Goal: Task Accomplishment & Management: Use online tool/utility

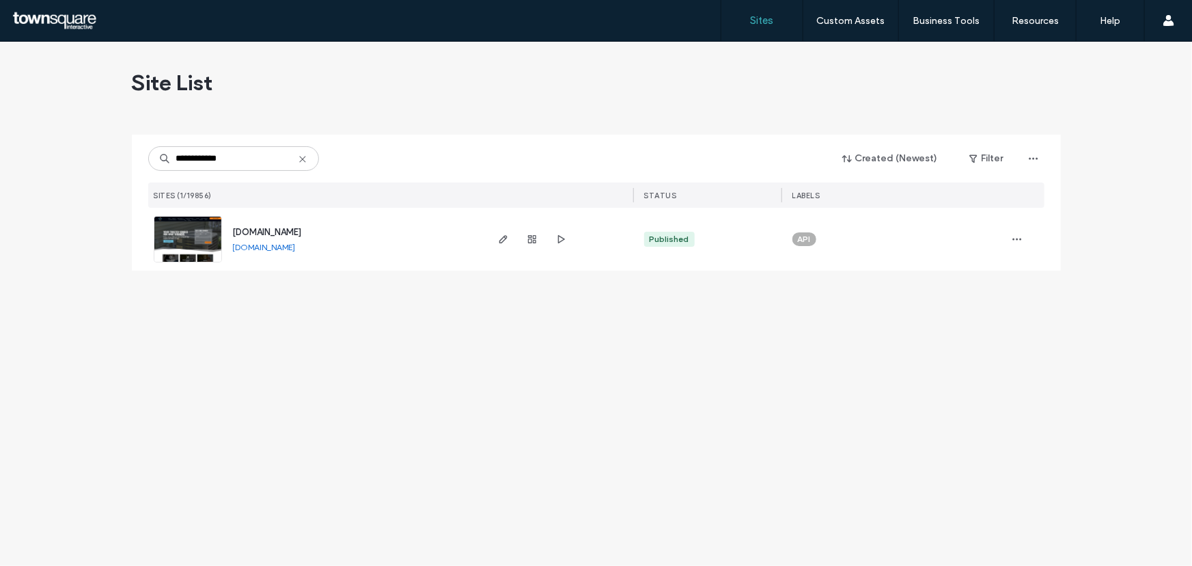
type input "**********"
click at [200, 248] on img at bounding box center [187, 263] width 67 height 93
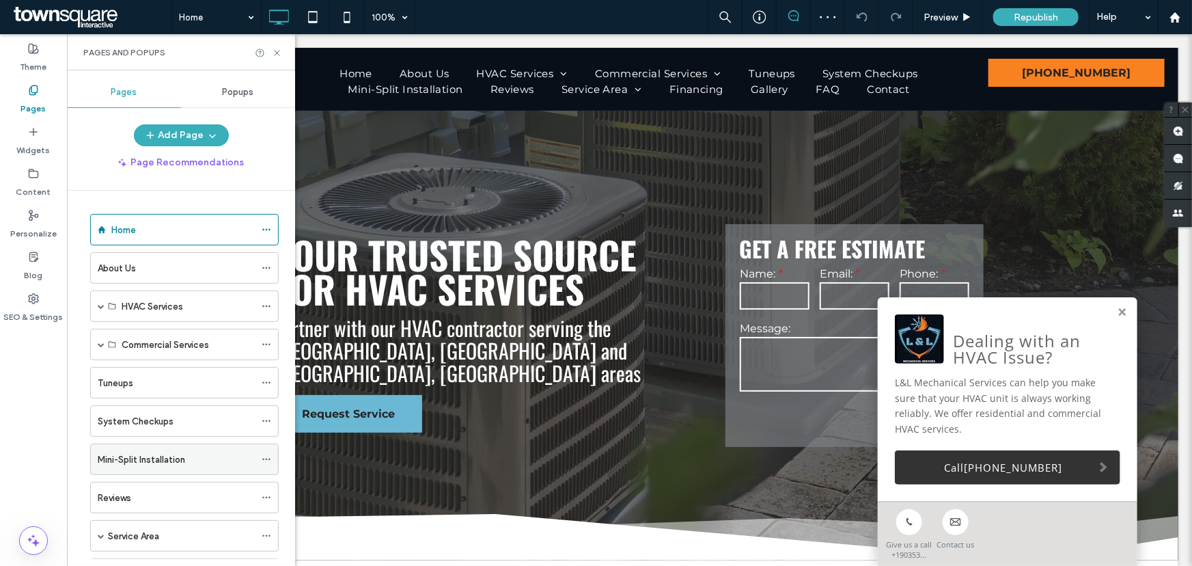
scroll to position [61, 0]
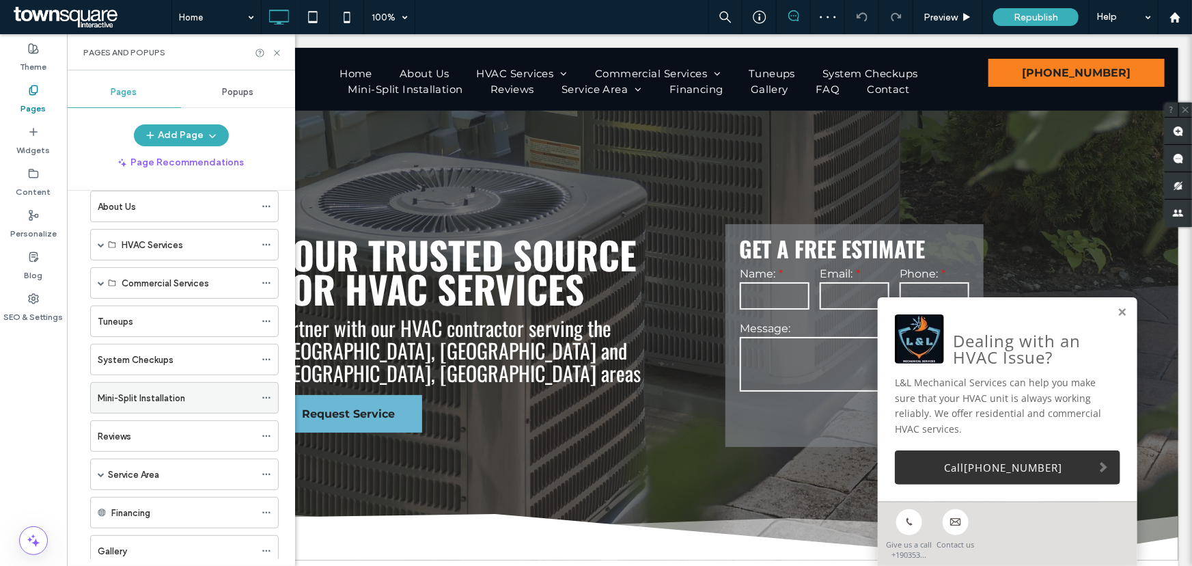
click at [268, 393] on icon at bounding box center [267, 398] width 10 height 10
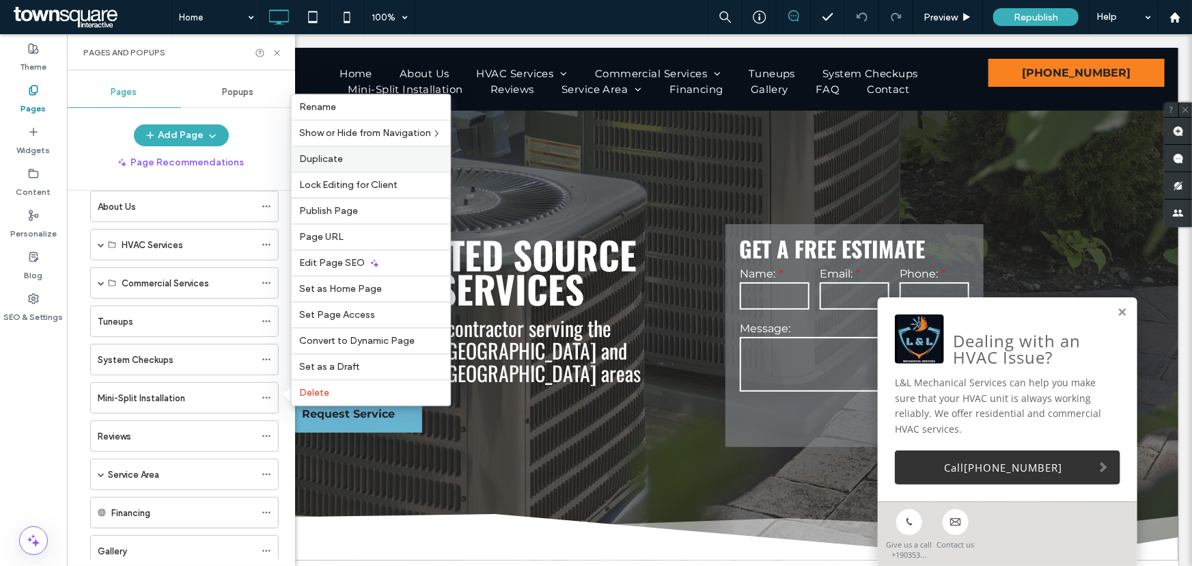
click at [334, 157] on span "Duplicate" at bounding box center [321, 159] width 44 height 12
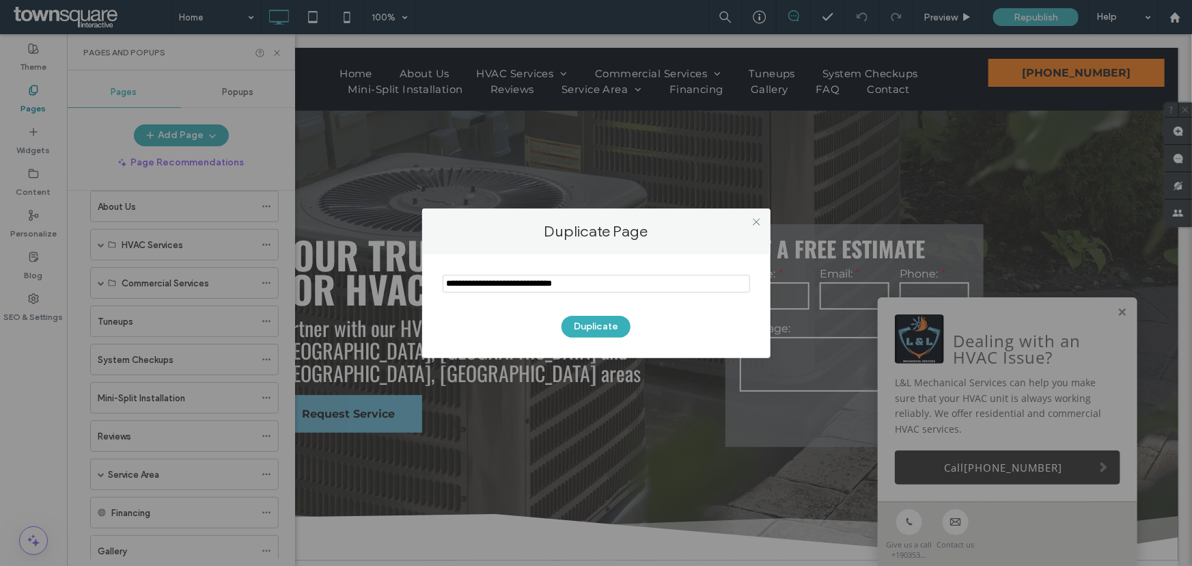
click at [530, 282] on input "notEmpty" at bounding box center [596, 284] width 307 height 18
type input "**********"
click at [561, 316] on button "Duplicate" at bounding box center [595, 327] width 69 height 22
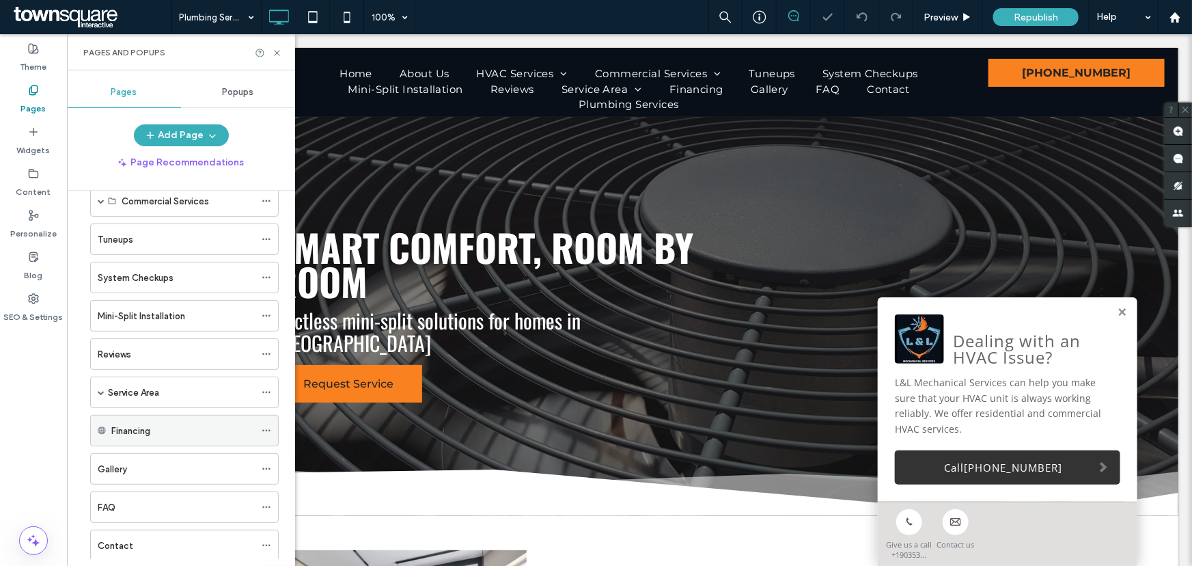
scroll to position [186, 0]
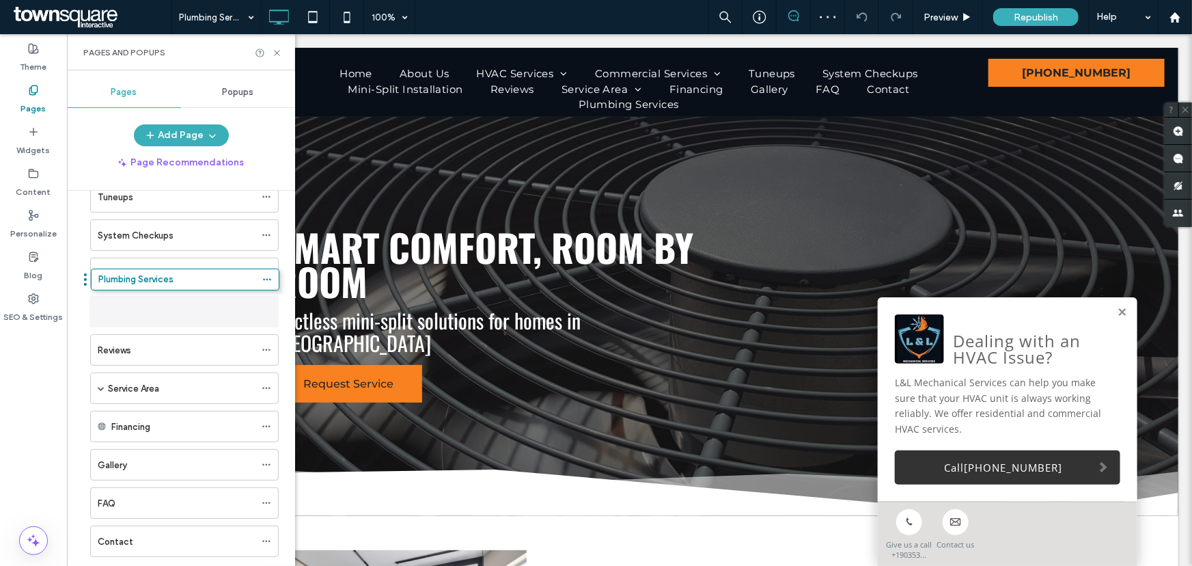
drag, startPoint x: 83, startPoint y: 538, endPoint x: 84, endPoint y: 283, distance: 254.8
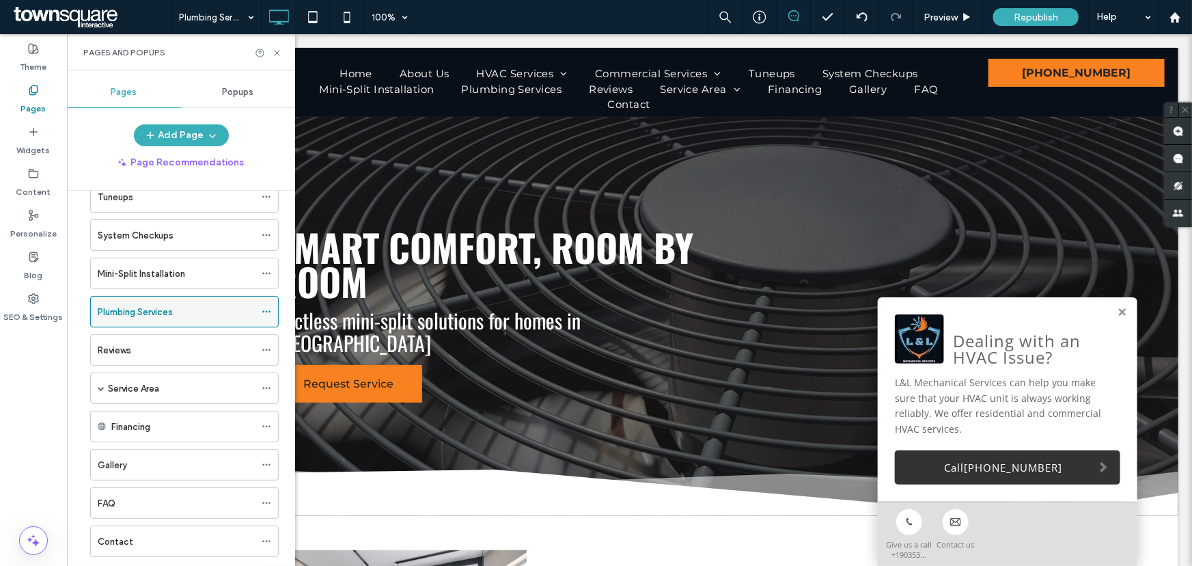
click at [193, 314] on div "Plumbing Services" at bounding box center [176, 312] width 157 height 14
click at [277, 56] on icon at bounding box center [277, 53] width 10 height 10
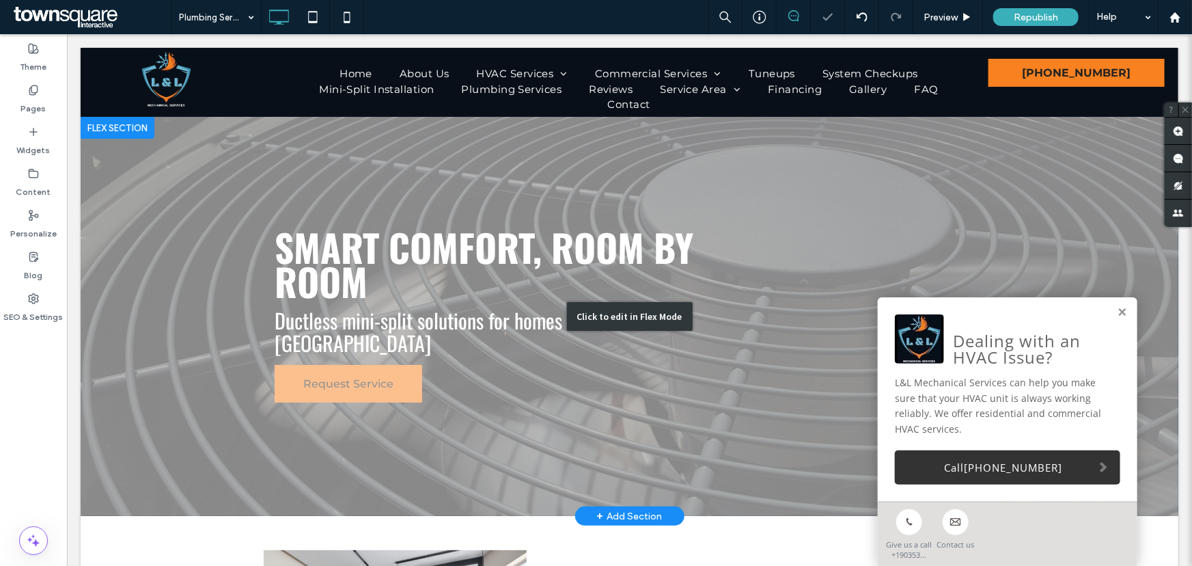
click at [339, 277] on div "Click to edit in Flex Mode" at bounding box center [629, 315] width 1098 height 399
click at [339, 277] on span "Smart comfort, room by room" at bounding box center [483, 263] width 419 height 90
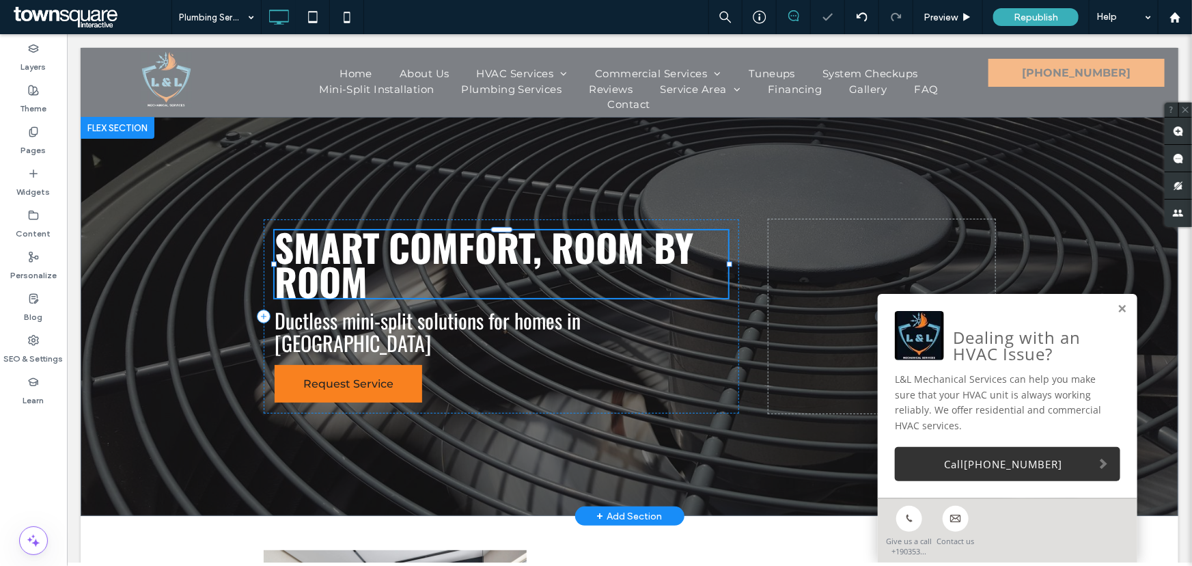
click at [339, 277] on div "Smart comfort, room by room" at bounding box center [501, 263] width 454 height 68
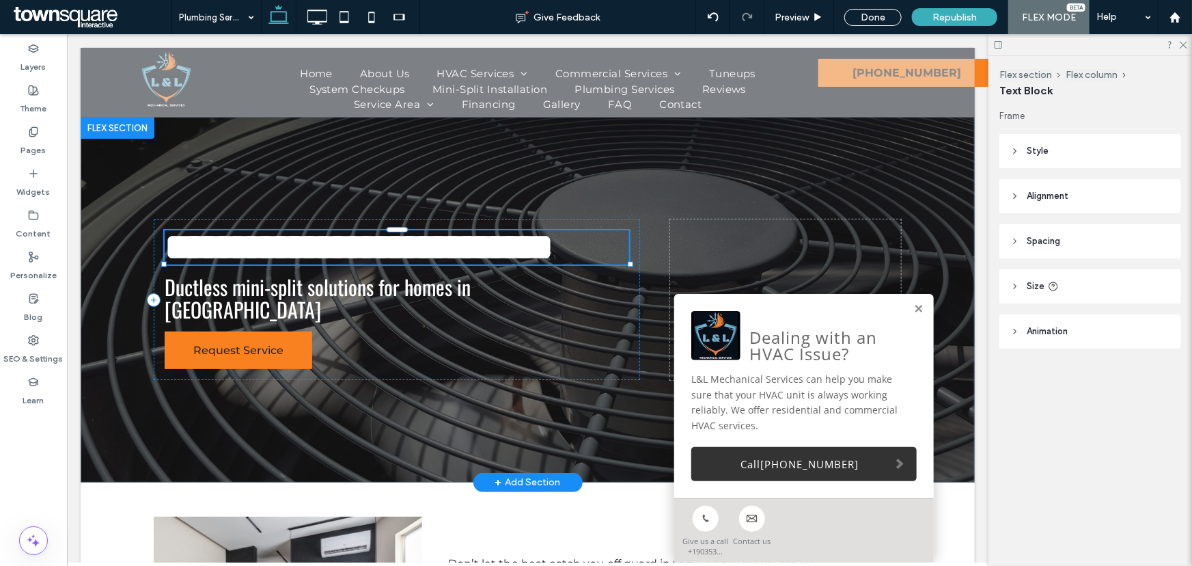
type input "******"
type input "**"
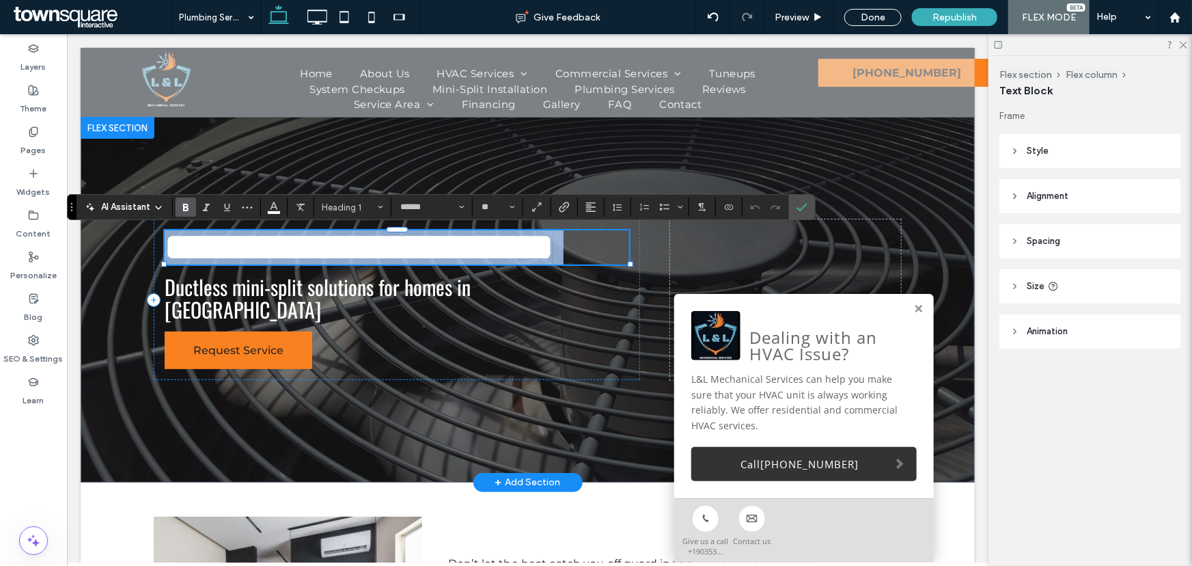
paste div
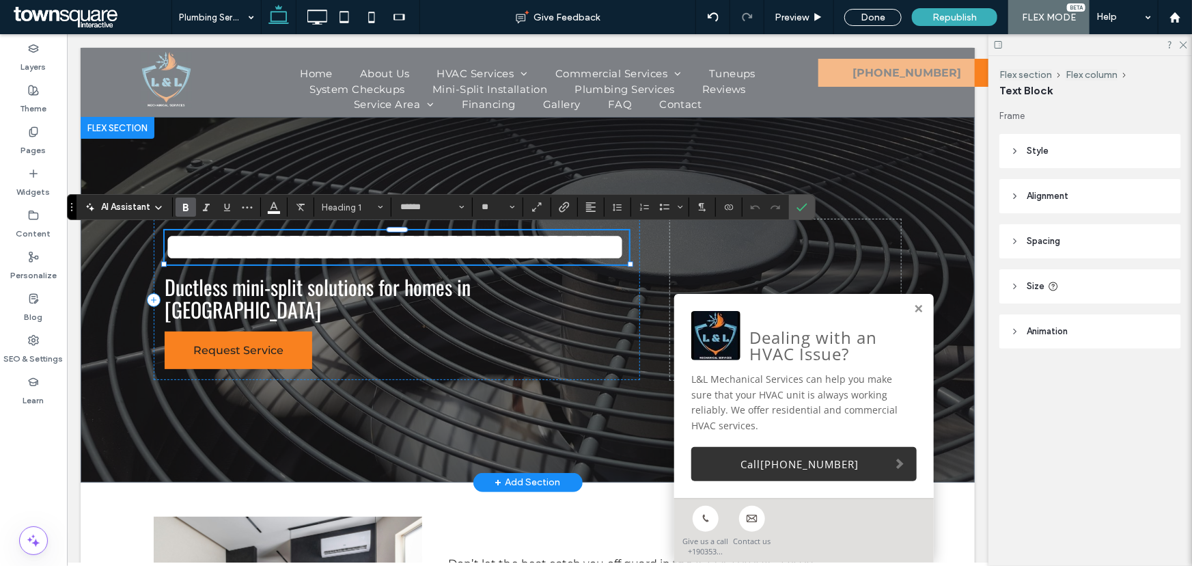
type input "**"
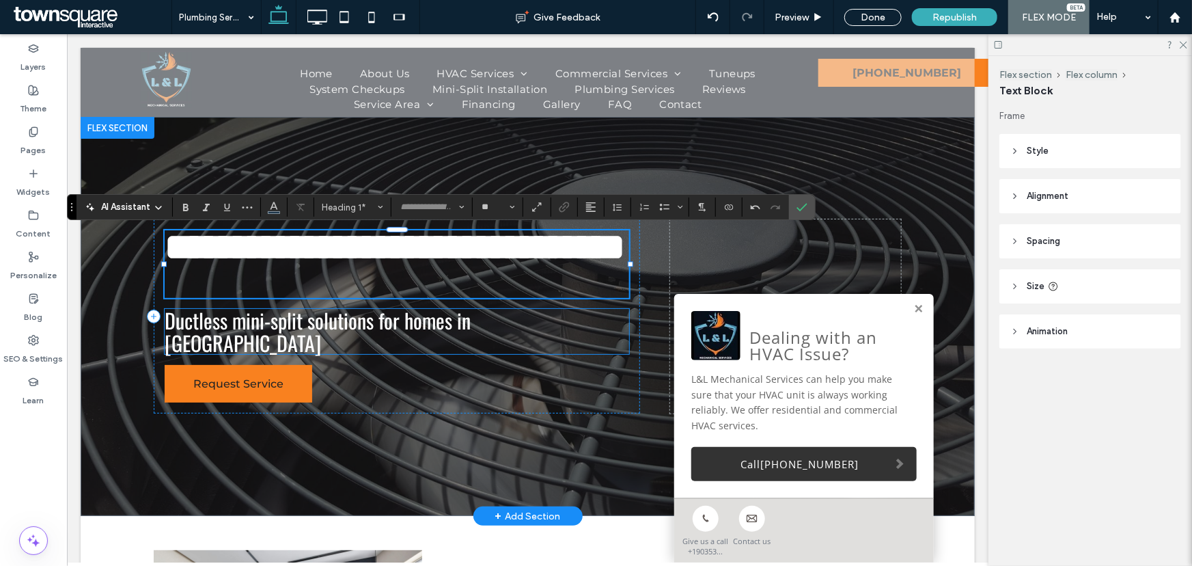
click at [286, 320] on span "Ductless mini-split solutions for homes in Tyler" at bounding box center [317, 330] width 306 height 53
click at [286, 320] on div "Ductless mini-split solutions for homes in Tyler" at bounding box center [396, 330] width 464 height 45
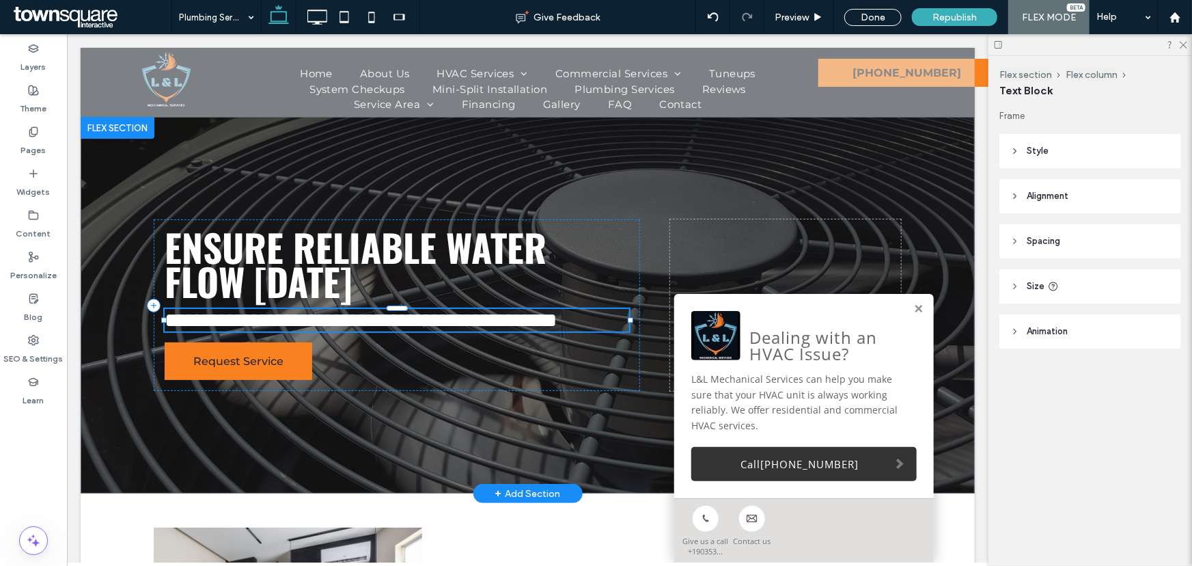
click at [286, 320] on span "**********" at bounding box center [360, 319] width 392 height 20
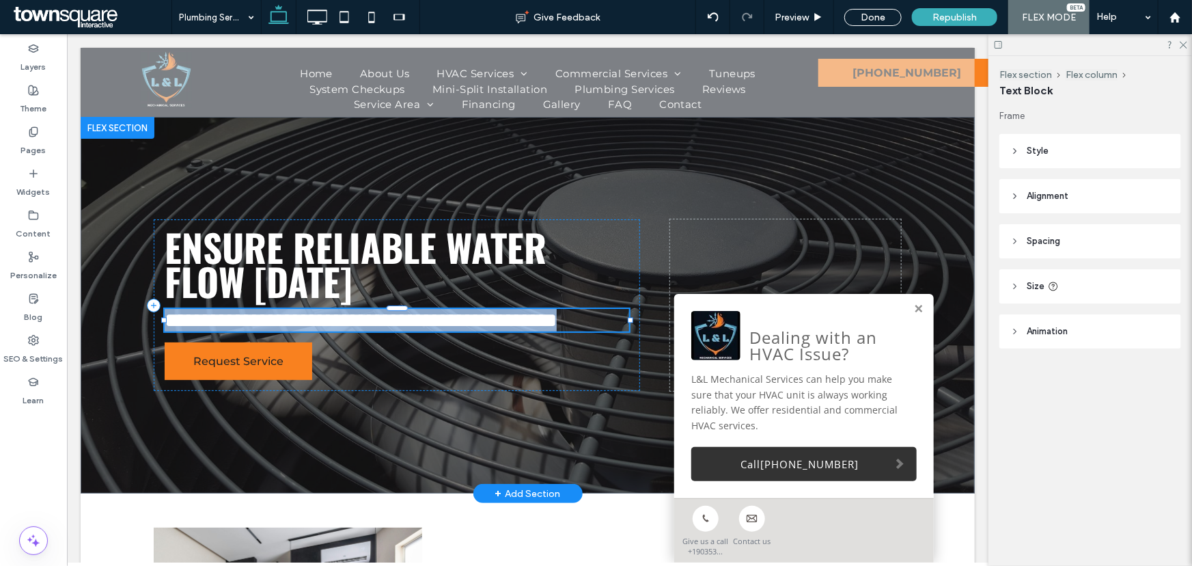
paste div
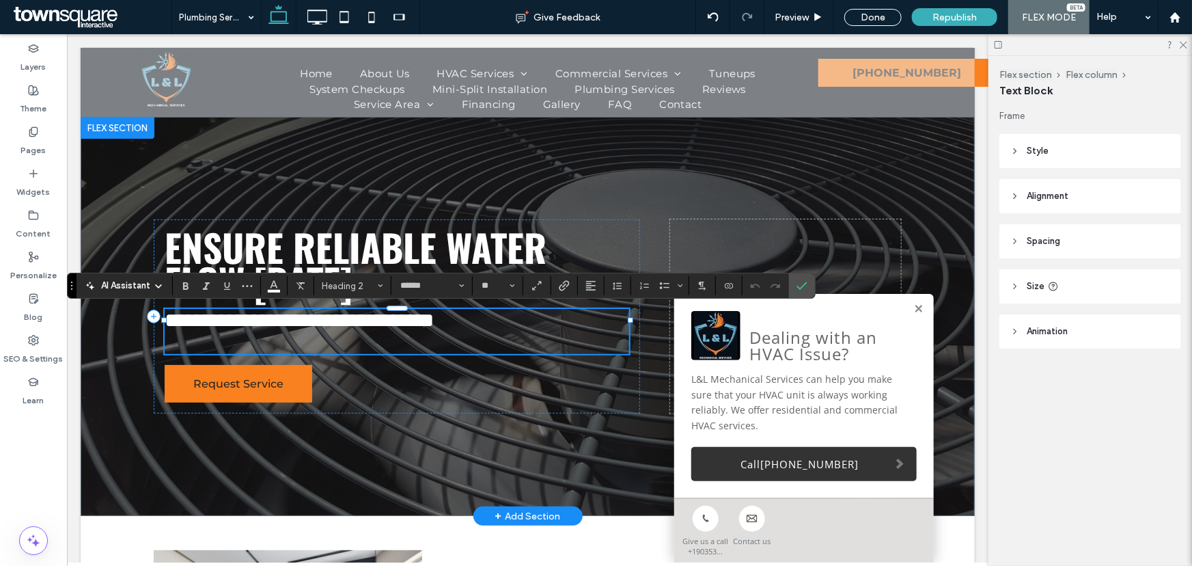
type input "*"
type input "******"
type input "**"
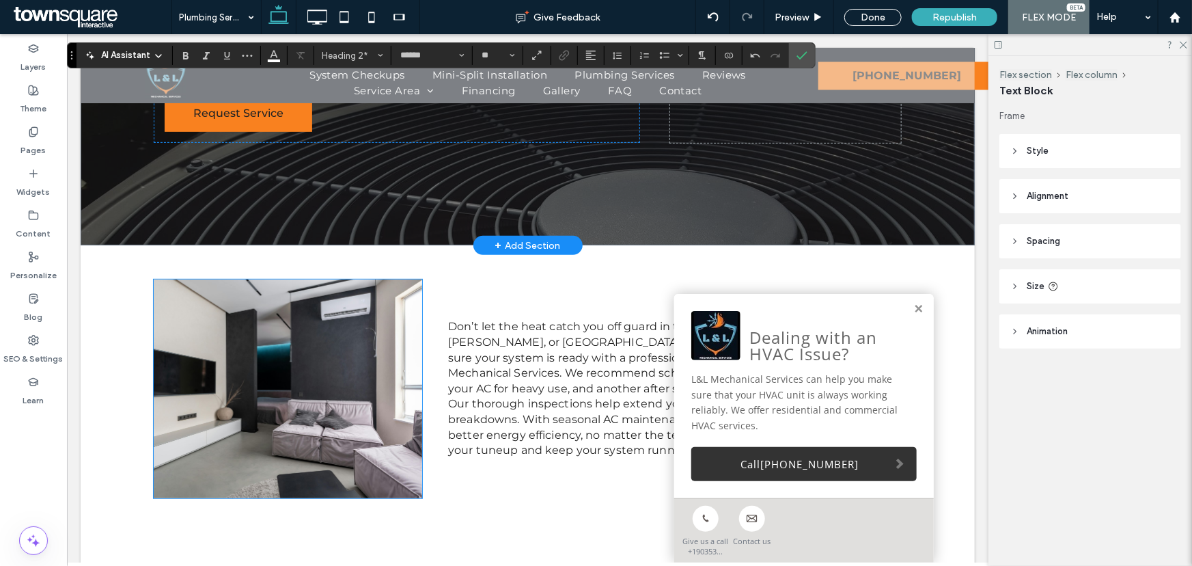
scroll to position [372, 0]
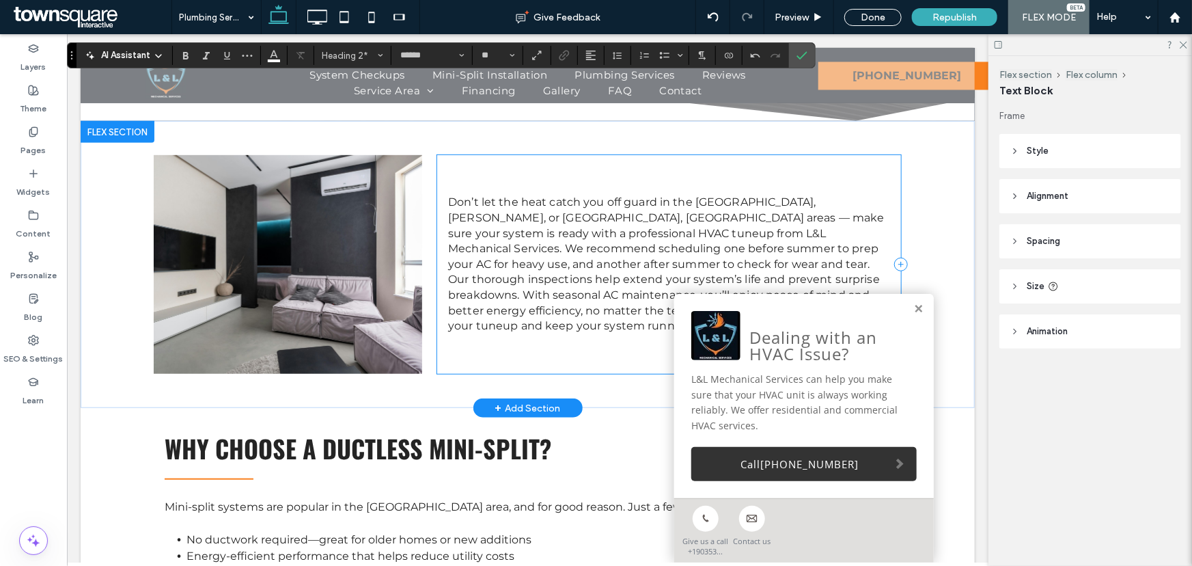
click at [499, 302] on span "Don’t let the heat catch you off guard in the Tyler, Kilgore, or Lindale, TX ar…" at bounding box center [665, 263] width 436 height 137
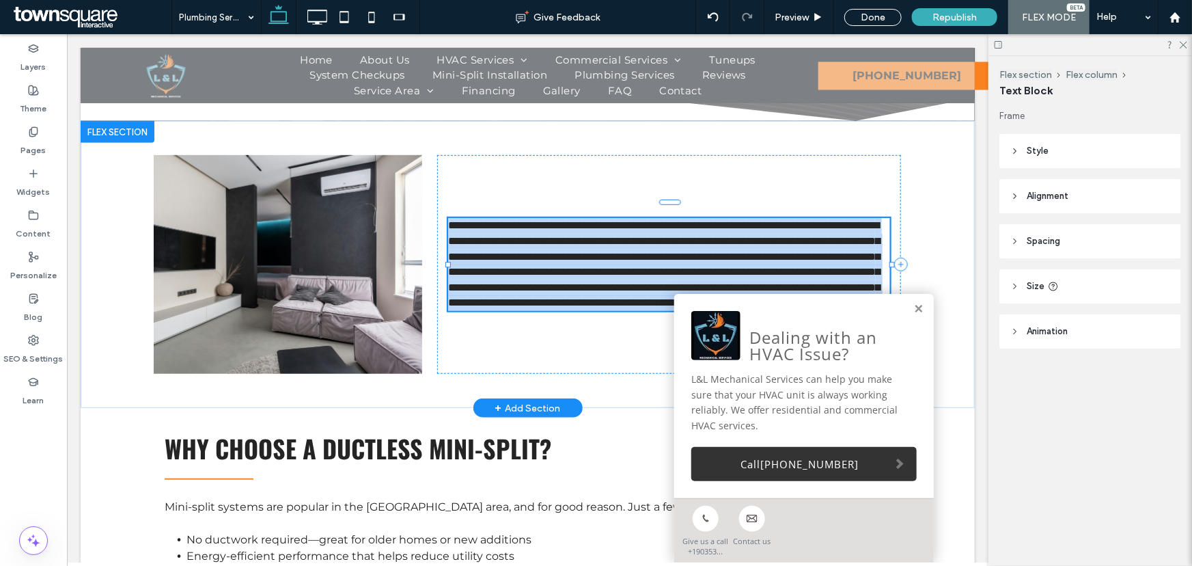
type input "**********"
type input "**"
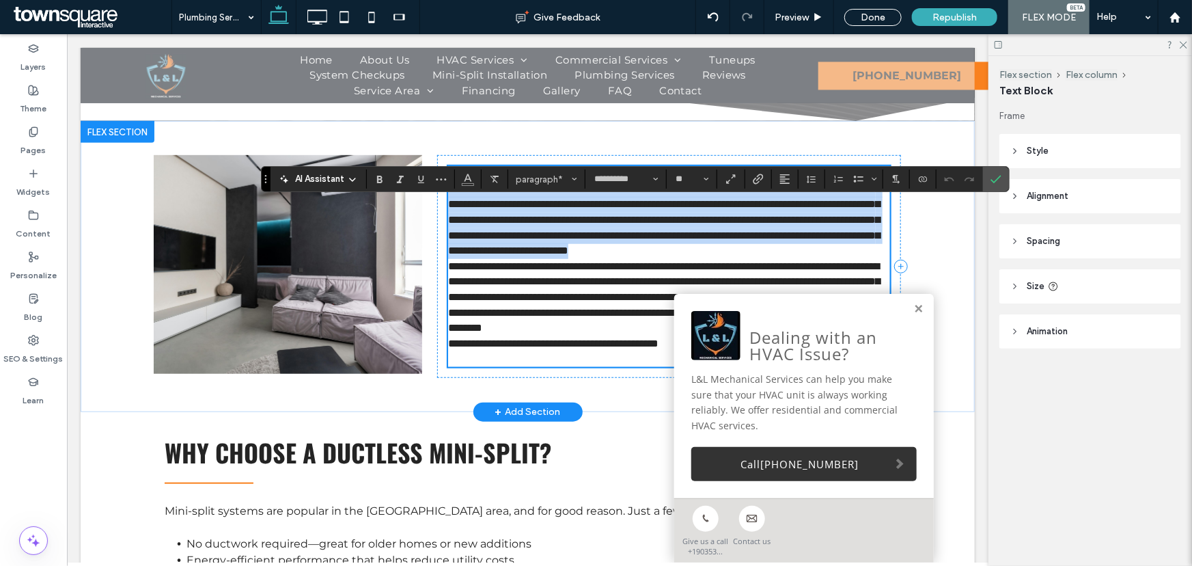
scroll to position [39, 0]
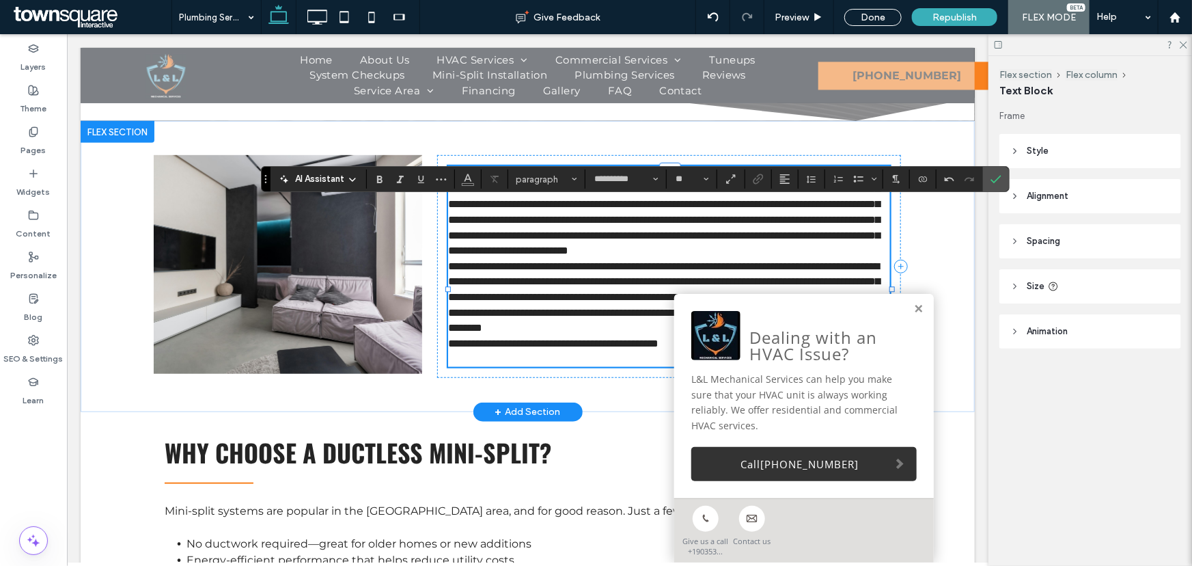
click at [447, 300] on span "**********" at bounding box center [663, 296] width 432 height 72
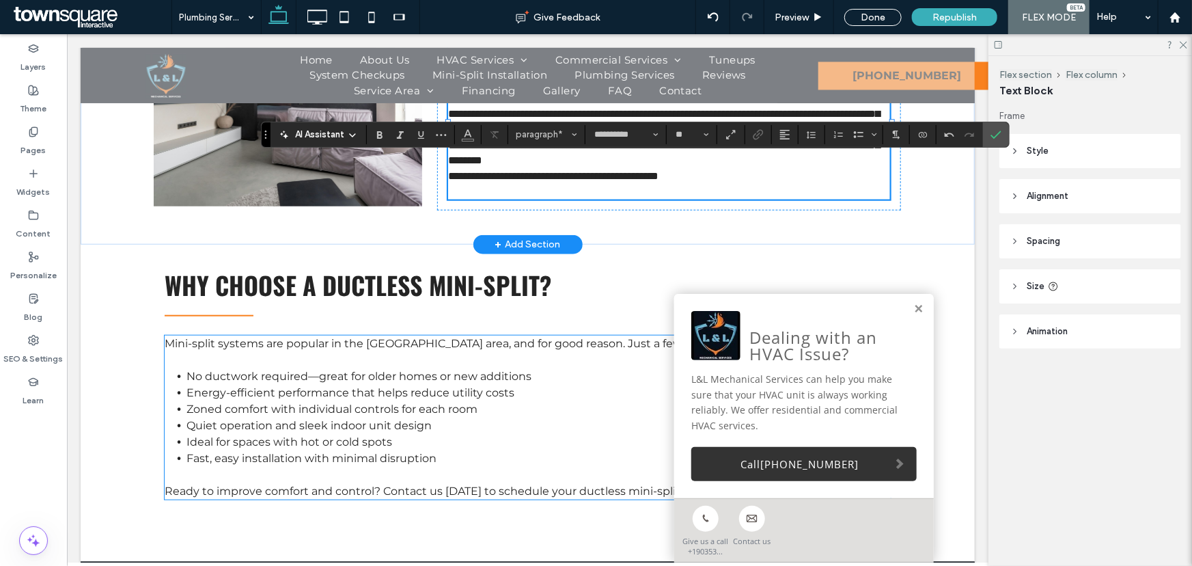
scroll to position [417, 0]
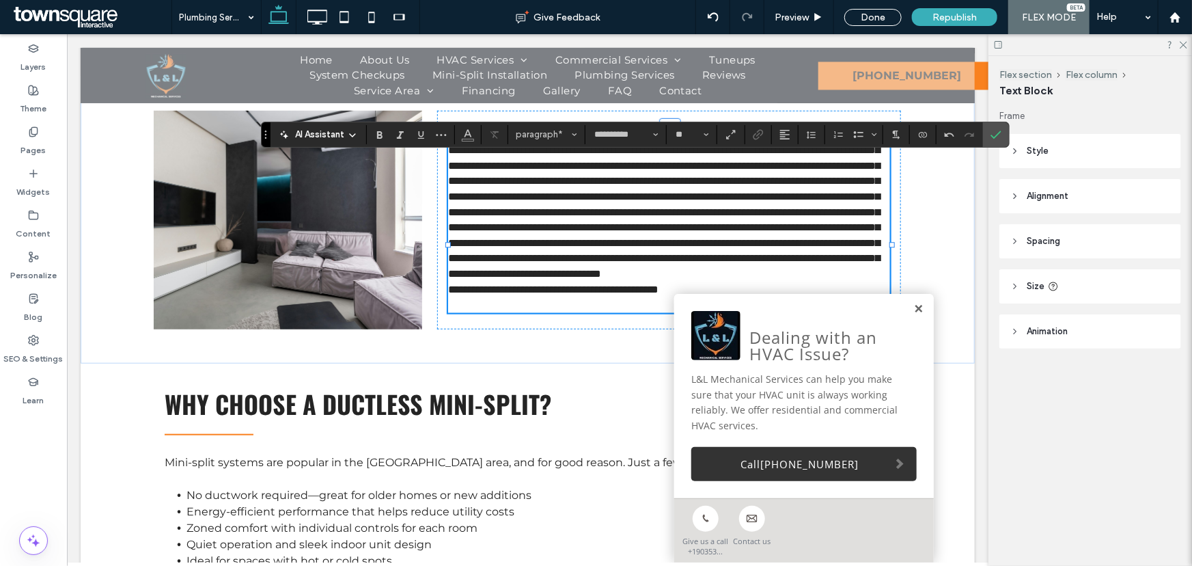
click at [913, 307] on link at bounding box center [918, 309] width 10 height 12
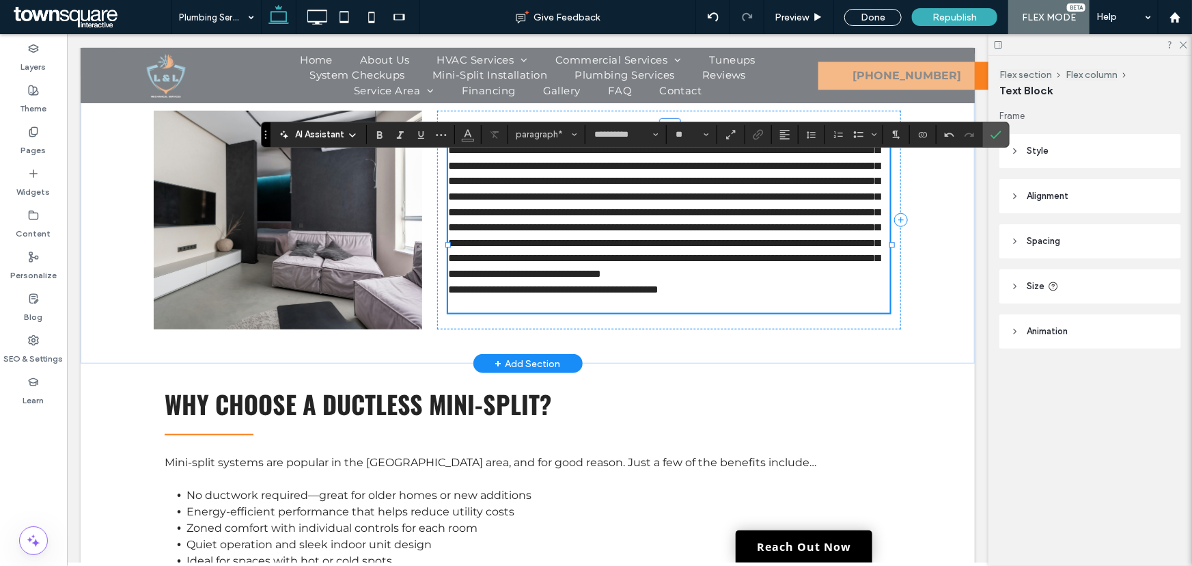
click at [658, 294] on span "**********" at bounding box center [552, 288] width 210 height 10
click at [639, 281] on p "**********" at bounding box center [668, 204] width 442 height 154
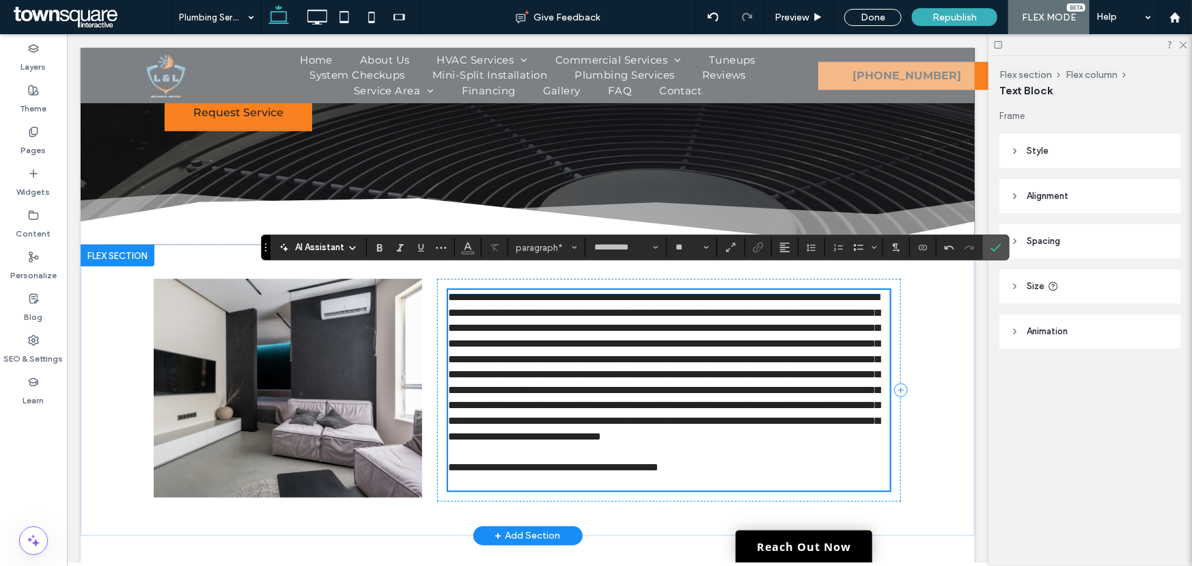
scroll to position [231, 0]
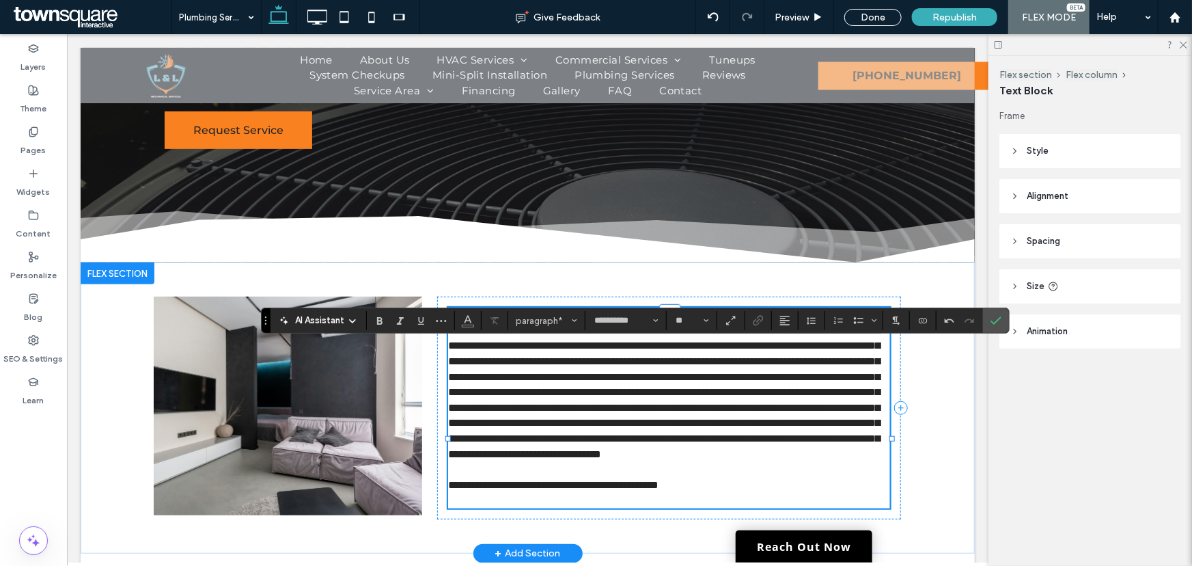
click at [631, 425] on span "**********" at bounding box center [663, 383] width 432 height 149
click at [635, 425] on span "**********" at bounding box center [663, 383] width 432 height 149
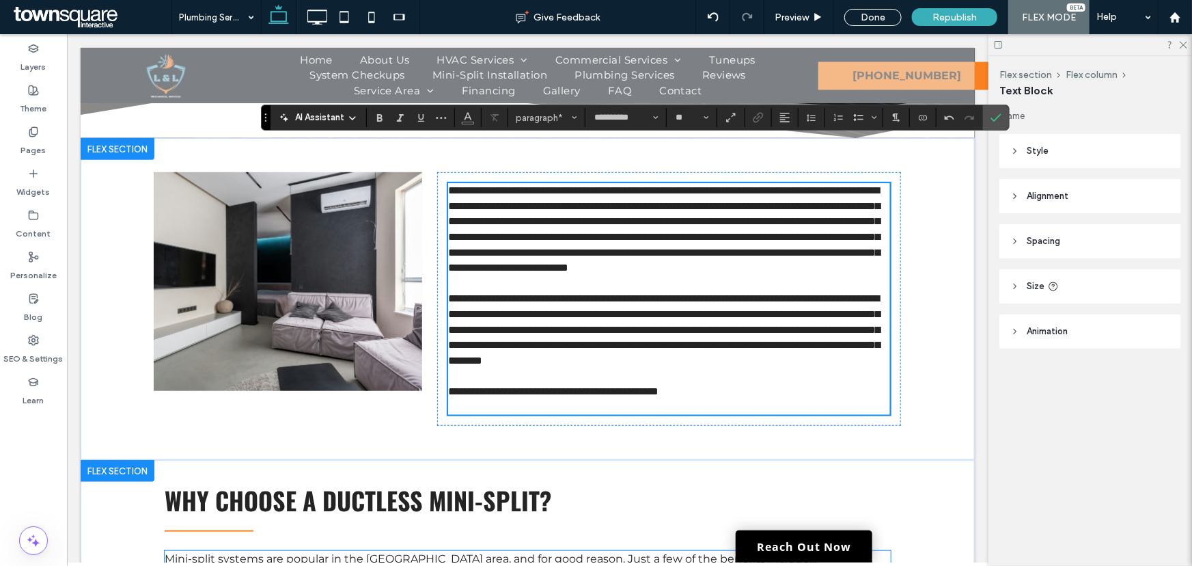
scroll to position [603, 0]
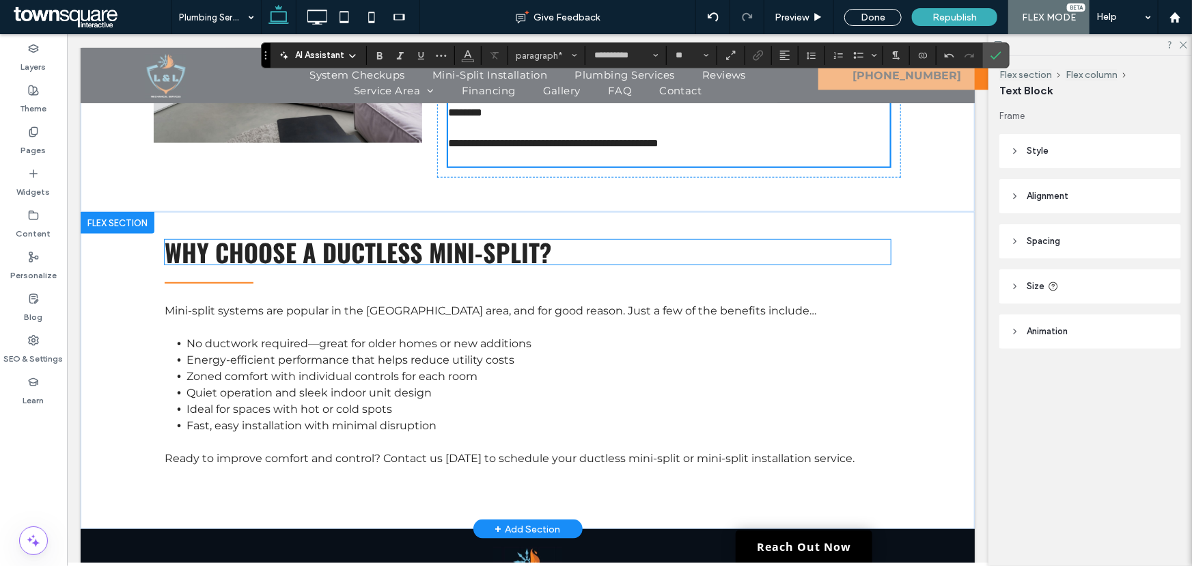
click at [305, 269] on span "Why choose a ductless mini-split?" at bounding box center [357, 251] width 387 height 36
click at [305, 264] on div "Why choose a ductless mini-split?" at bounding box center [527, 251] width 726 height 25
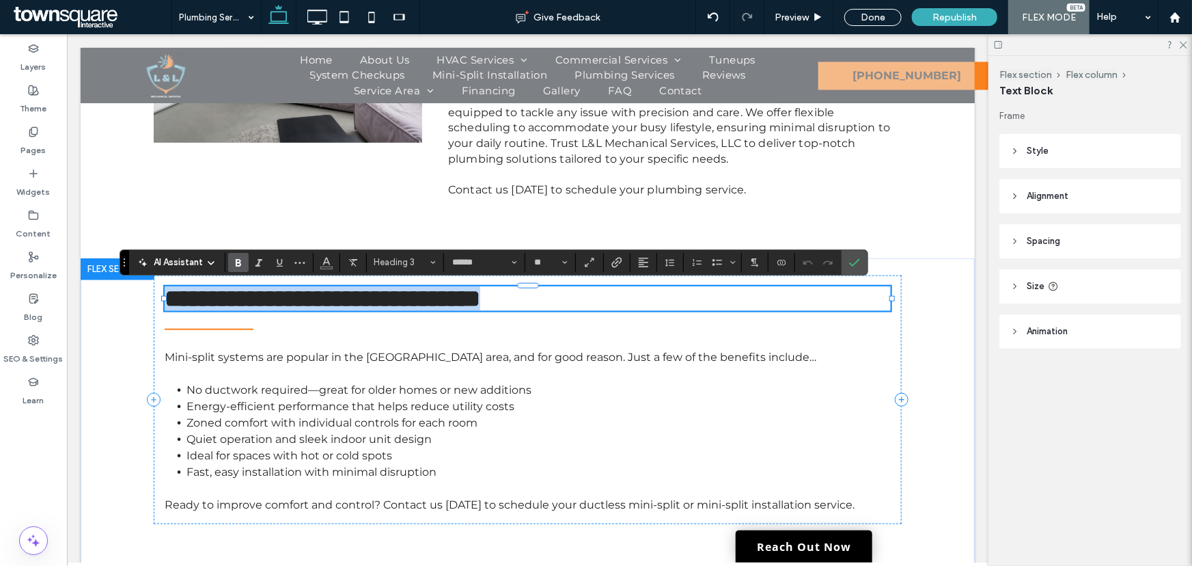
paste div
type input "*"
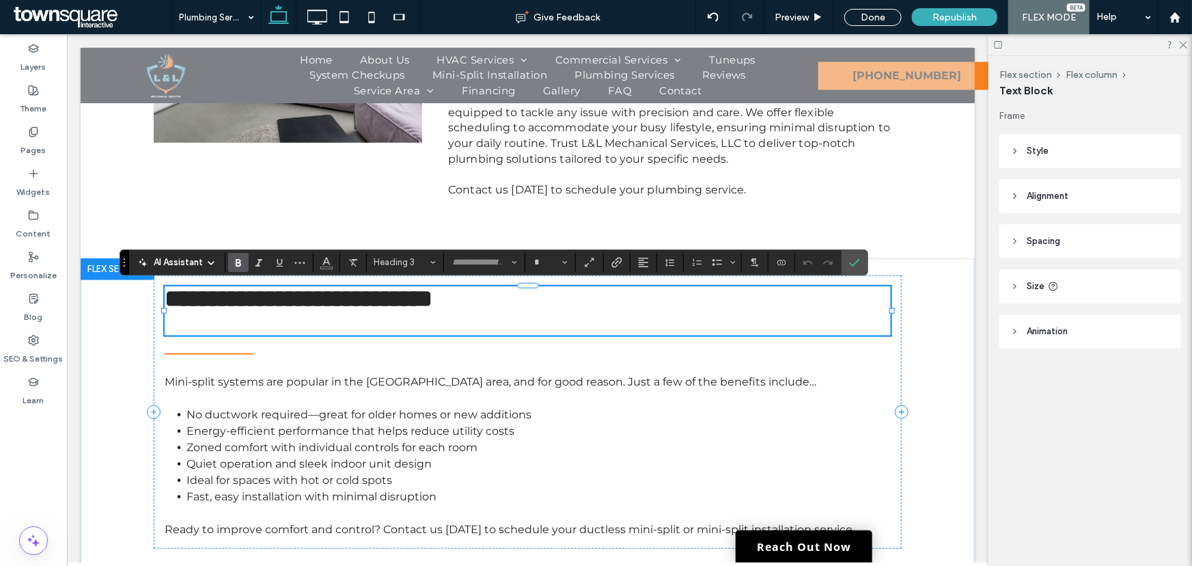
scroll to position [0, 0]
type input "******"
type input "**"
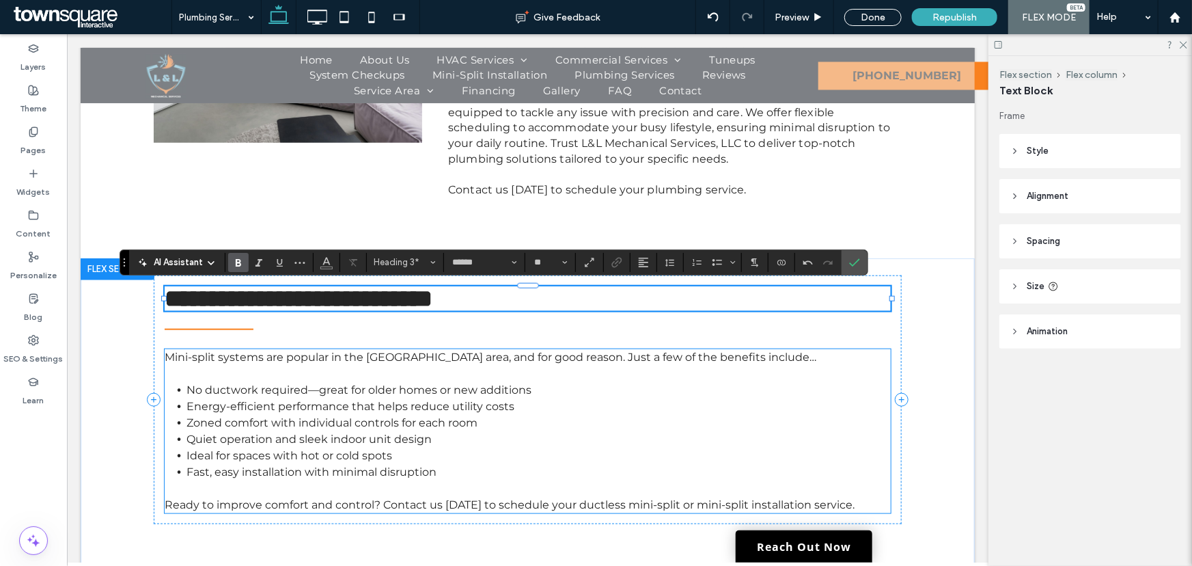
click at [225, 398] on li "Energy-efficient performance that helps reduce utility costs" at bounding box center [538, 406] width 704 height 16
click at [225, 396] on div "Mini-split systems are popular in the Tyler area, and for good reason. Just a f…" at bounding box center [527, 430] width 726 height 164
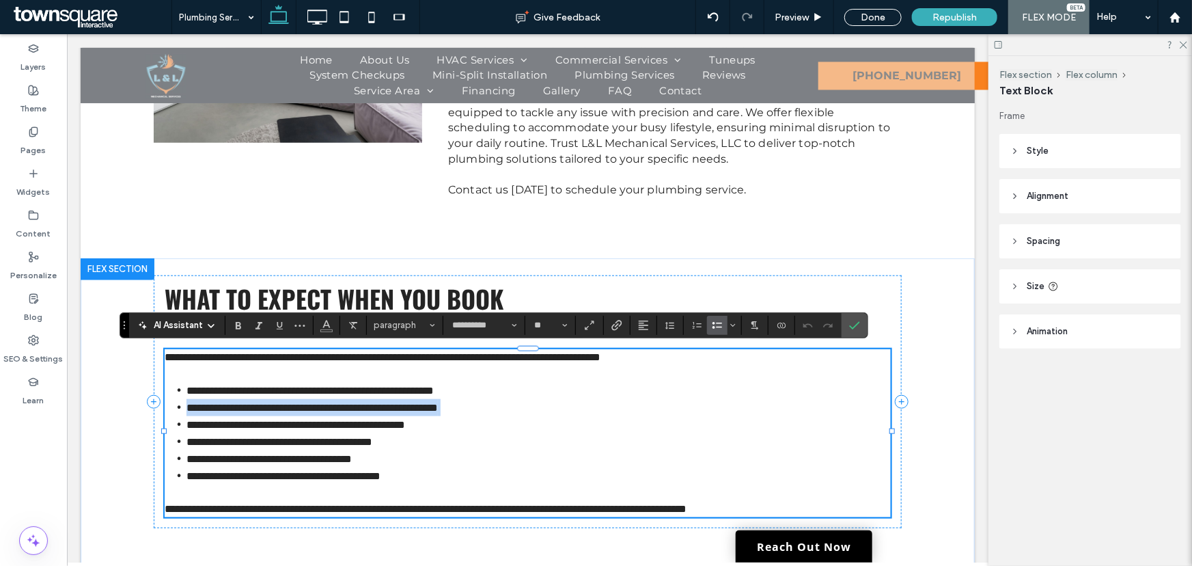
click at [225, 398] on li "**********" at bounding box center [538, 406] width 704 height 17
click at [214, 387] on span "**********" at bounding box center [309, 390] width 247 height 10
click at [174, 361] on span "**********" at bounding box center [382, 356] width 436 height 10
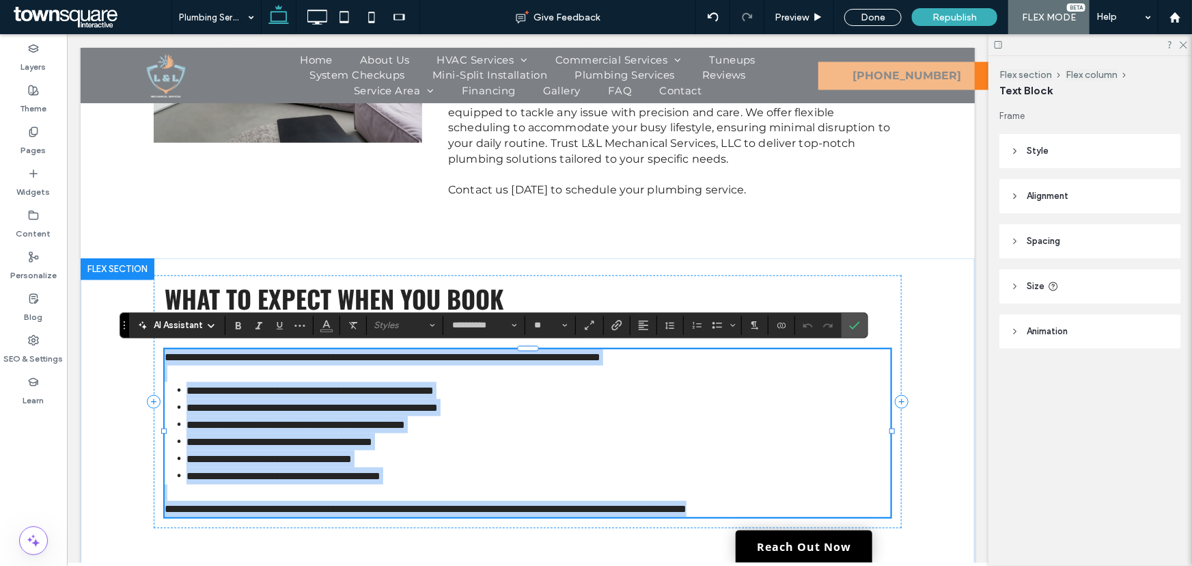
drag, startPoint x: 174, startPoint y: 361, endPoint x: 854, endPoint y: 496, distance: 692.9
click at [854, 496] on div "**********" at bounding box center [527, 432] width 726 height 168
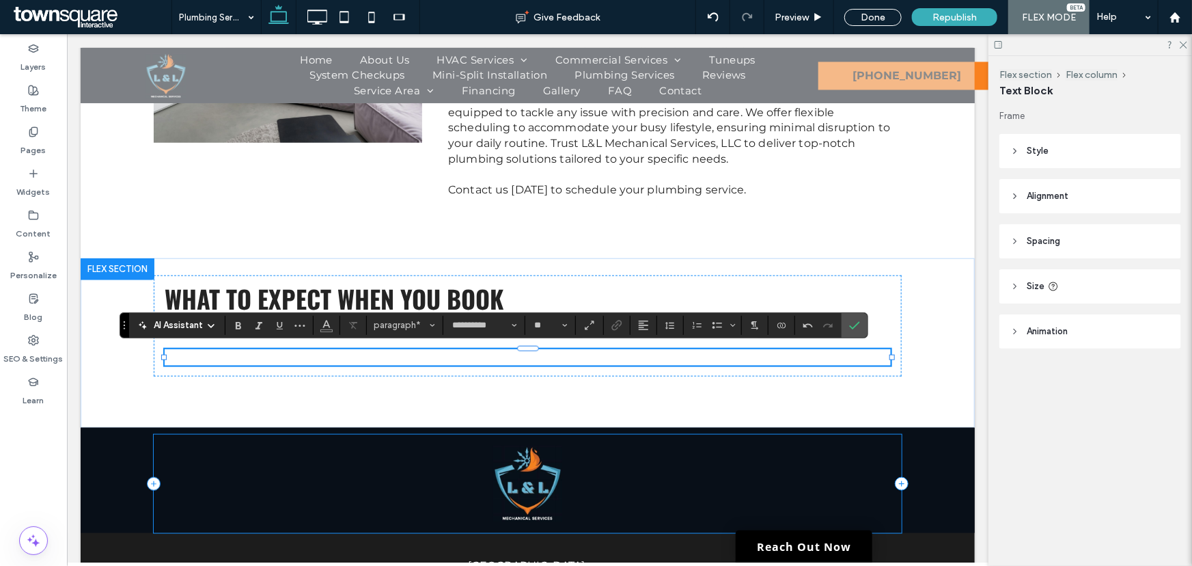
paste div
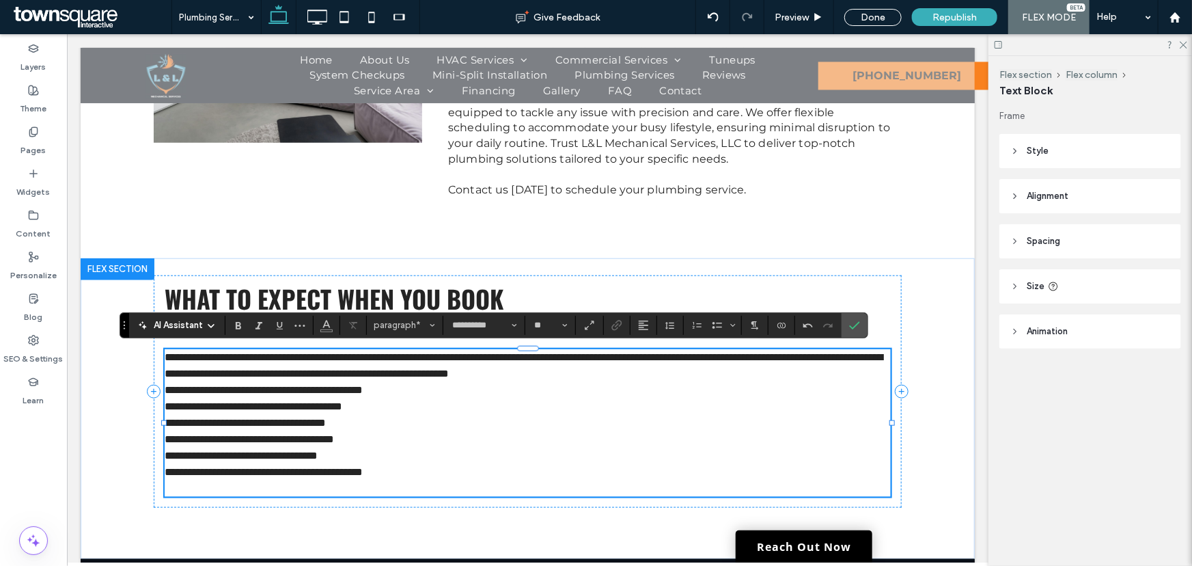
scroll to position [139, 0]
click at [392, 463] on p "**********" at bounding box center [527, 471] width 726 height 16
click at [380, 453] on p "**********" at bounding box center [527, 455] width 726 height 16
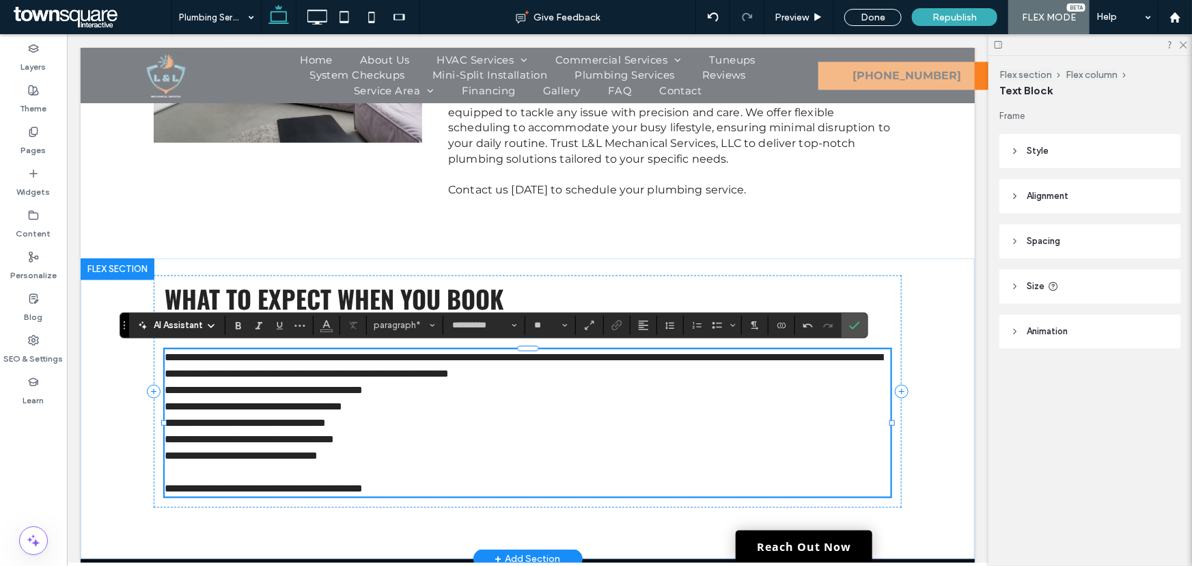
click at [796, 370] on p "**********" at bounding box center [527, 364] width 726 height 33
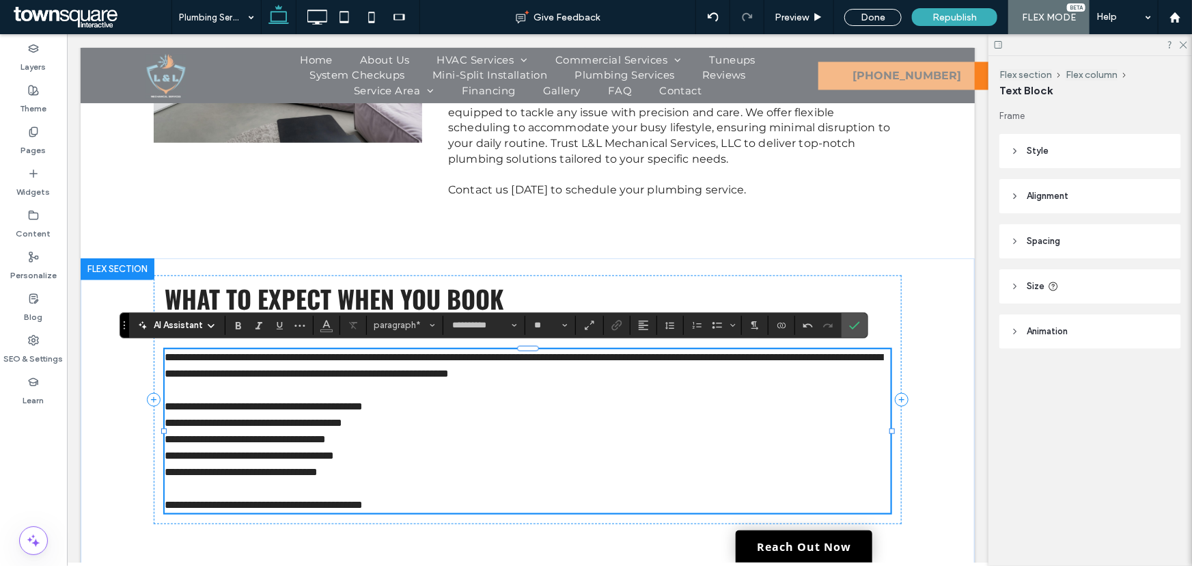
click at [167, 402] on span "**********" at bounding box center [263, 405] width 198 height 10
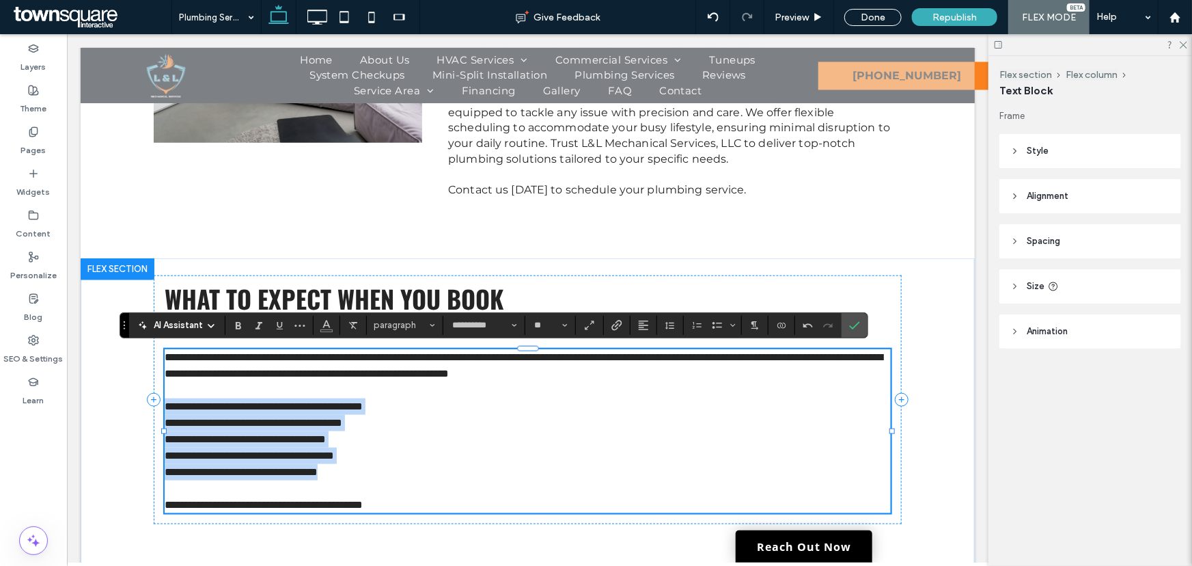
drag, startPoint x: 167, startPoint y: 402, endPoint x: 359, endPoint y: 470, distance: 204.1
click at [359, 470] on div "**********" at bounding box center [527, 430] width 726 height 164
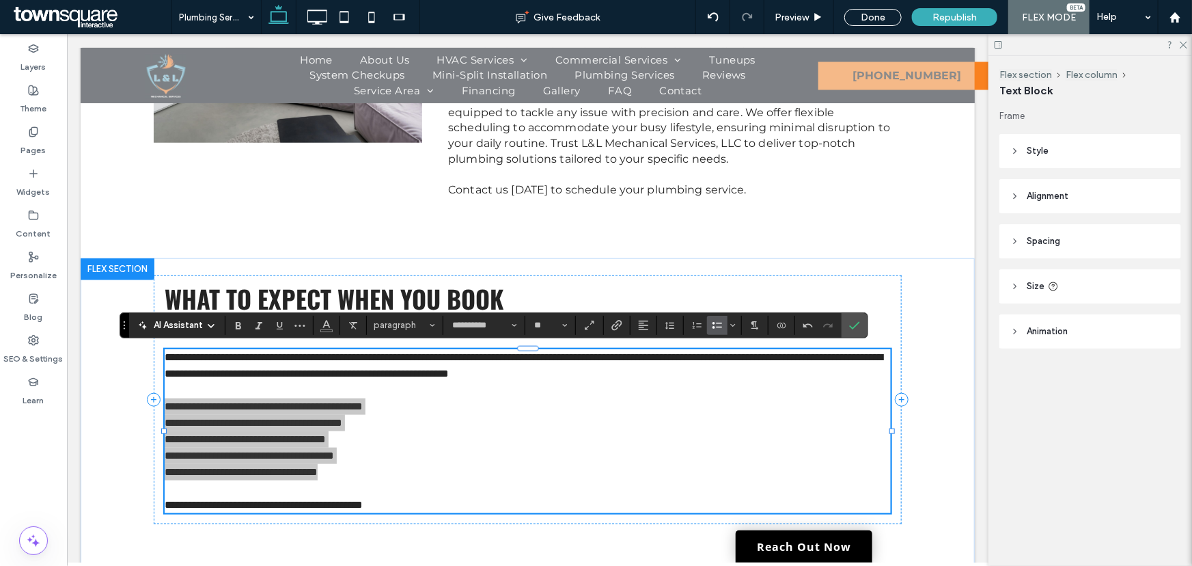
click at [715, 322] on use "Bulleted List" at bounding box center [717, 325] width 10 height 7
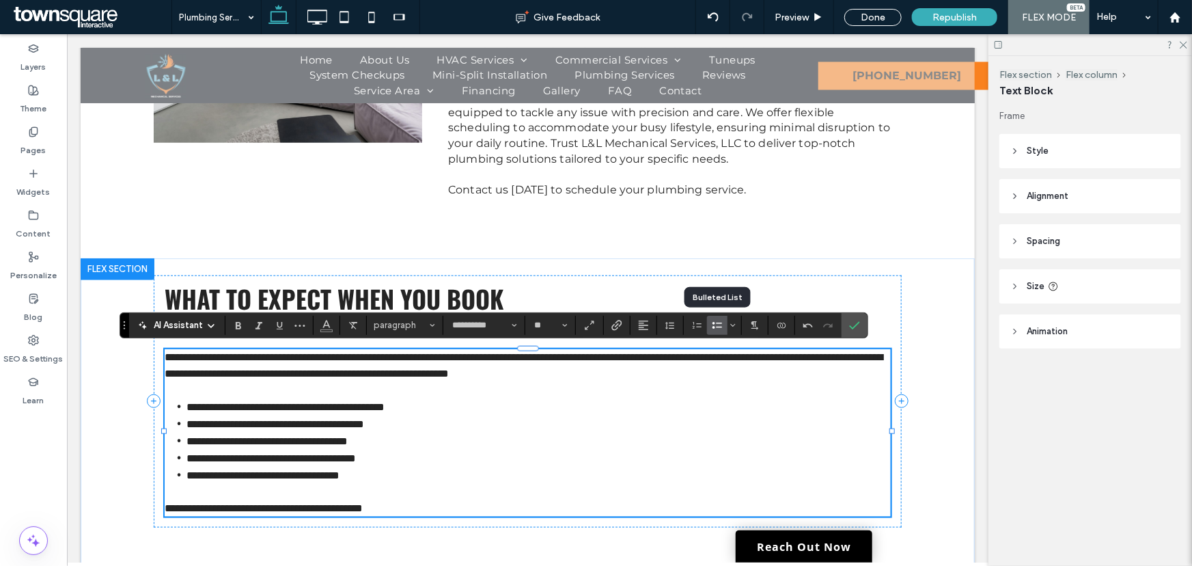
click at [292, 411] on li "**********" at bounding box center [538, 406] width 704 height 17
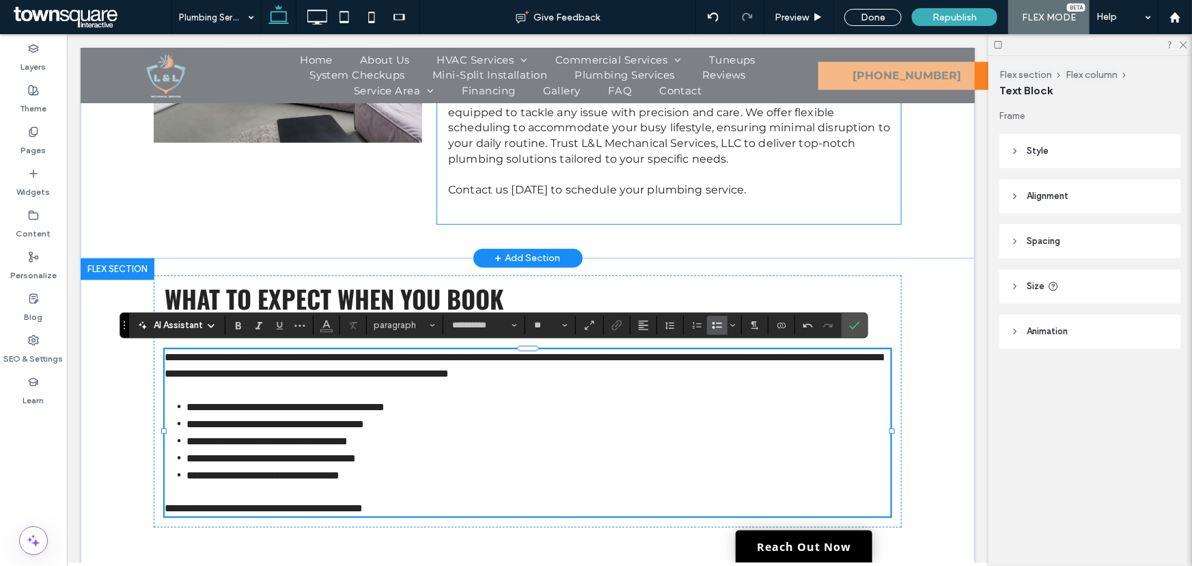
click at [503, 221] on div "When you need dependable plumbing services in Tyler, L&L Mechanical Services, L…" at bounding box center [668, 74] width 464 height 300
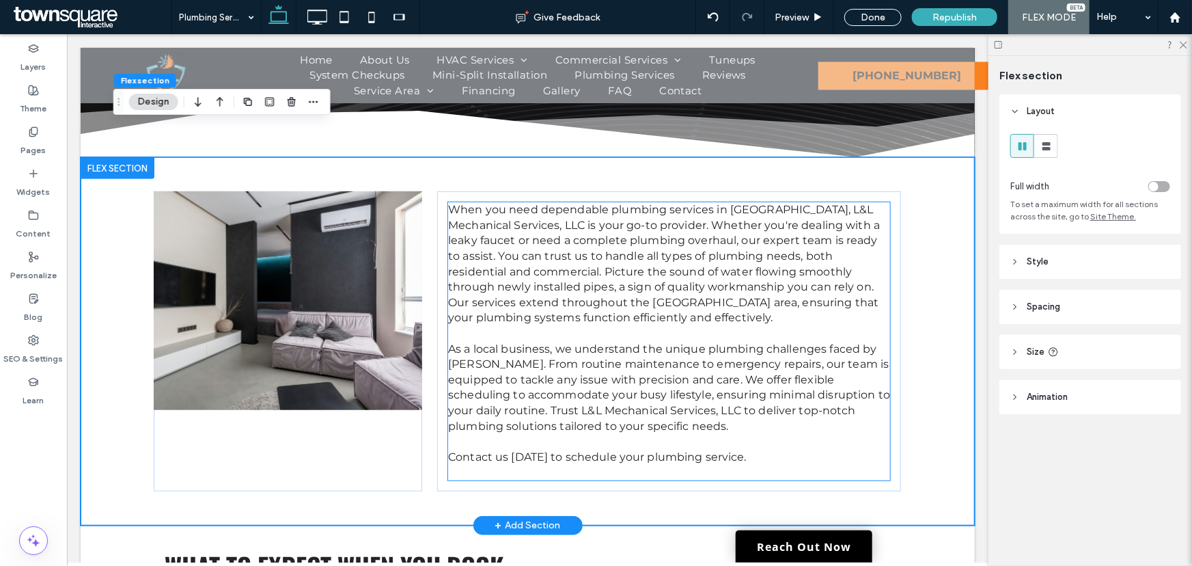
scroll to position [275, 0]
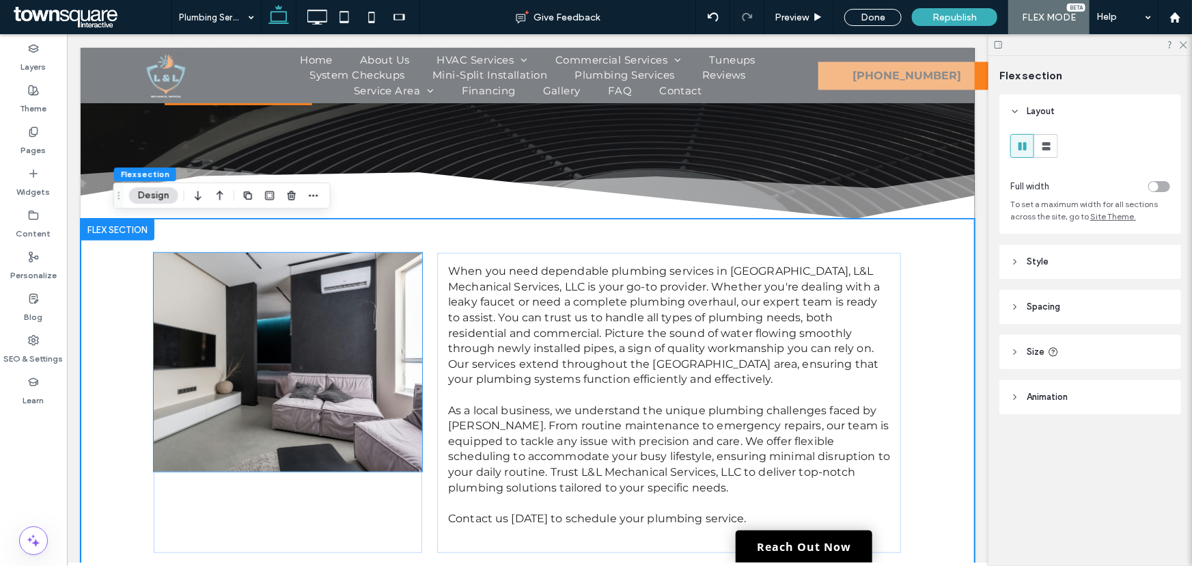
click at [268, 349] on img at bounding box center [287, 361] width 268 height 219
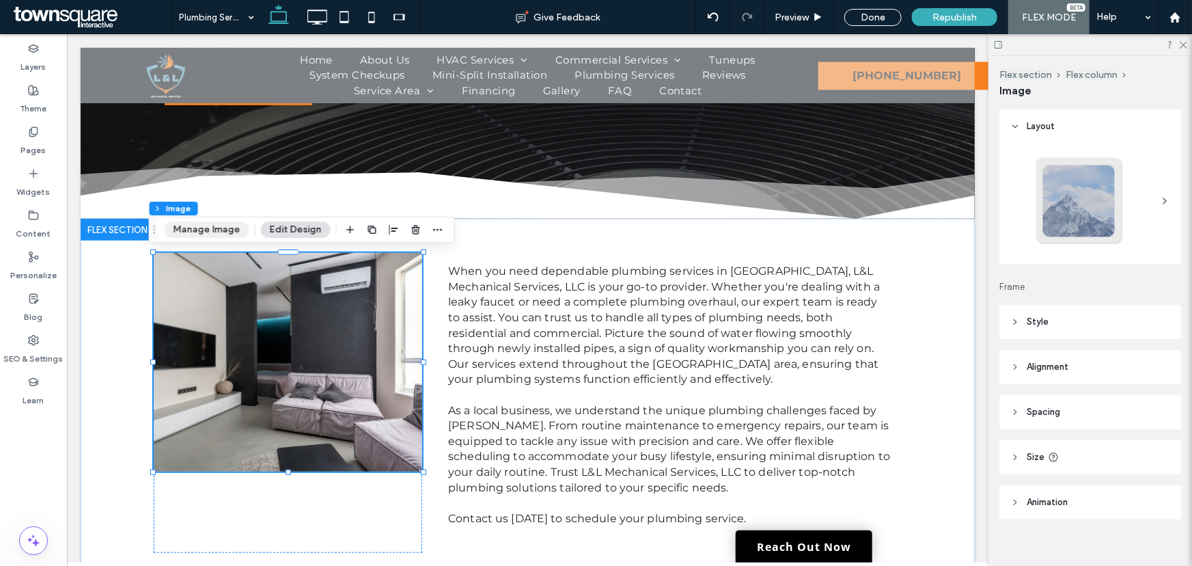
click at [225, 231] on button "Manage Image" at bounding box center [207, 229] width 85 height 16
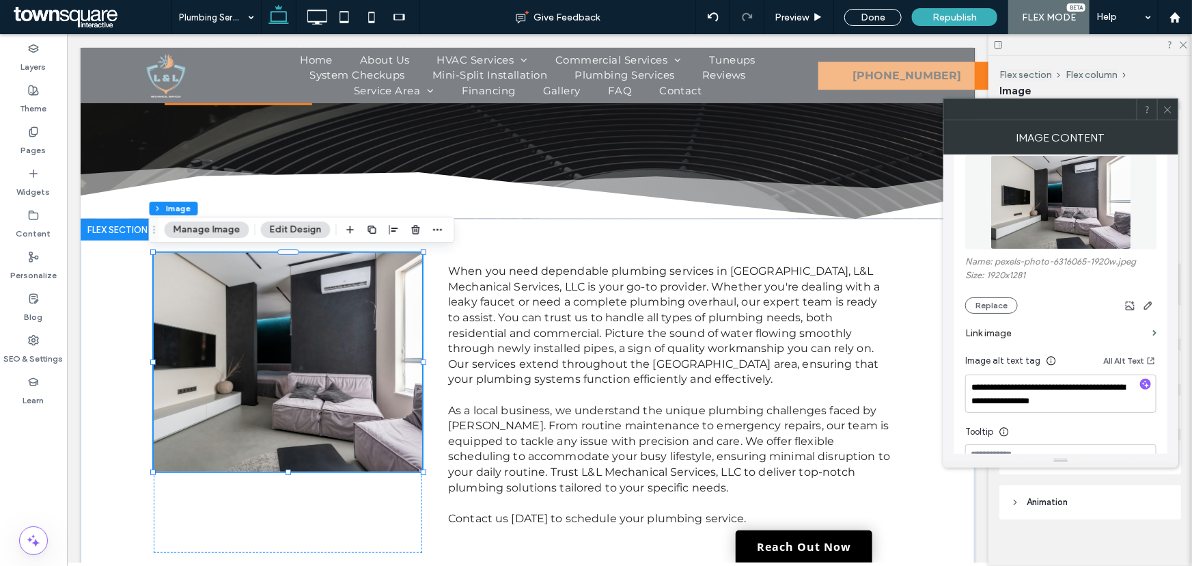
scroll to position [186, 0]
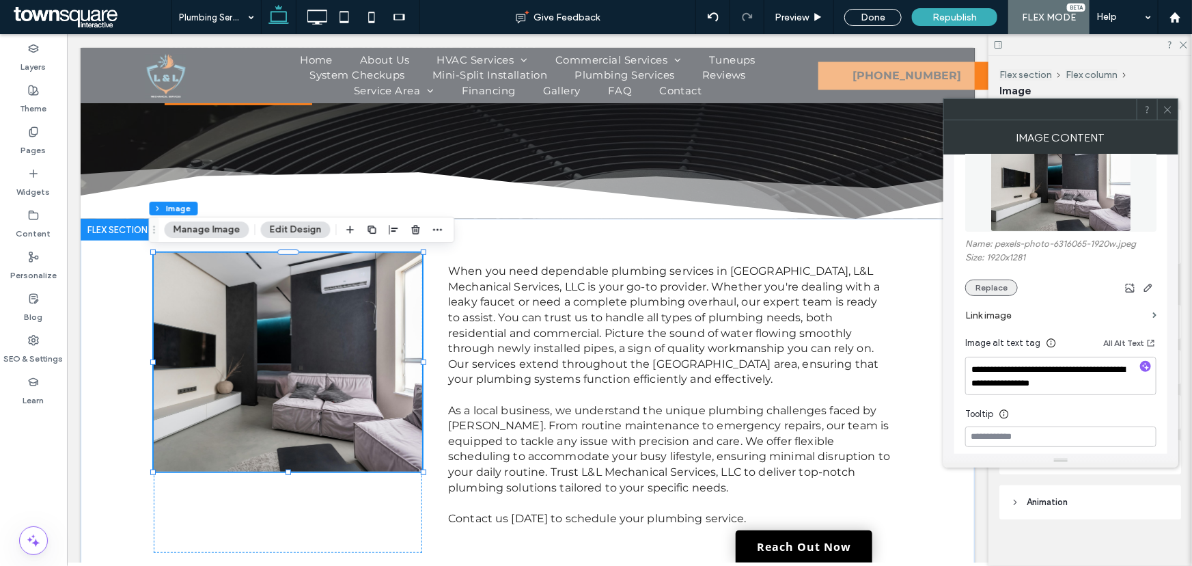
click at [997, 286] on button "Replace" at bounding box center [991, 287] width 53 height 16
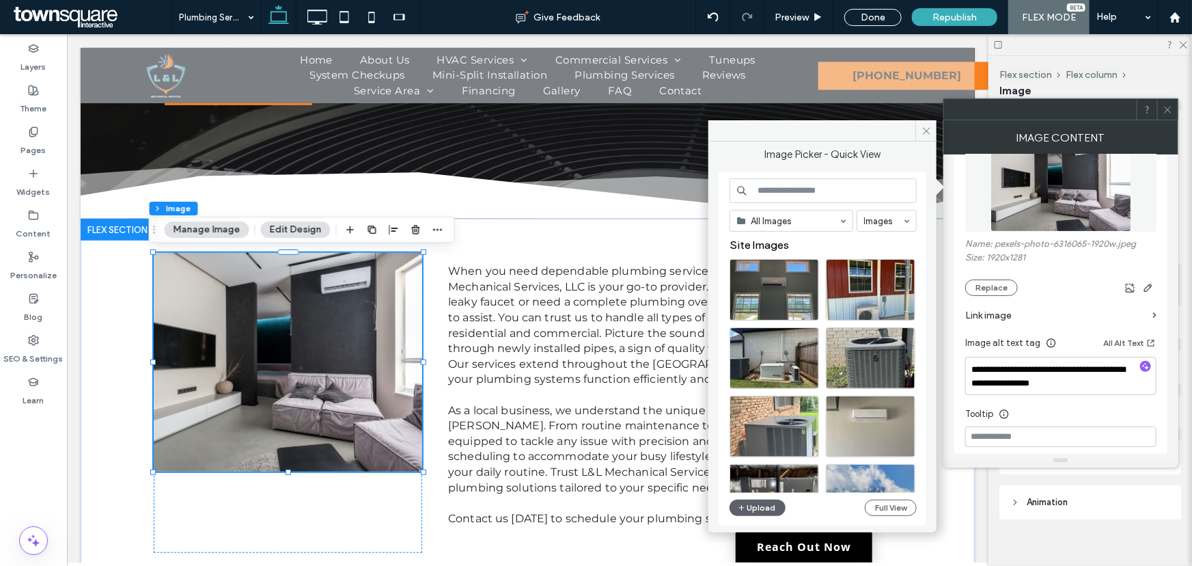
click at [806, 193] on input at bounding box center [822, 190] width 187 height 25
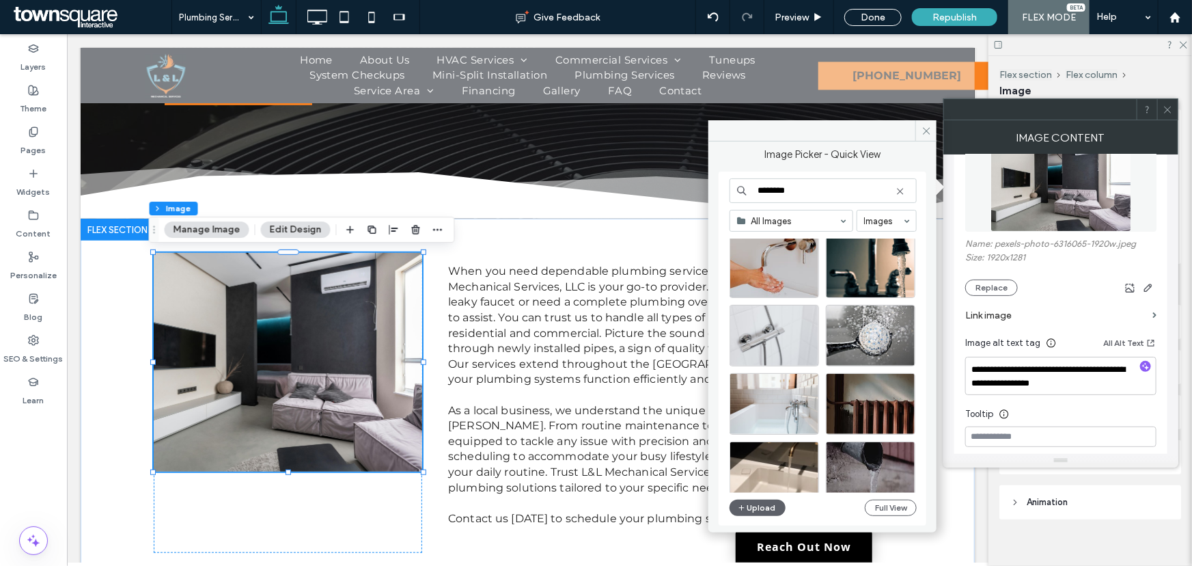
scroll to position [248, 0]
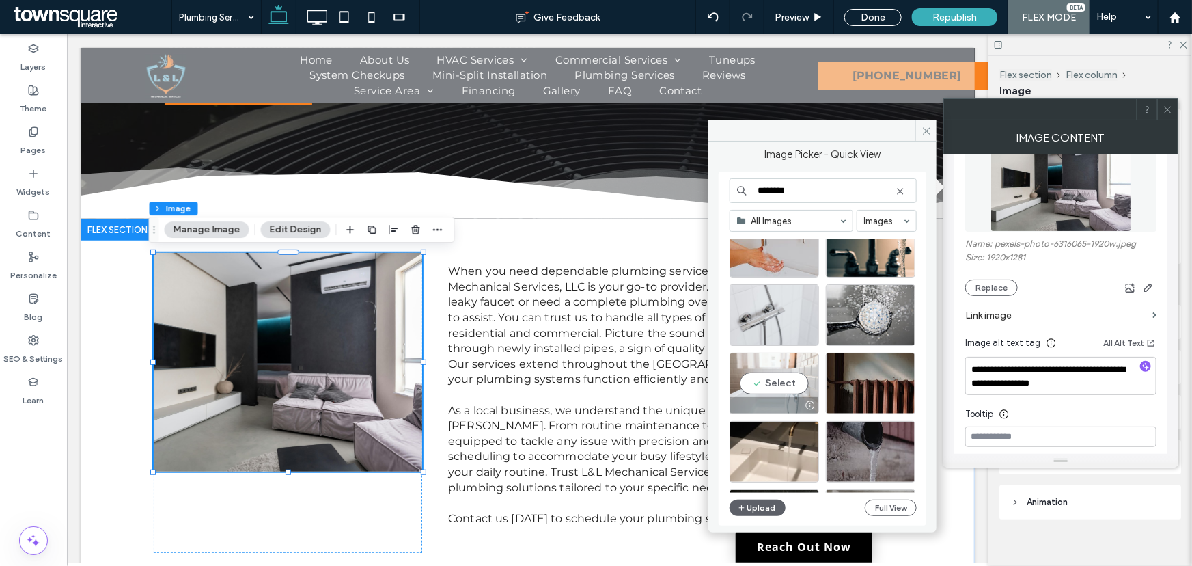
type input "********"
click at [796, 376] on div "Select" at bounding box center [773, 382] width 89 height 61
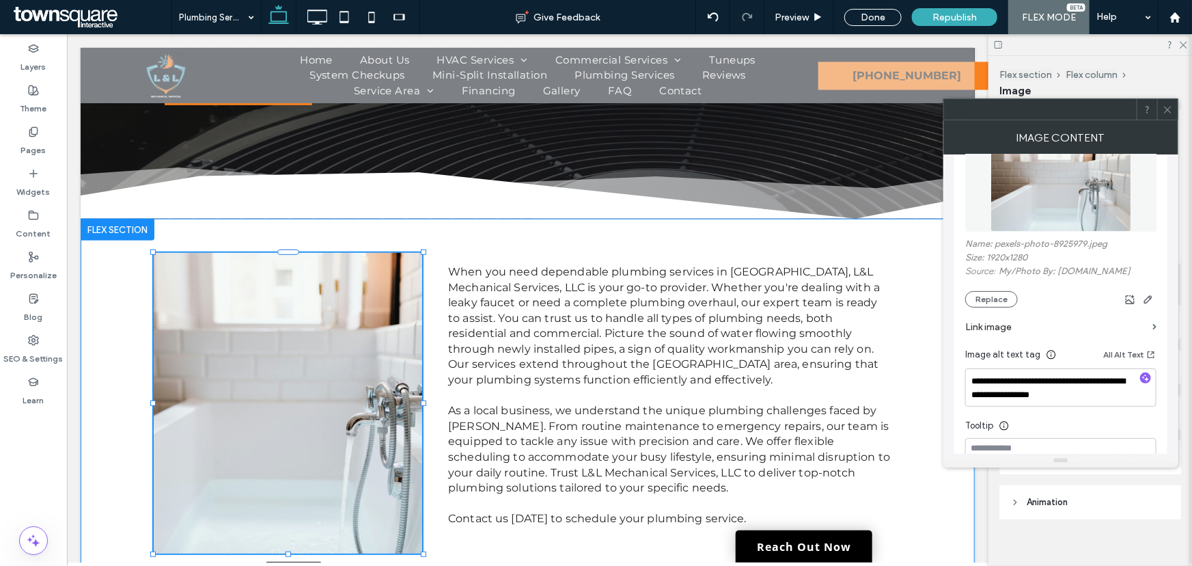
drag, startPoint x: 416, startPoint y: 469, endPoint x: 429, endPoint y: 551, distance: 83.0
click at [428, 551] on div "104% , 440px When you need dependable plumbing services in Tyler, L&L Mechanica…" at bounding box center [527, 402] width 820 height 369
type input "***"
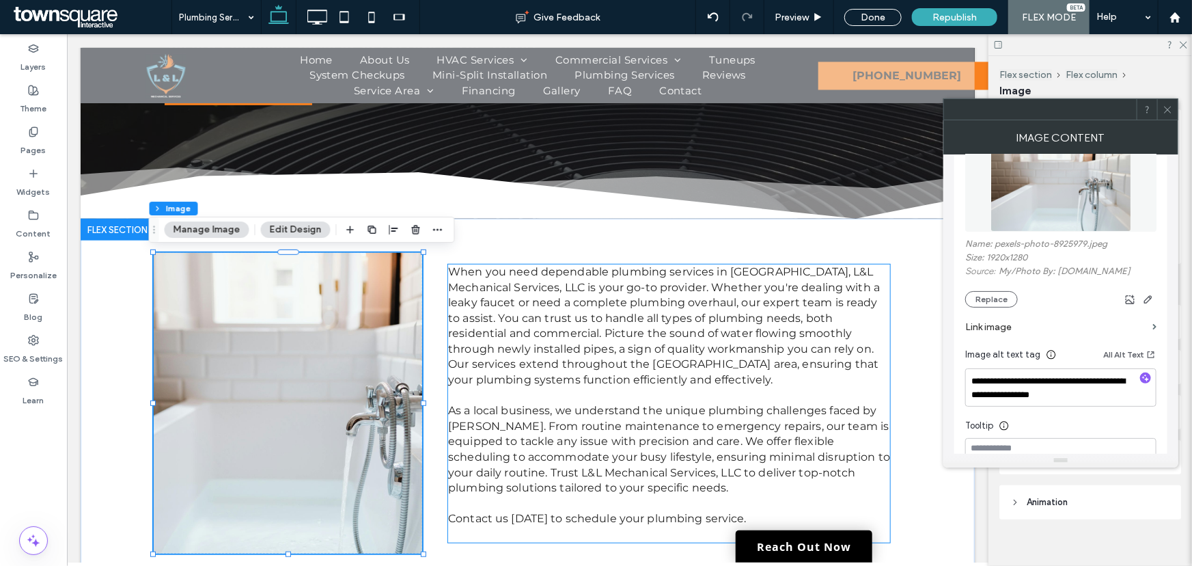
click at [473, 421] on span "﻿ As a local business, we understand the unique plumbing challenges faced by Ty…" at bounding box center [668, 448] width 442 height 90
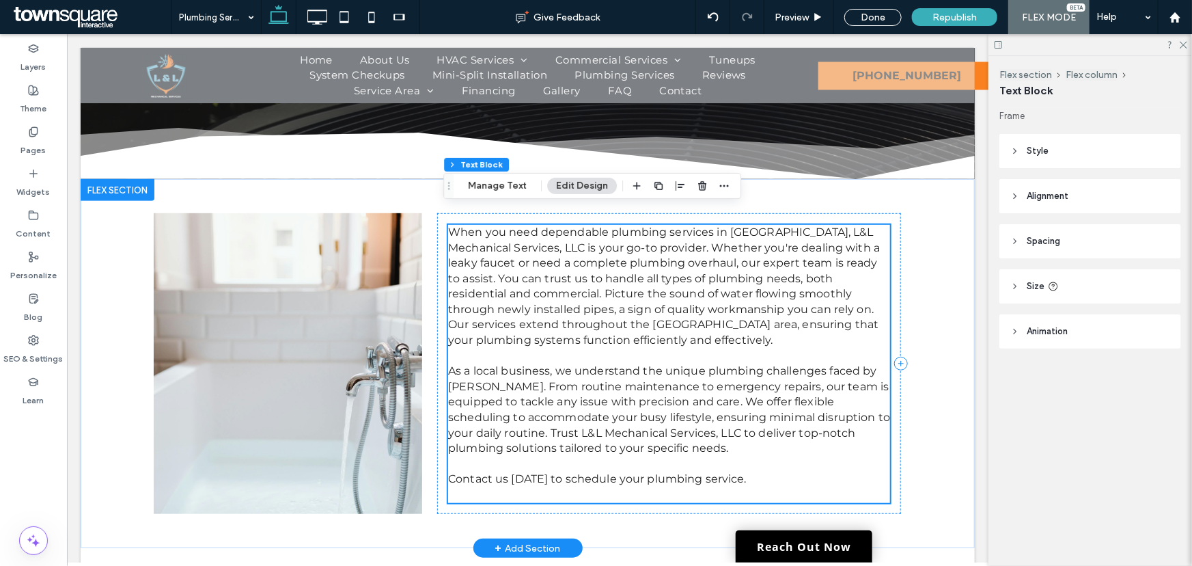
scroll to position [399, 0]
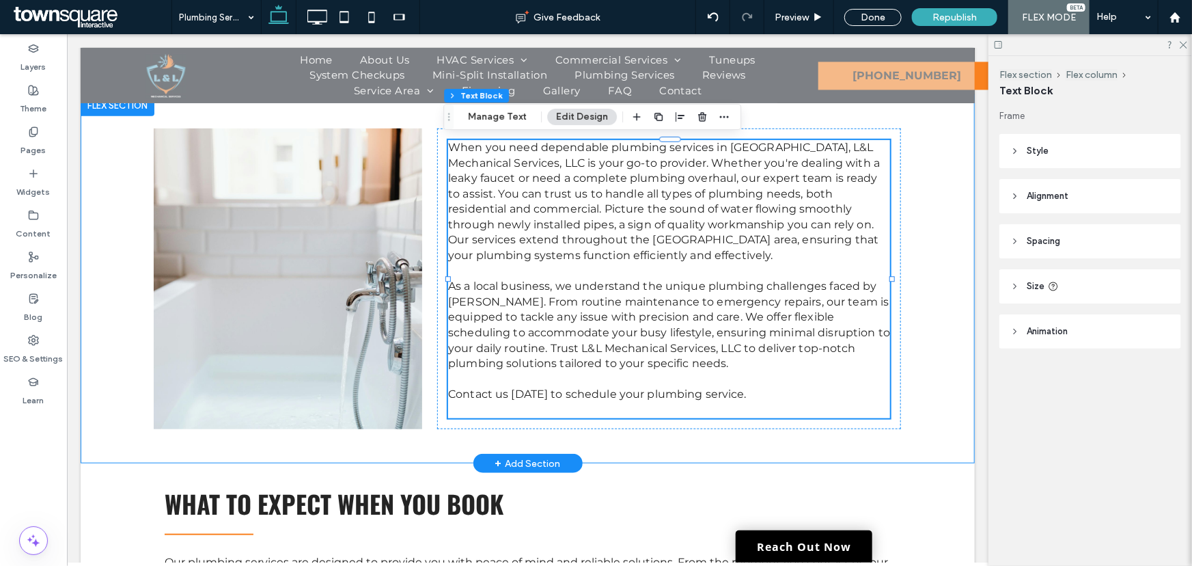
click at [117, 328] on div "When you need dependable plumbing services in Tyler, L&L Mechanical Services, L…" at bounding box center [527, 278] width 820 height 369
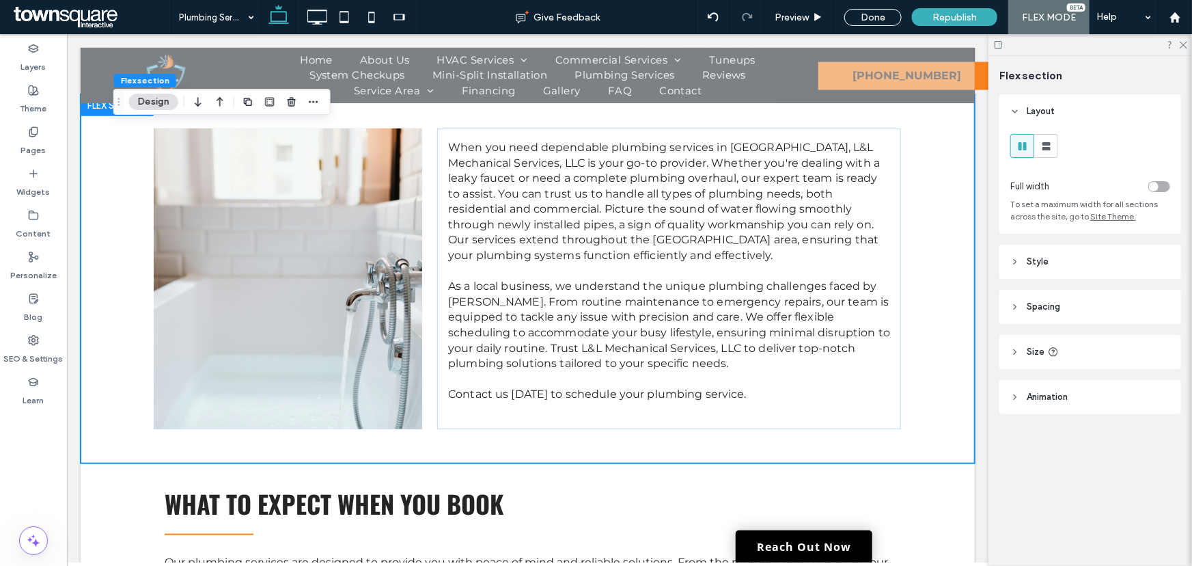
click at [1165, 183] on div "toggle" at bounding box center [1159, 186] width 22 height 11
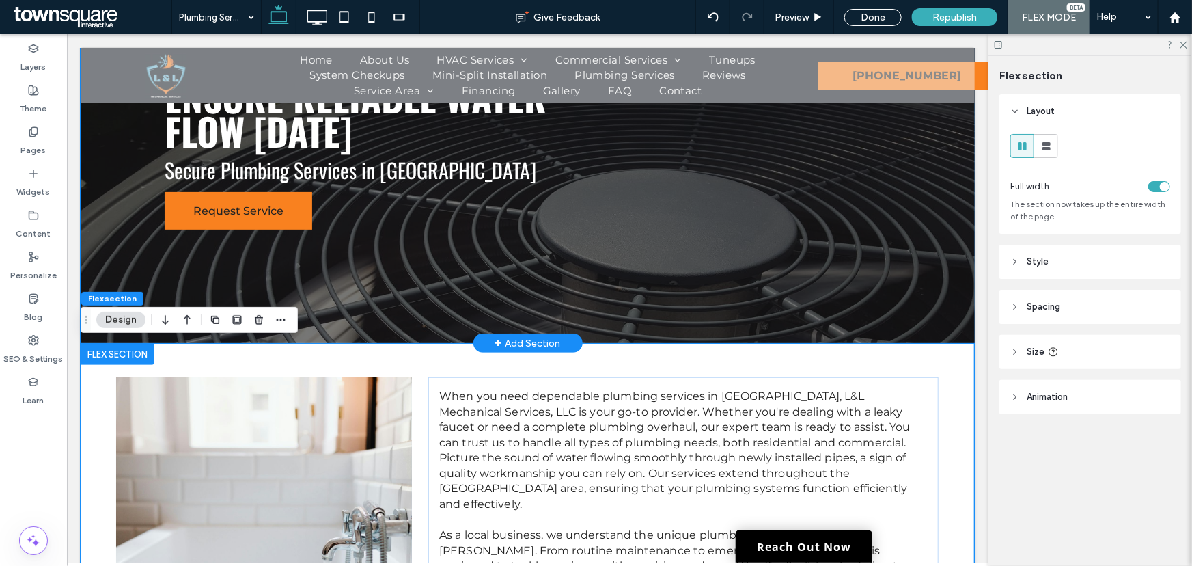
click at [611, 260] on div "Secure Plumbing Services in Tyler Request Service Ensure Reliable Water Flow To…" at bounding box center [527, 154] width 820 height 376
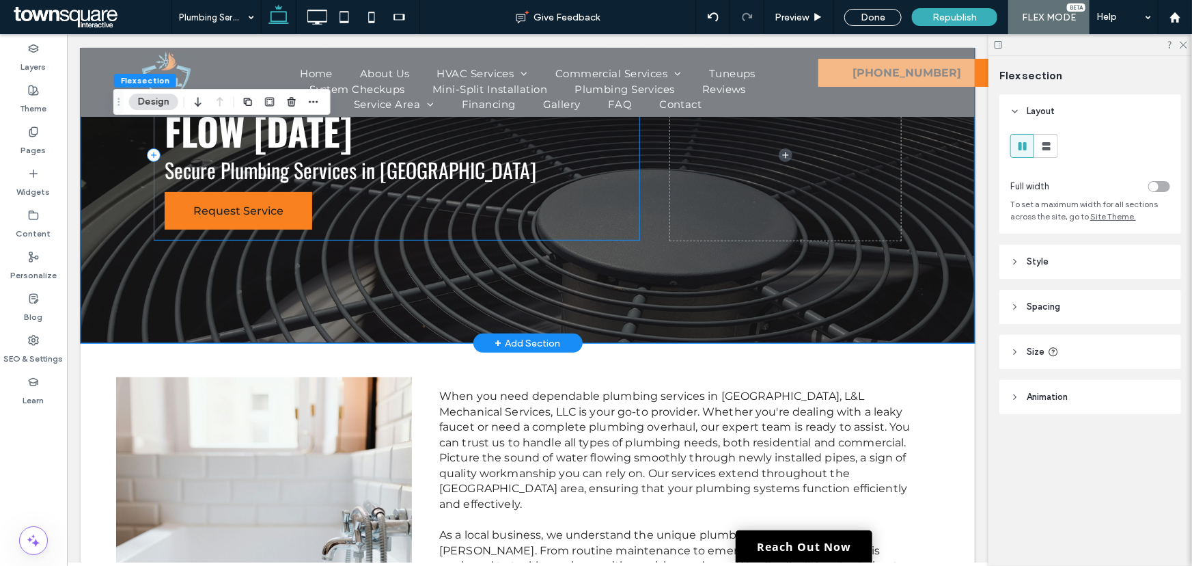
scroll to position [82, 0]
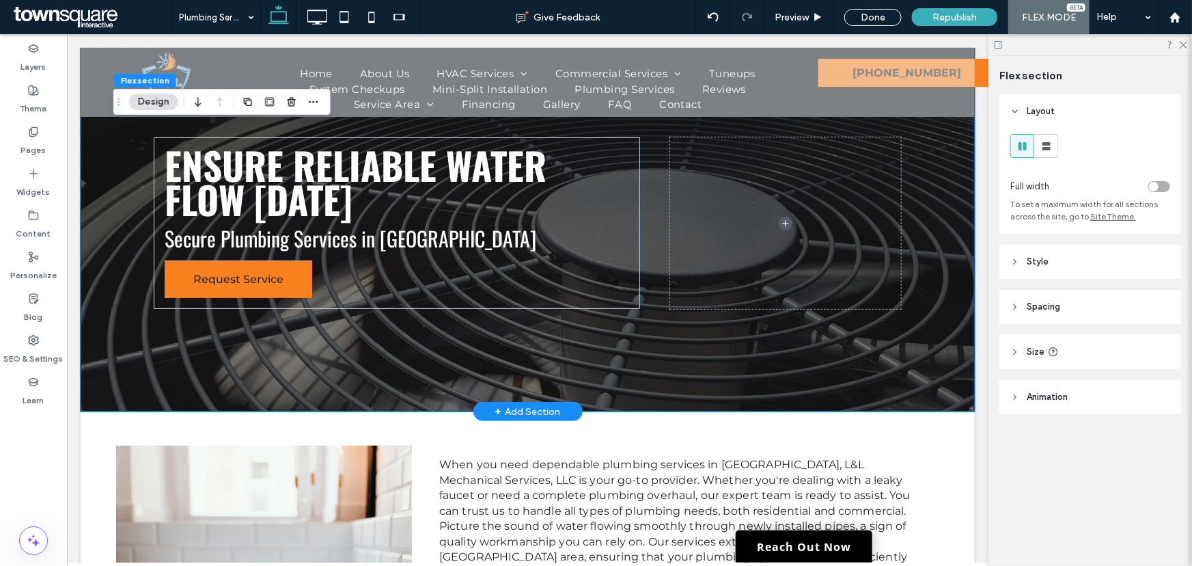
click at [613, 355] on div "Secure Plumbing Services in Tyler Request Service Ensure Reliable Water Flow To…" at bounding box center [527, 222] width 820 height 376
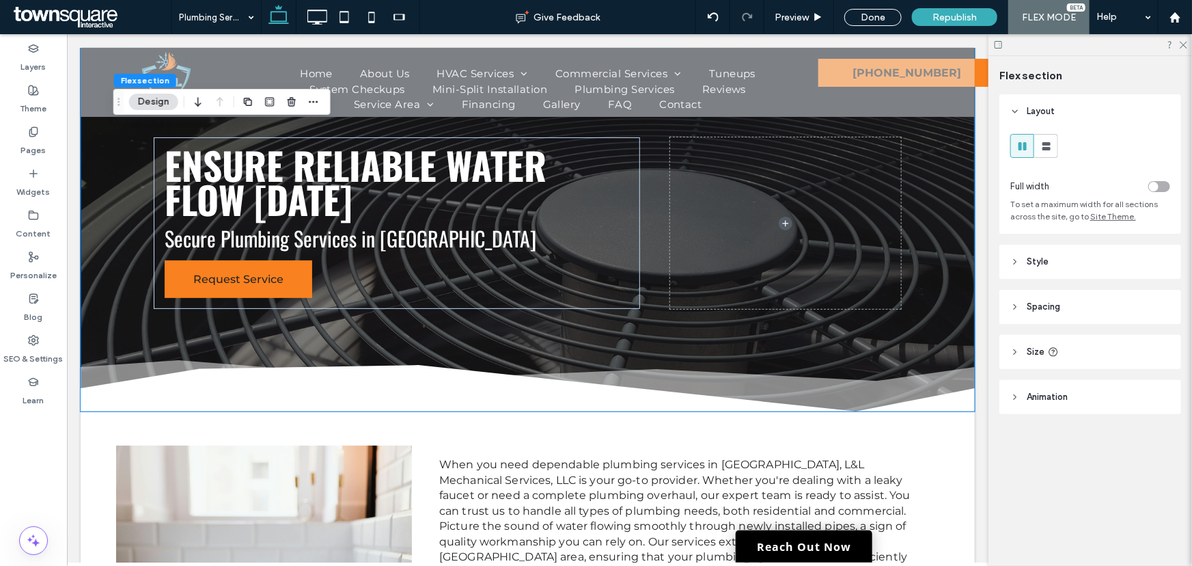
click at [154, 112] on div "Flex section Design" at bounding box center [221, 102] width 217 height 26
click at [152, 96] on button "Design" at bounding box center [153, 102] width 49 height 16
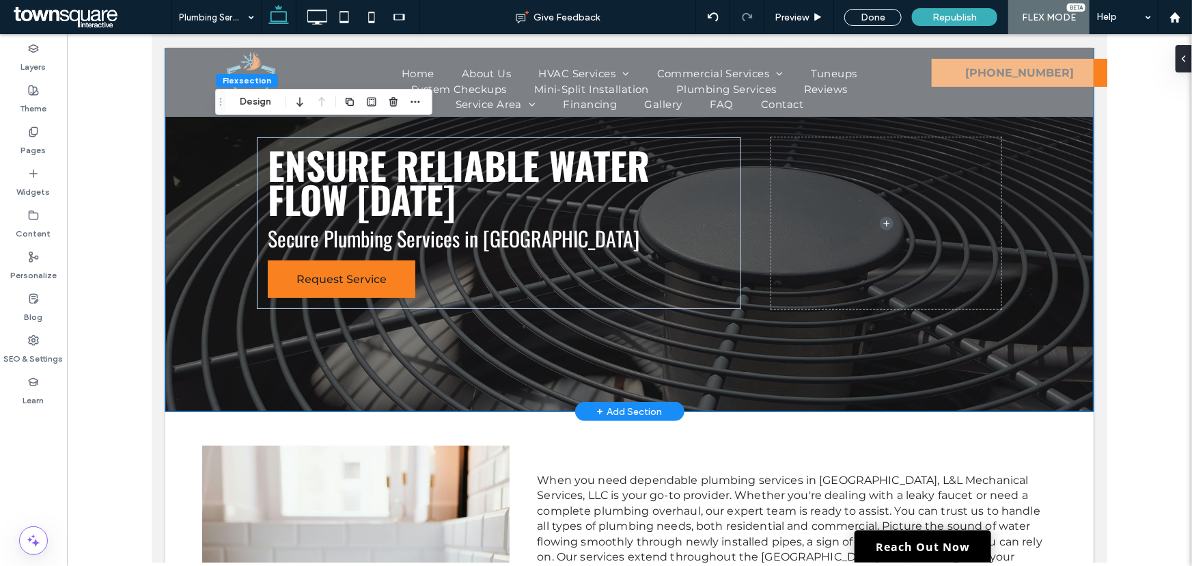
click at [794, 378] on div "Secure Plumbing Services in Tyler Request Service Ensure Reliable Water Flow To…" at bounding box center [629, 222] width 820 height 376
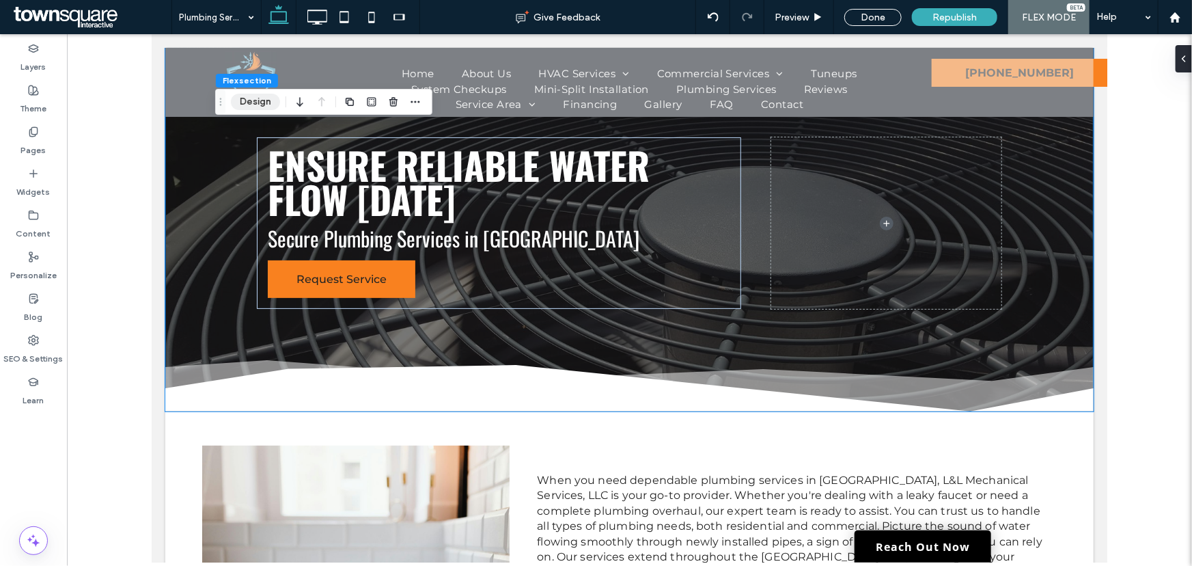
click at [260, 100] on button "Design" at bounding box center [255, 102] width 49 height 16
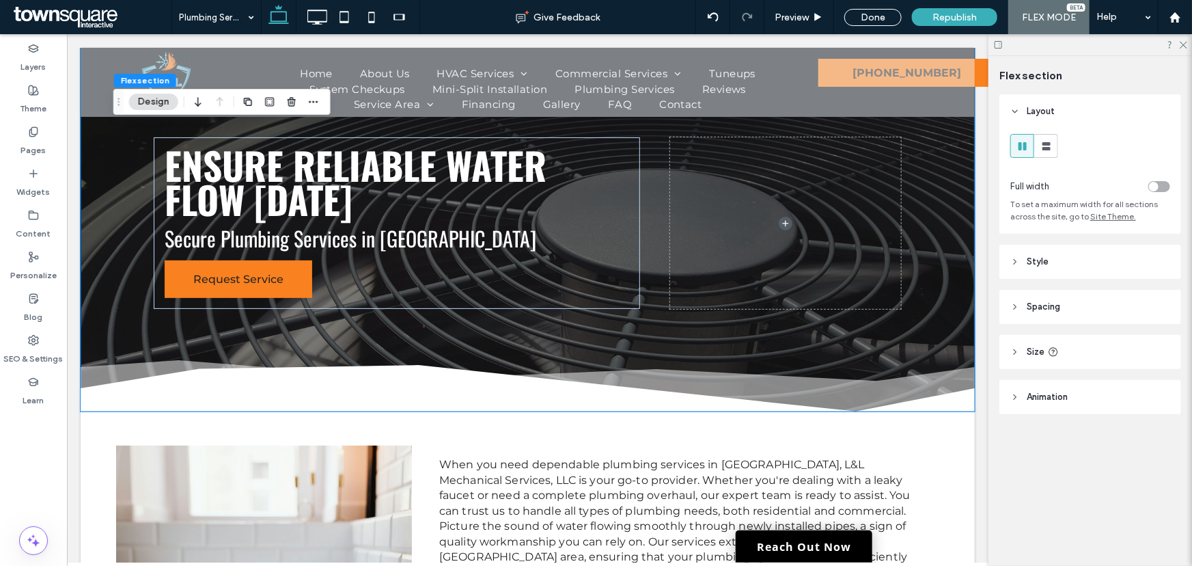
click at [1089, 386] on header "Animation" at bounding box center [1090, 397] width 182 height 34
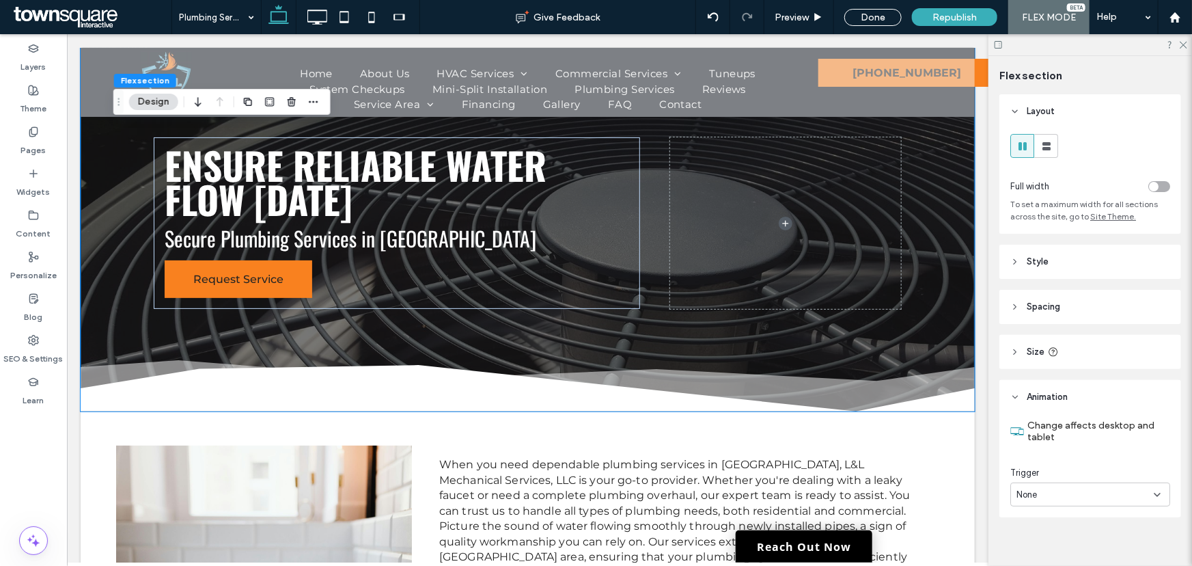
click at [1072, 347] on header "Size" at bounding box center [1090, 352] width 182 height 34
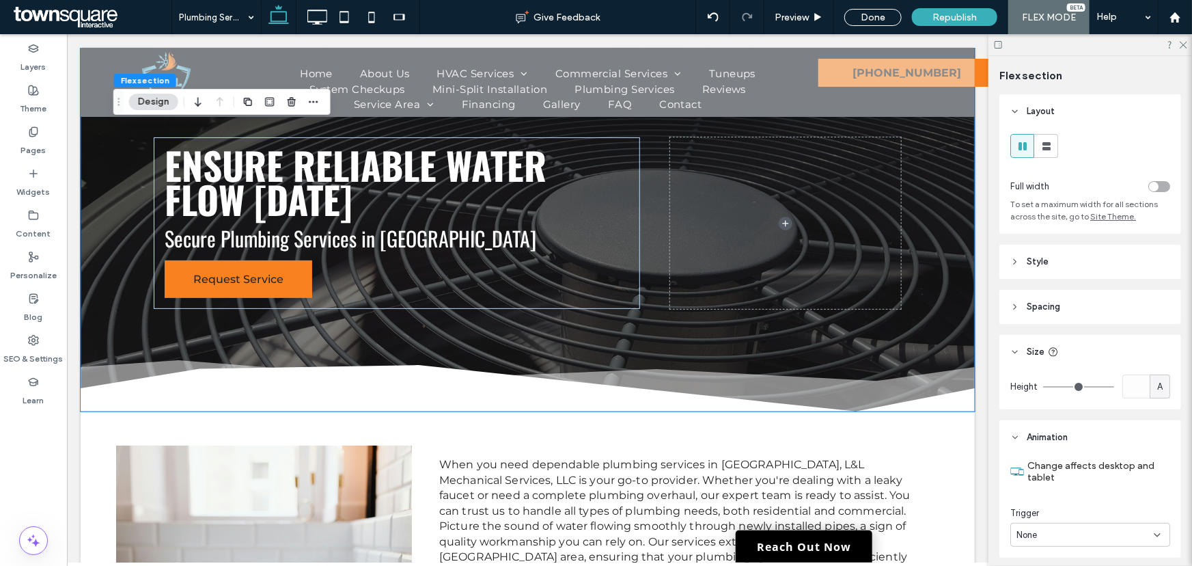
click at [1076, 294] on header "Spacing" at bounding box center [1090, 307] width 182 height 34
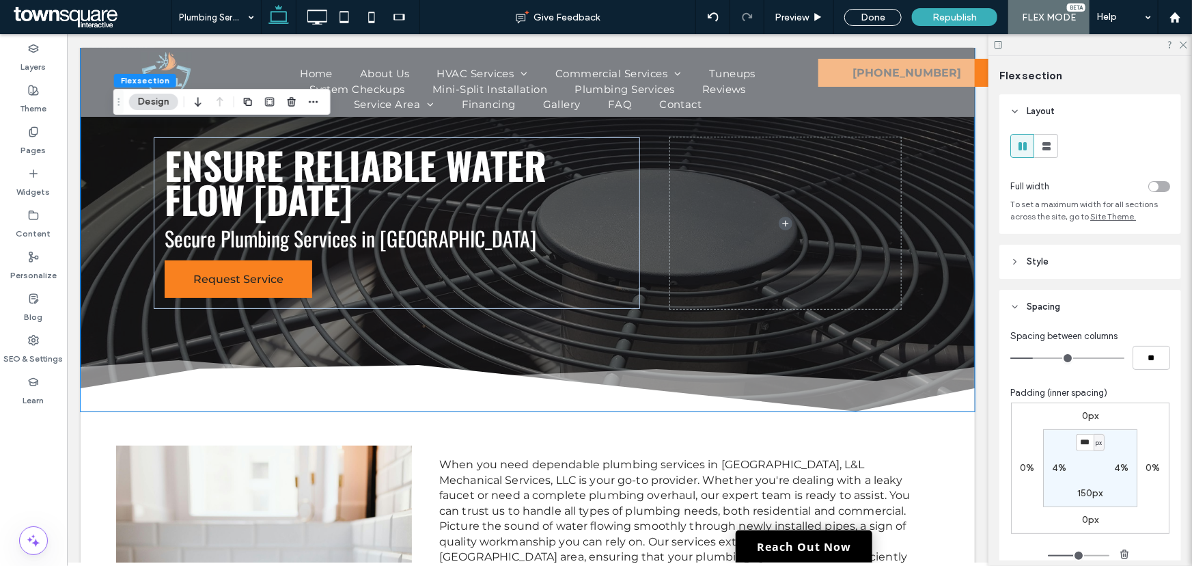
click at [1072, 268] on header "Style" at bounding box center [1090, 262] width 182 height 34
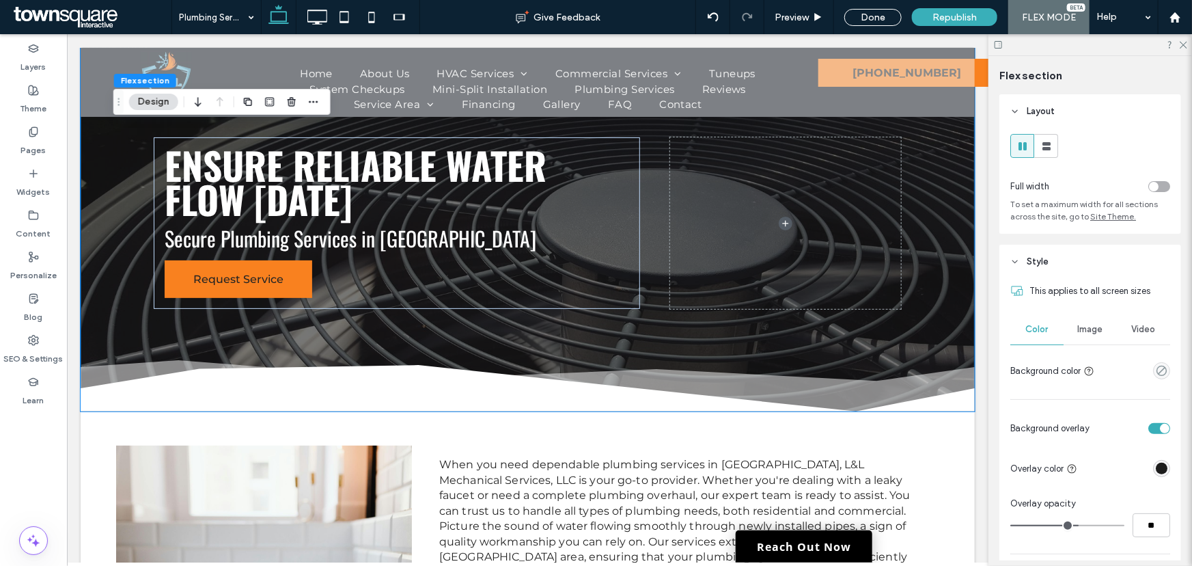
click at [1089, 340] on div "Image" at bounding box center [1089, 329] width 53 height 30
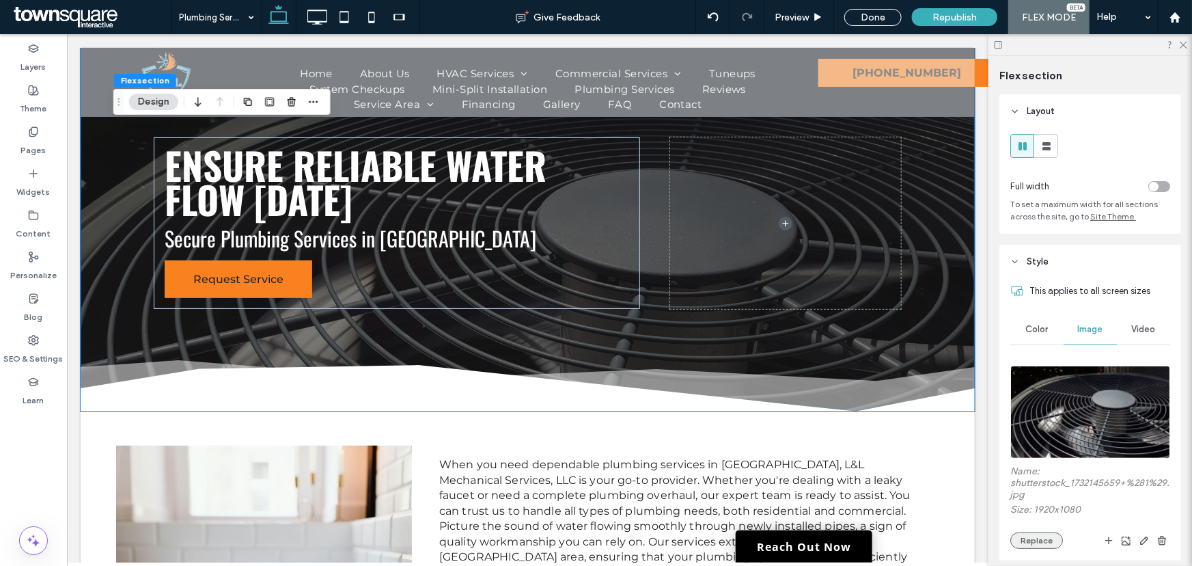
click at [1037, 535] on button "Replace" at bounding box center [1036, 540] width 53 height 16
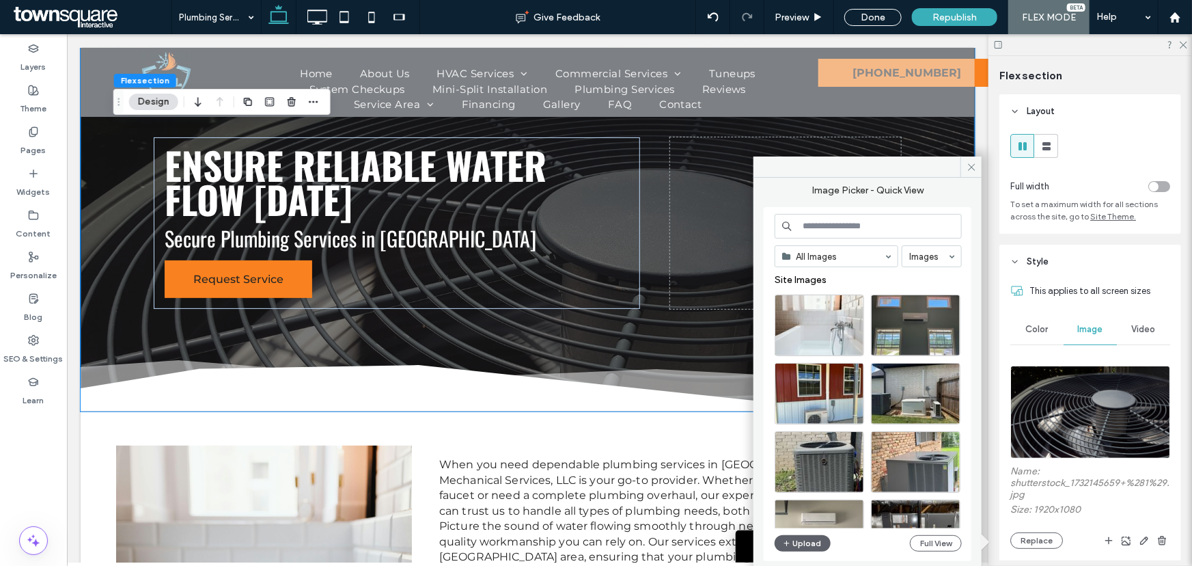
click at [841, 229] on input at bounding box center [868, 226] width 187 height 25
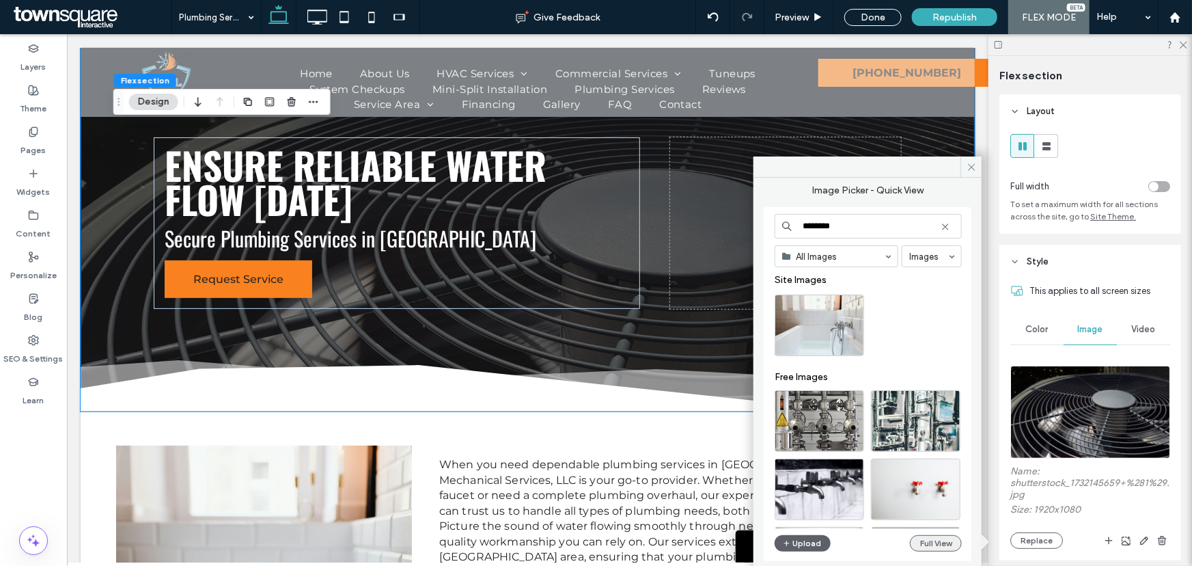
type input "********"
click at [920, 544] on button "Full View" at bounding box center [936, 543] width 52 height 16
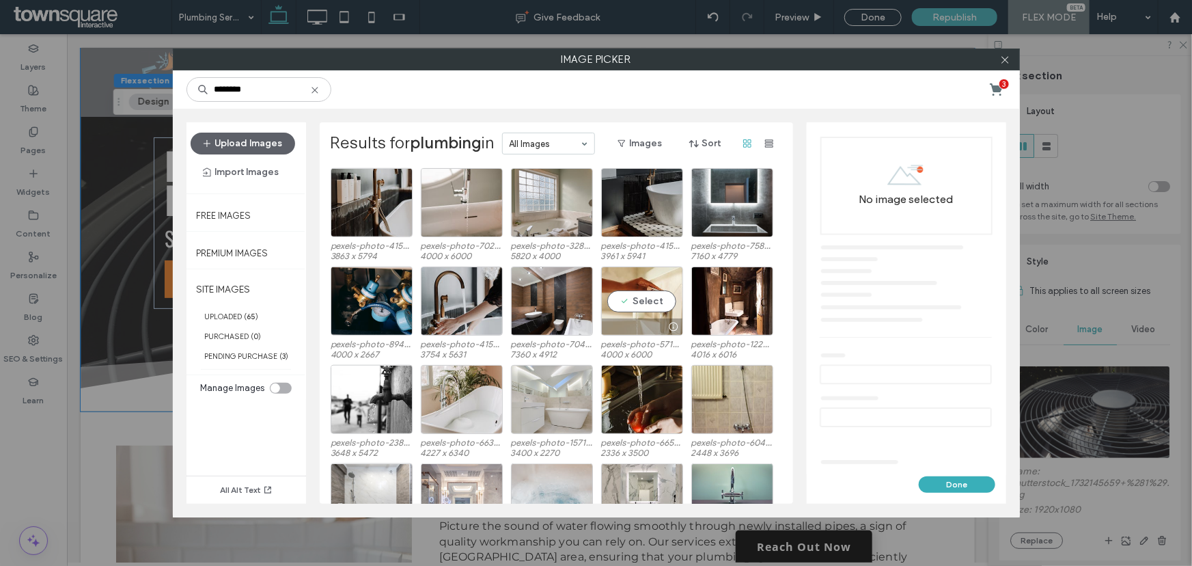
scroll to position [677, 0]
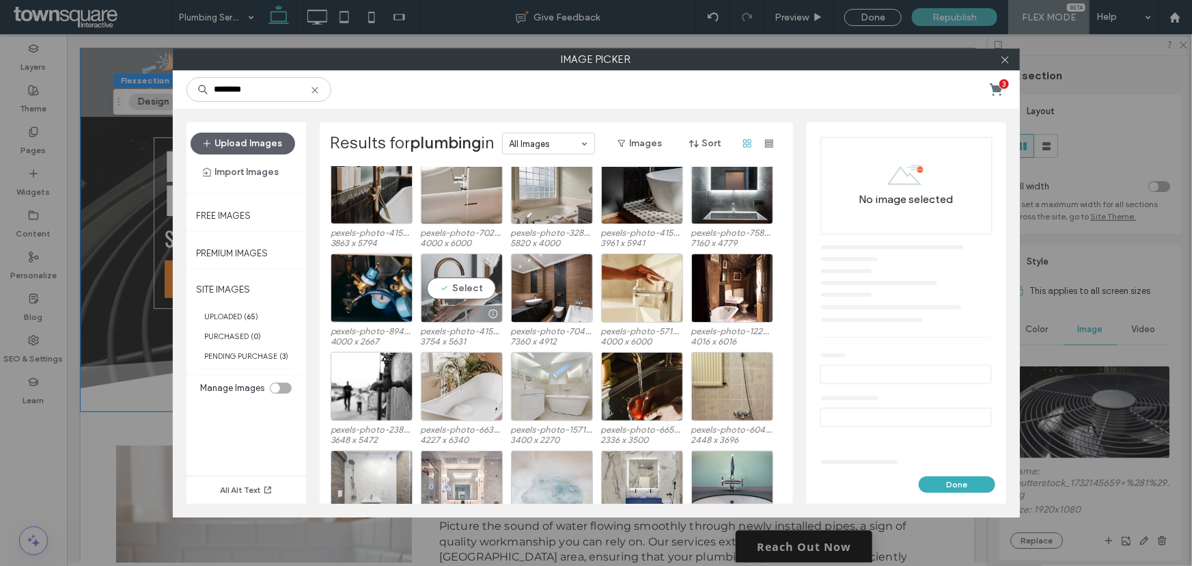
click at [458, 283] on div "Select" at bounding box center [462, 287] width 82 height 69
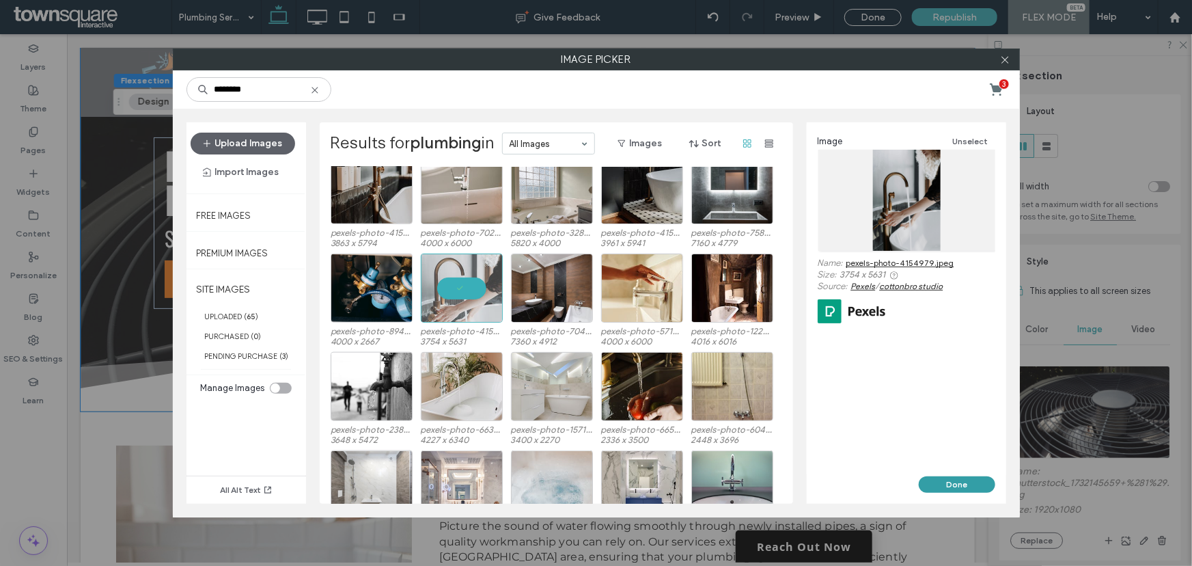
click at [969, 490] on button "Done" at bounding box center [957, 484] width 76 height 16
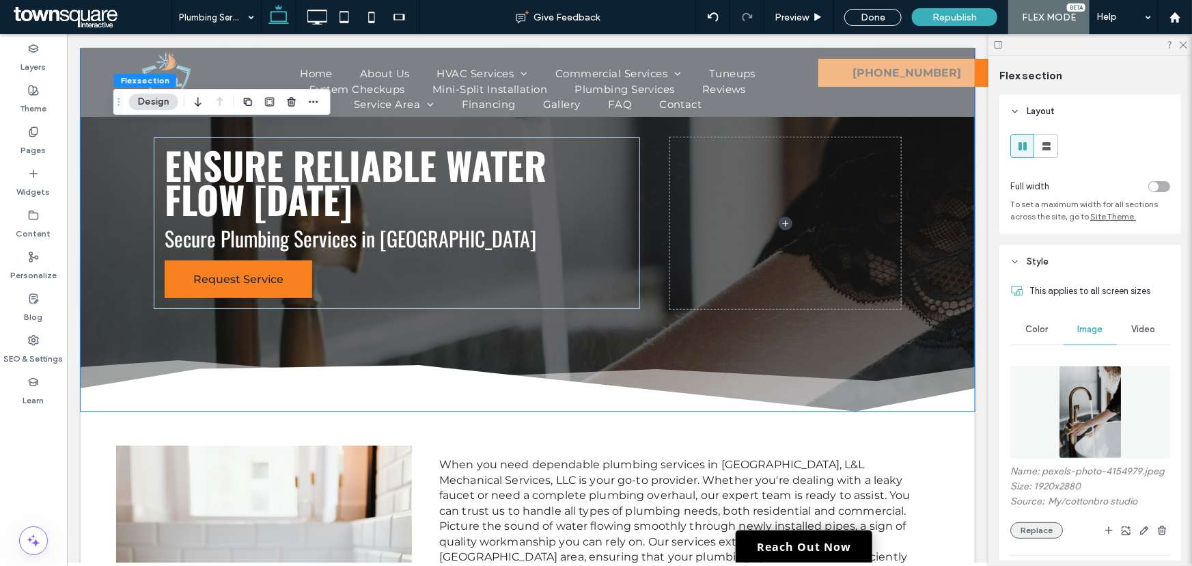
click at [1040, 526] on button "Replace" at bounding box center [1036, 530] width 53 height 16
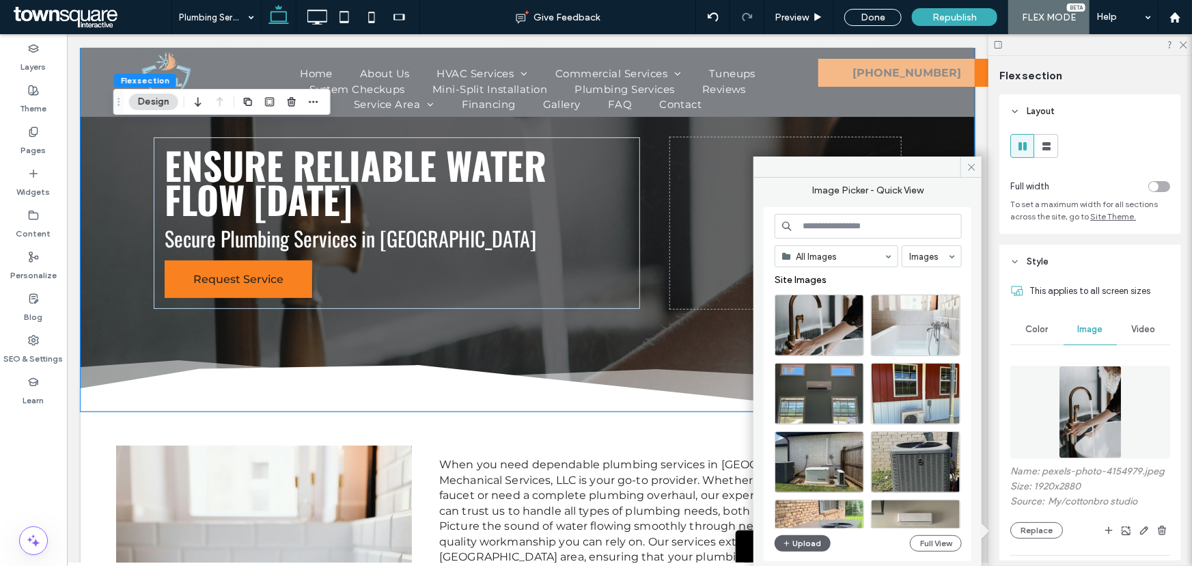
click at [871, 221] on input at bounding box center [868, 226] width 187 height 25
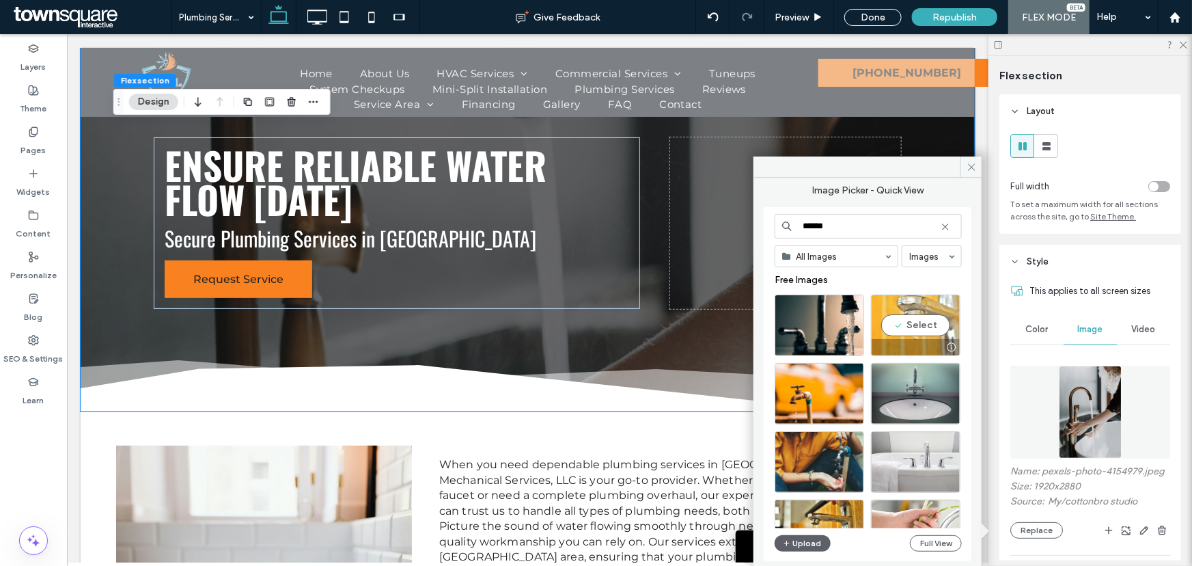
type input "******"
click at [889, 326] on div "Select" at bounding box center [915, 324] width 89 height 61
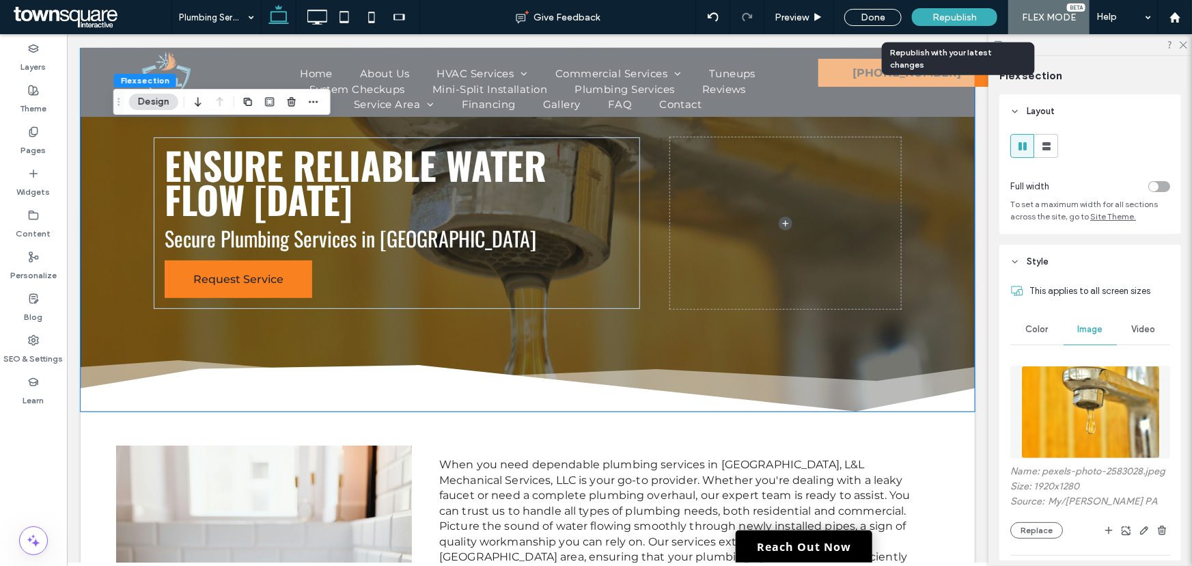
click at [979, 16] on div "Republish" at bounding box center [954, 17] width 85 height 18
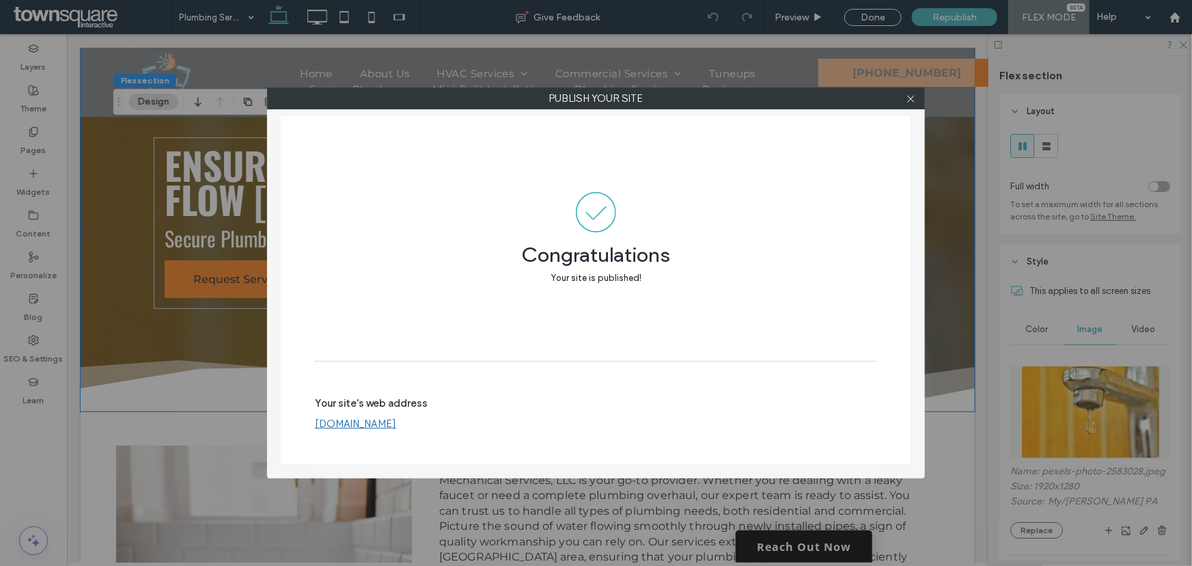
click at [396, 418] on link "www.llmechanicalservicesllc.com" at bounding box center [355, 423] width 81 height 12
click at [914, 98] on icon at bounding box center [911, 99] width 10 height 10
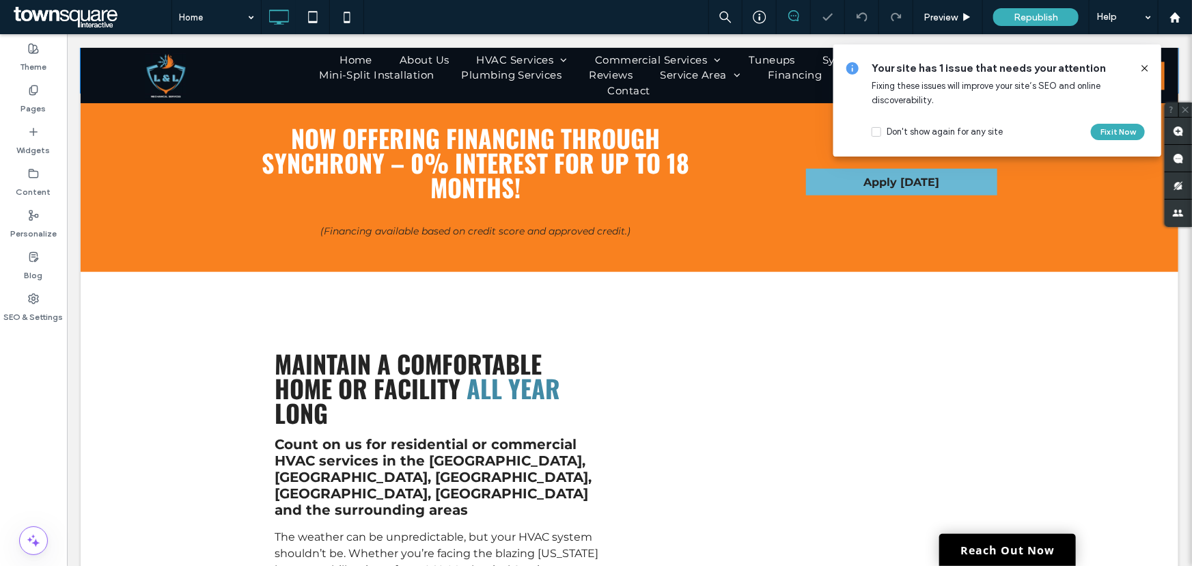
scroll to position [731, 0]
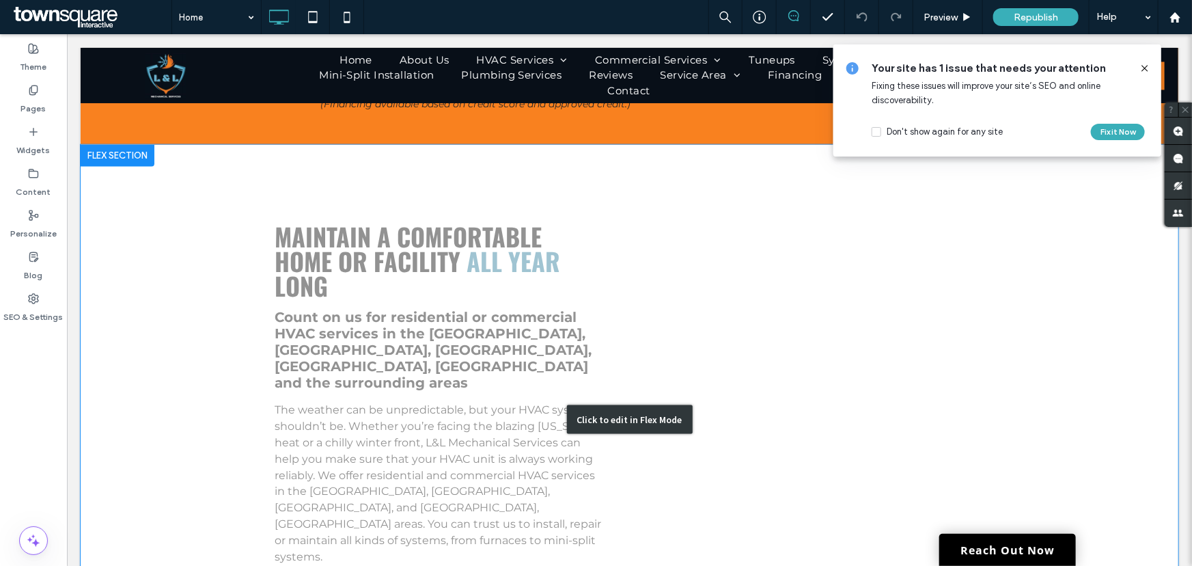
click at [528, 331] on div "Click to edit in Flex Mode" at bounding box center [629, 418] width 1098 height 549
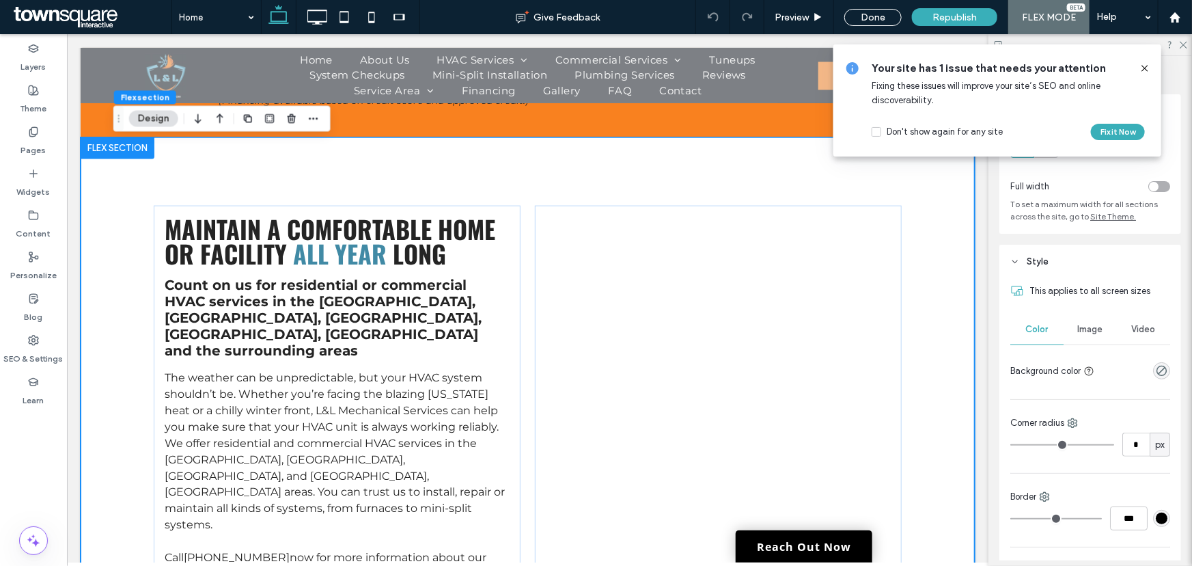
scroll to position [852, 0]
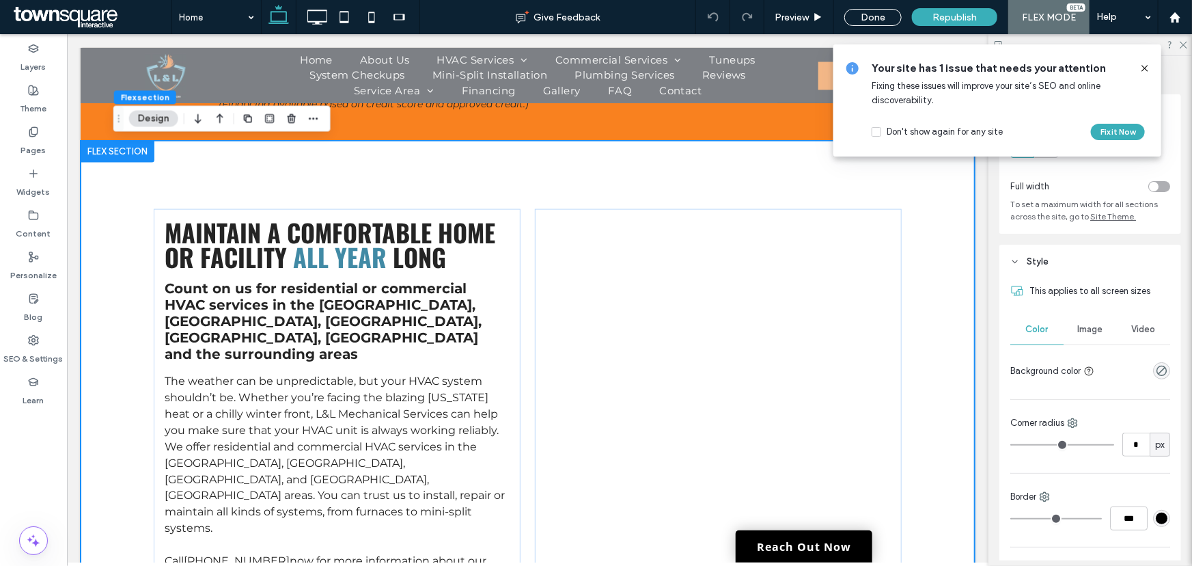
click at [523, 340] on div "Maintain a comfortable home or facility all year long Count on us for residenti…" at bounding box center [527, 402] width 820 height 525
click at [402, 318] on h4 "Count on us for residential or commercial HVAC services in the Tyler, Longview,…" at bounding box center [336, 320] width 345 height 82
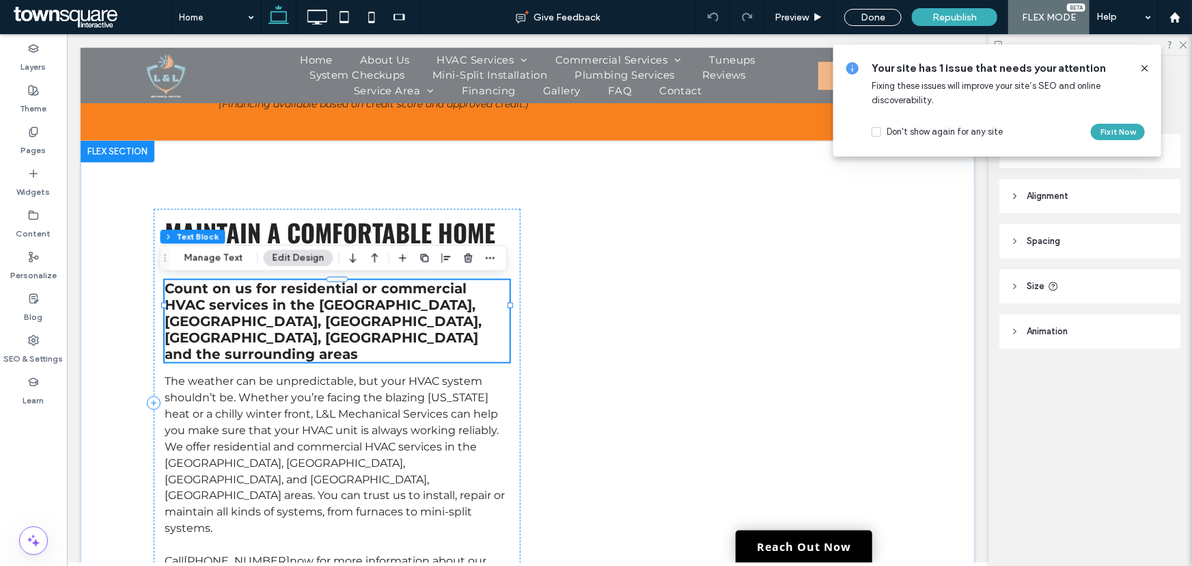
click at [329, 317] on span "Count on us for residential or commercial HVAC services in the Tyler, Longview,…" at bounding box center [322, 320] width 317 height 82
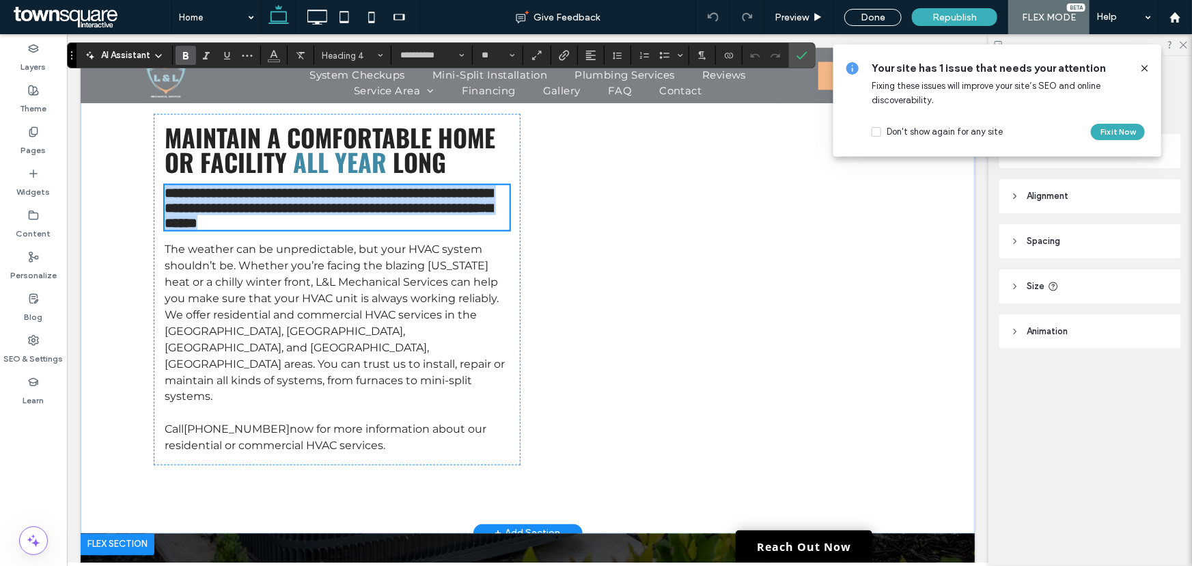
scroll to position [1162, 0]
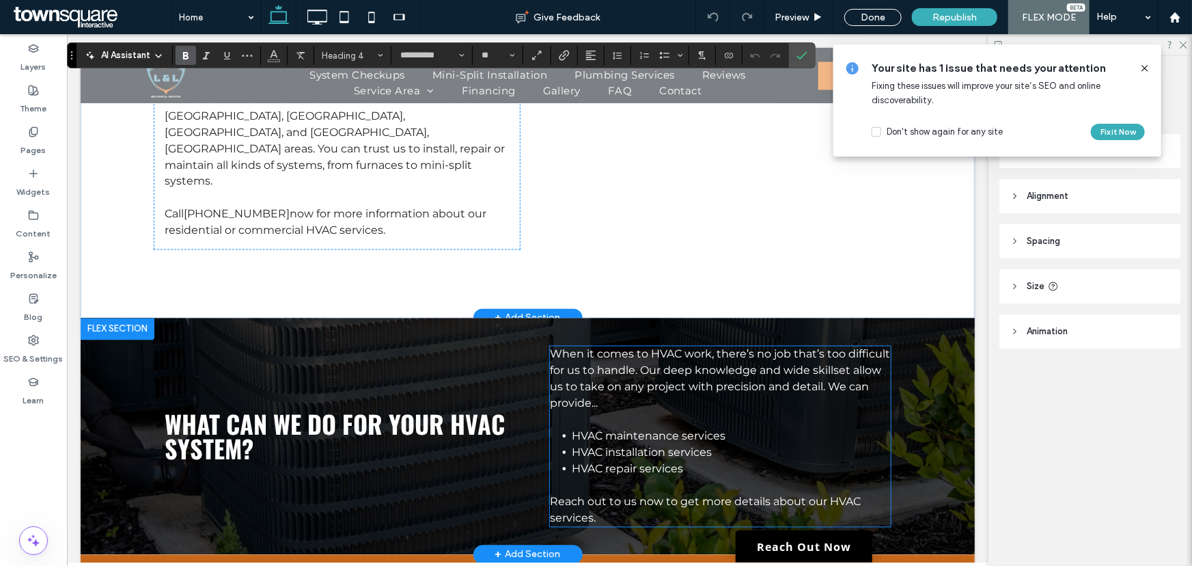
click at [672, 444] on li "HVAC installation services" at bounding box center [730, 452] width 319 height 16
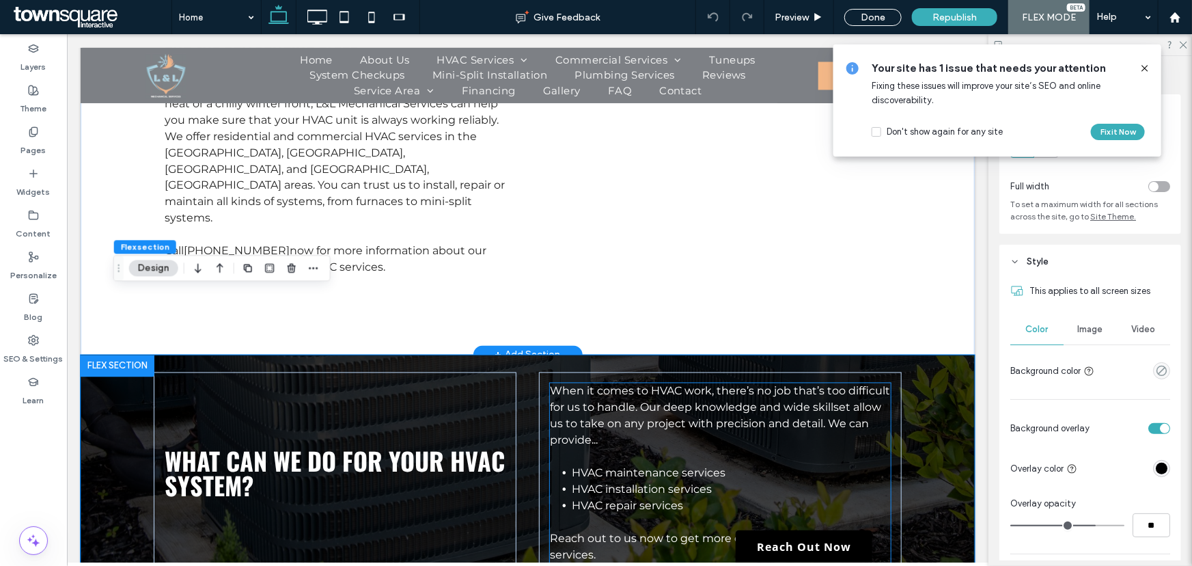
click at [708, 497] on li "HVAC repair services" at bounding box center [730, 505] width 319 height 16
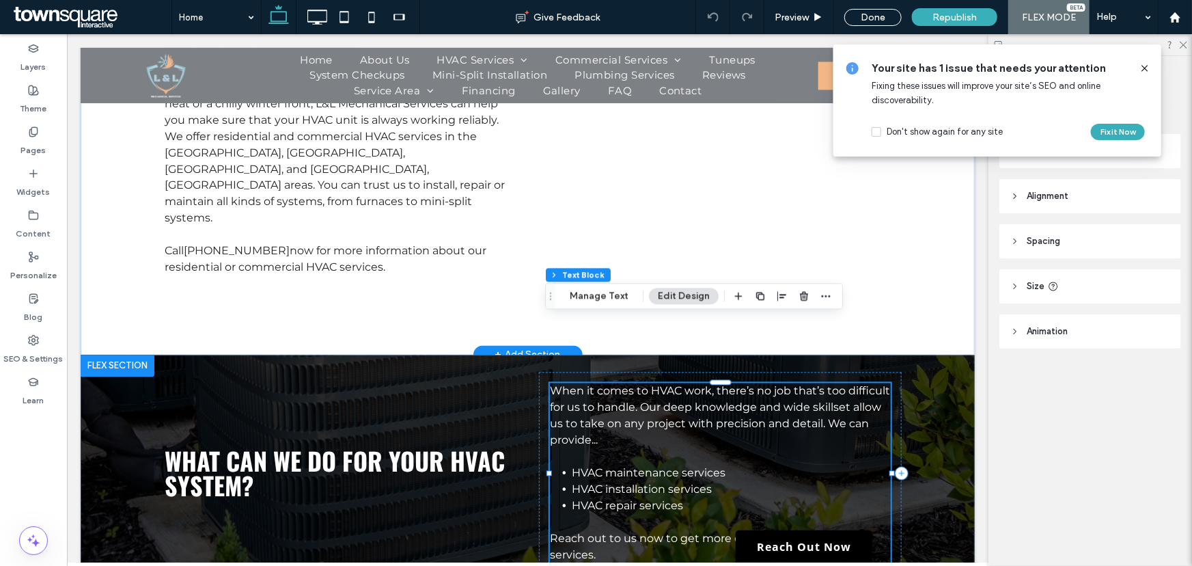
click at [676, 499] on span "HVAC repair services" at bounding box center [626, 505] width 111 height 13
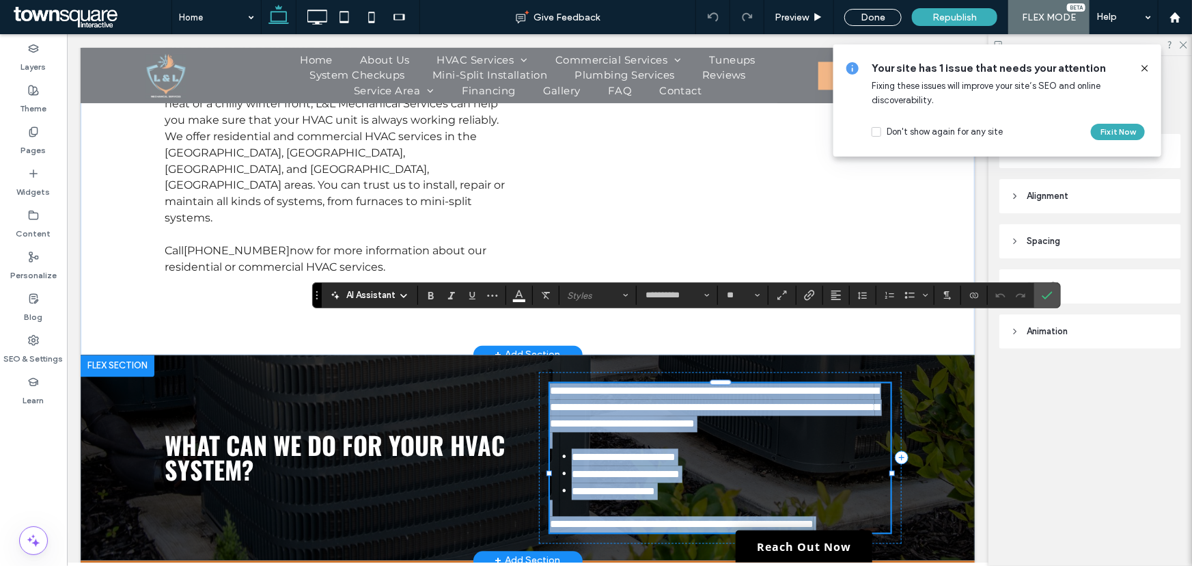
click at [681, 482] on li "**********" at bounding box center [730, 490] width 319 height 17
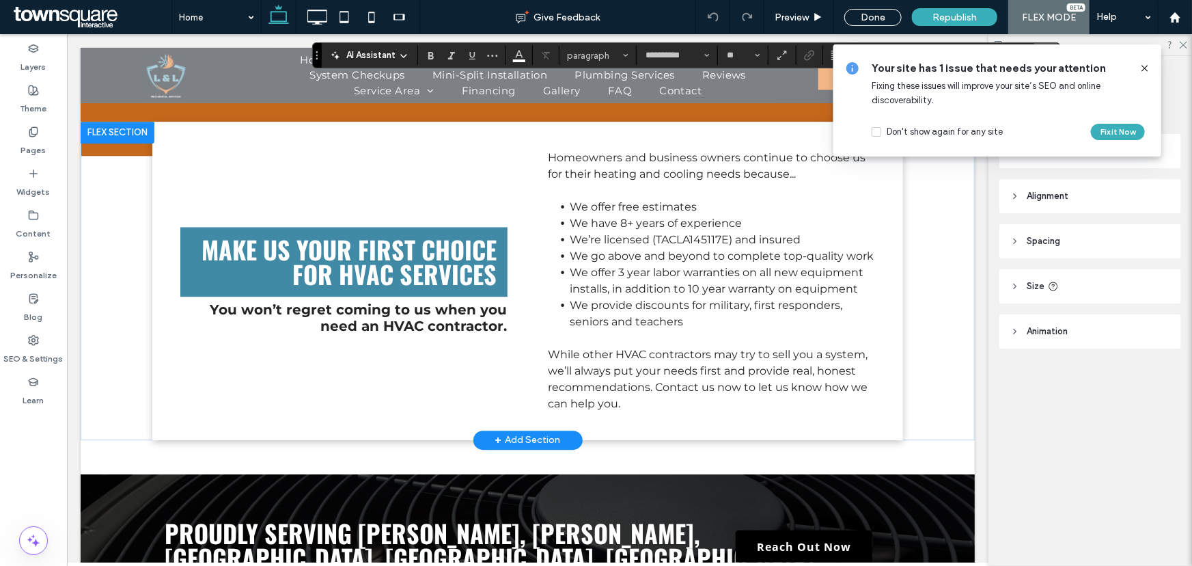
scroll to position [1845, 0]
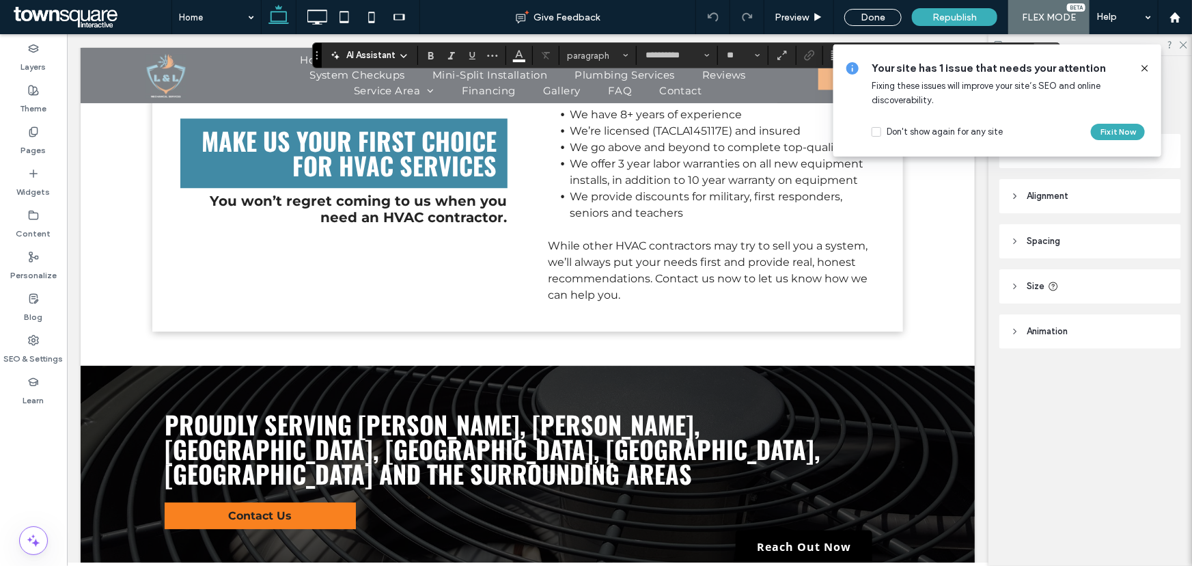
click at [967, 12] on span "Republish" at bounding box center [954, 18] width 44 height 12
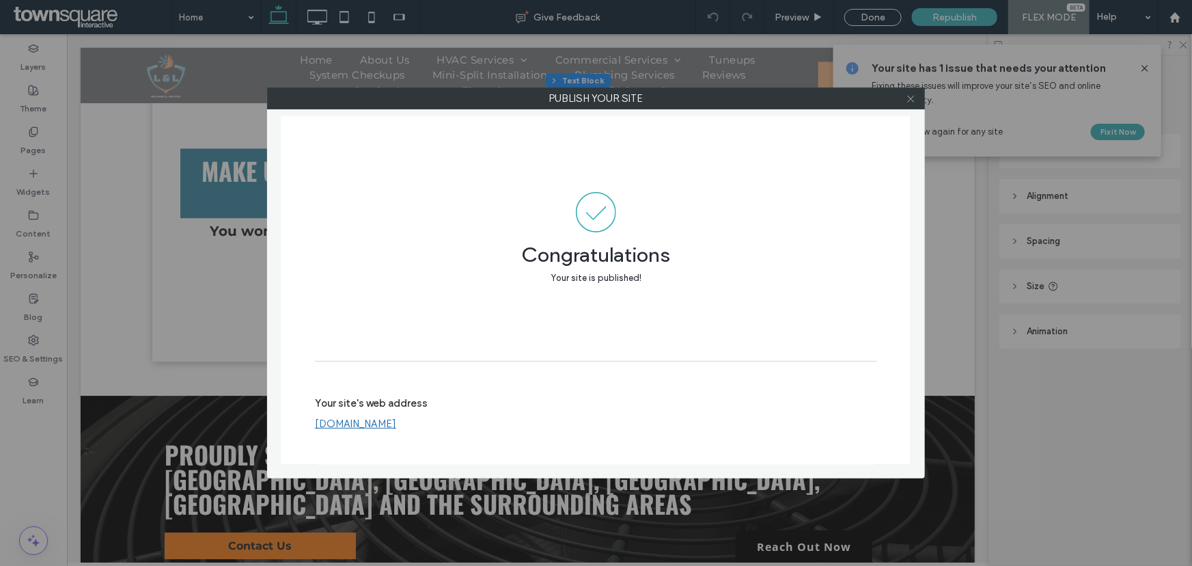
click at [908, 102] on icon at bounding box center [911, 99] width 10 height 10
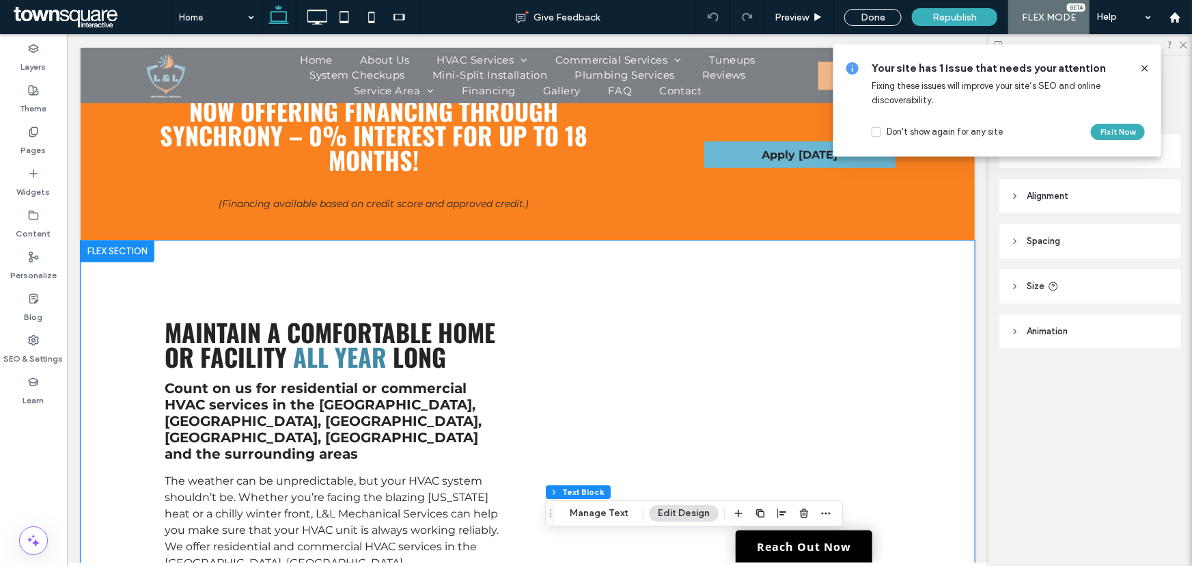
scroll to position [790, 0]
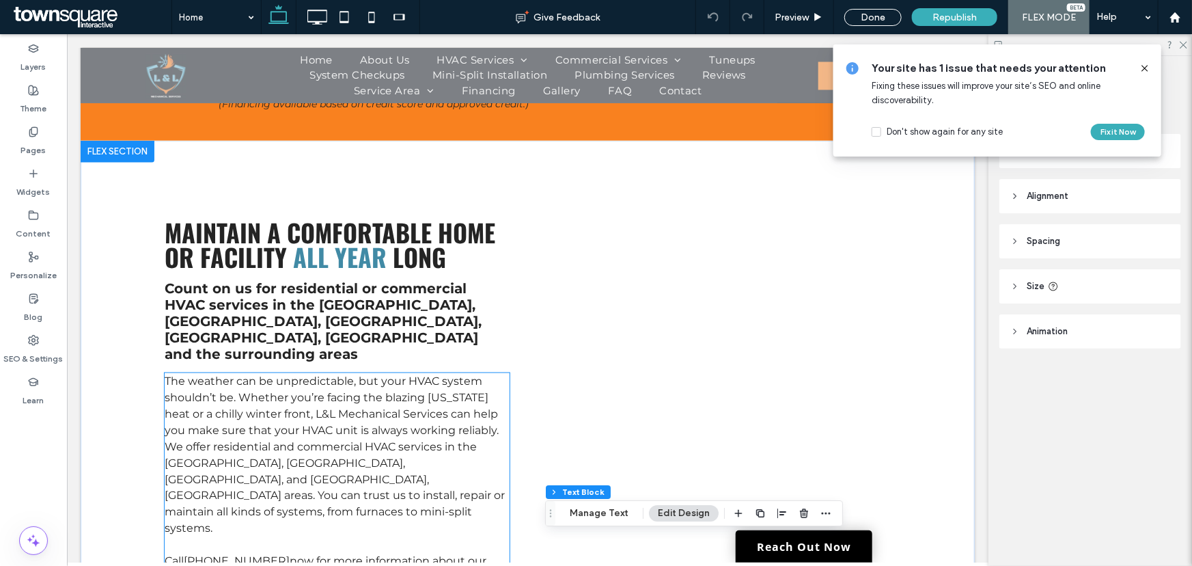
click at [391, 375] on span "The weather can be unpredictable, but your HVAC system shouldn’t be. Whether yo…" at bounding box center [334, 454] width 340 height 161
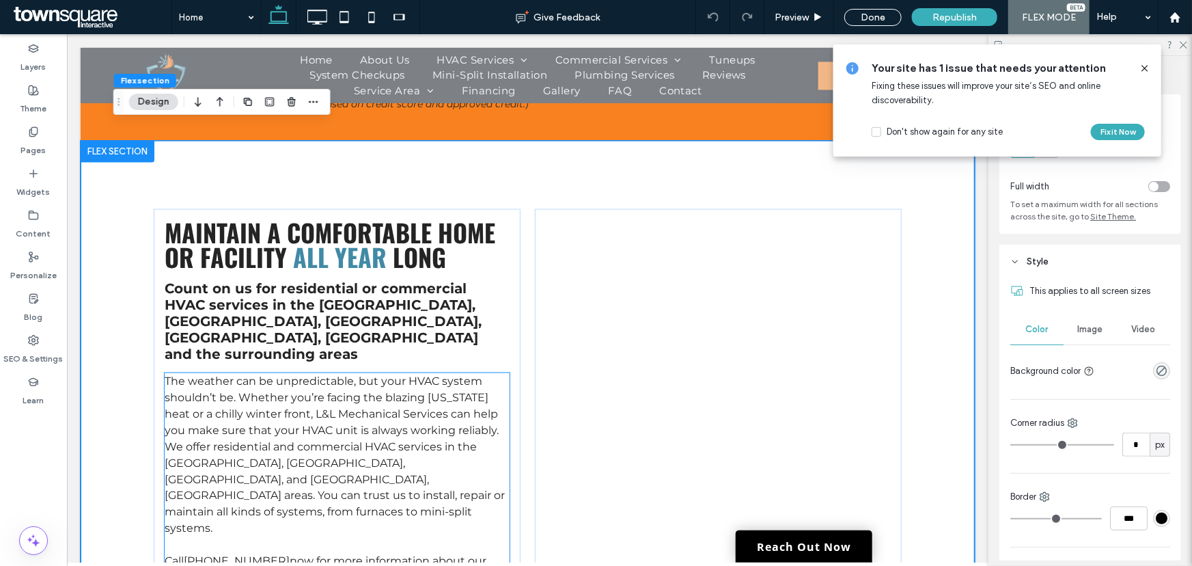
scroll to position [890, 0]
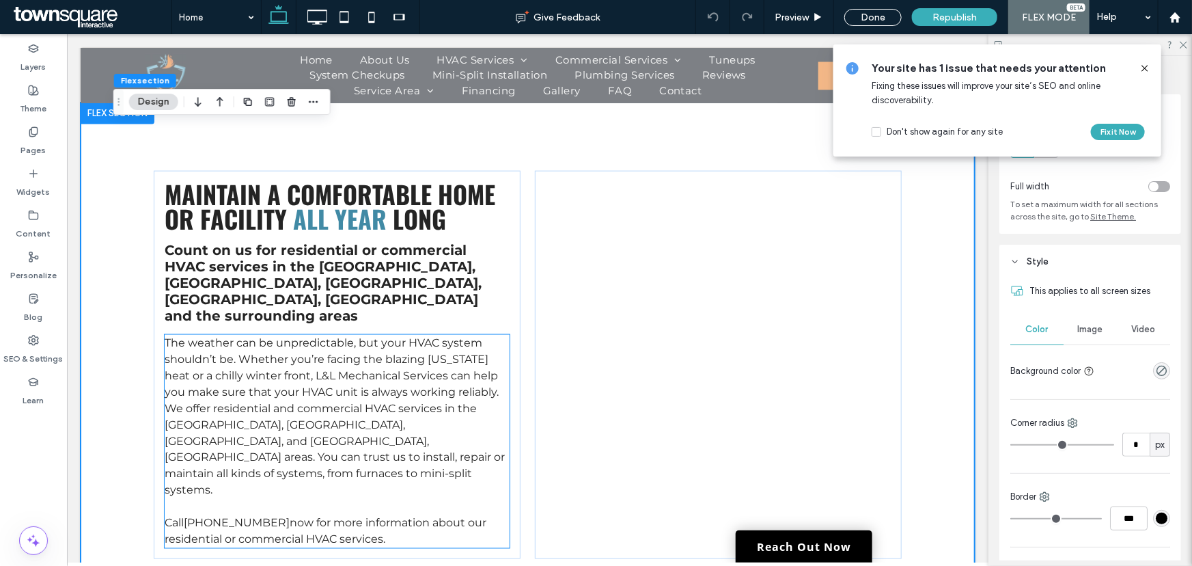
click at [391, 375] on span "The weather can be unpredictable, but your HVAC system shouldn’t be. Whether yo…" at bounding box center [334, 415] width 340 height 161
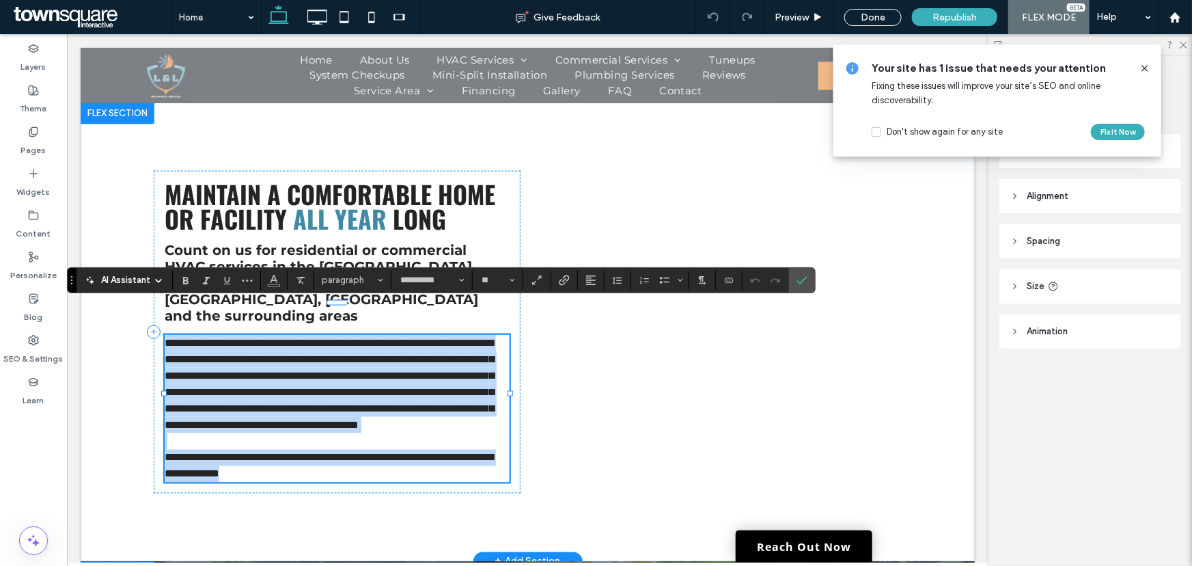
click at [391, 375] on span "**********" at bounding box center [328, 383] width 329 height 92
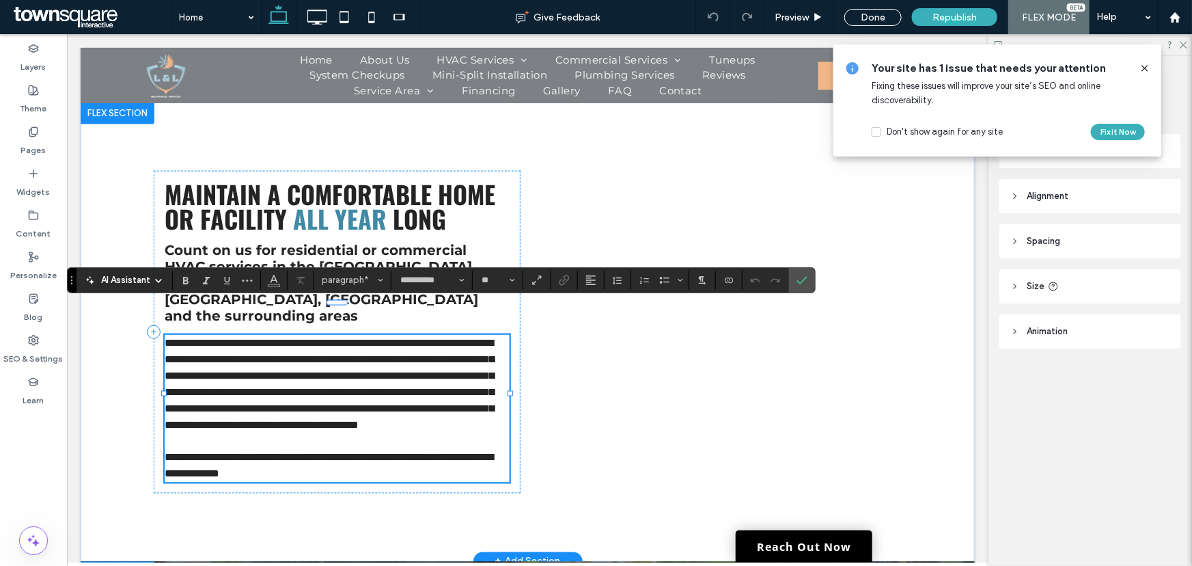
click at [308, 423] on p "**********" at bounding box center [336, 383] width 345 height 98
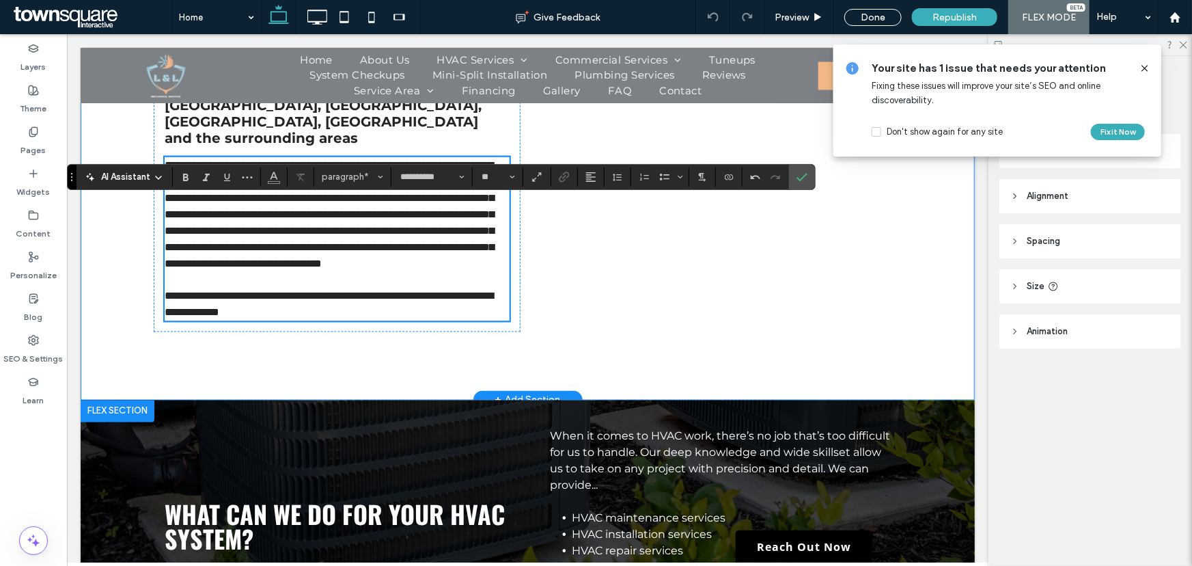
scroll to position [1201, 0]
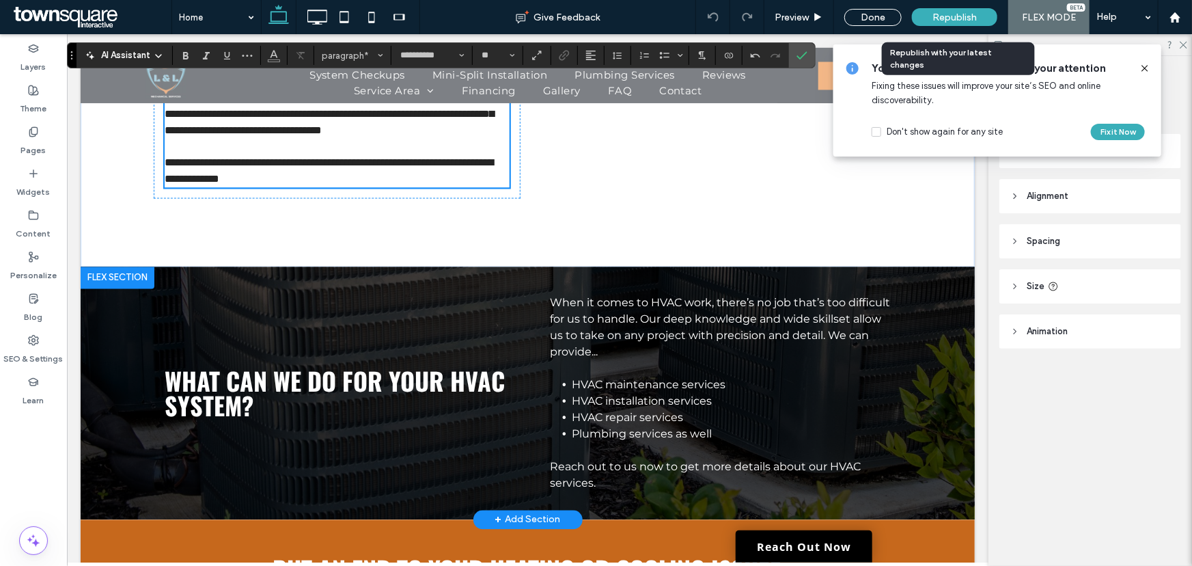
click at [936, 16] on span "Republish" at bounding box center [954, 18] width 44 height 12
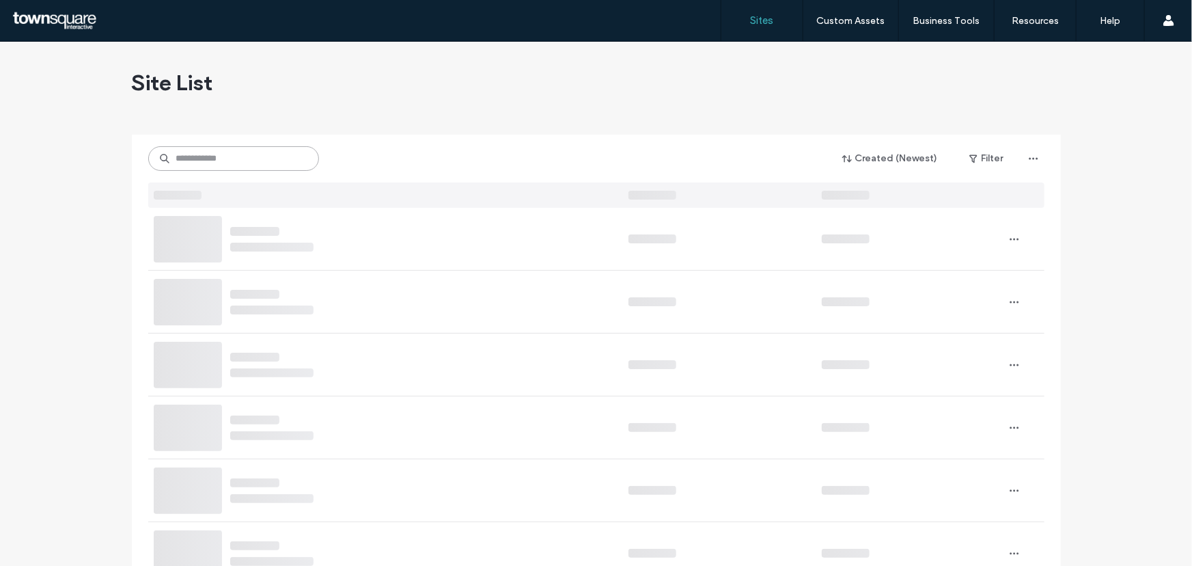
click at [270, 159] on input at bounding box center [233, 158] width 171 height 25
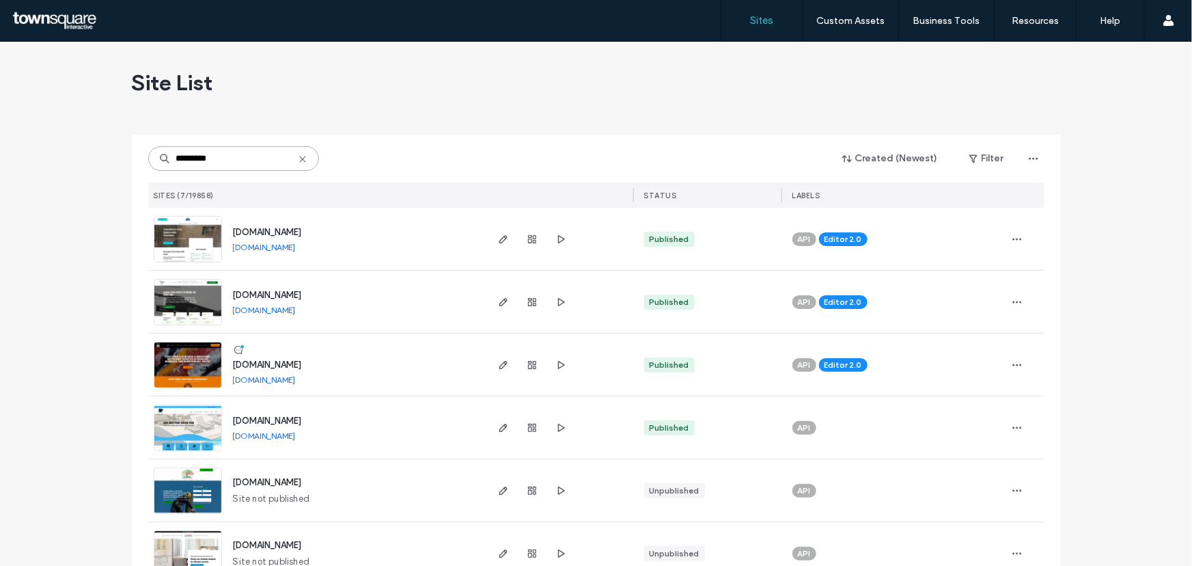
type input "*********"
click at [169, 362] on img at bounding box center [187, 388] width 67 height 93
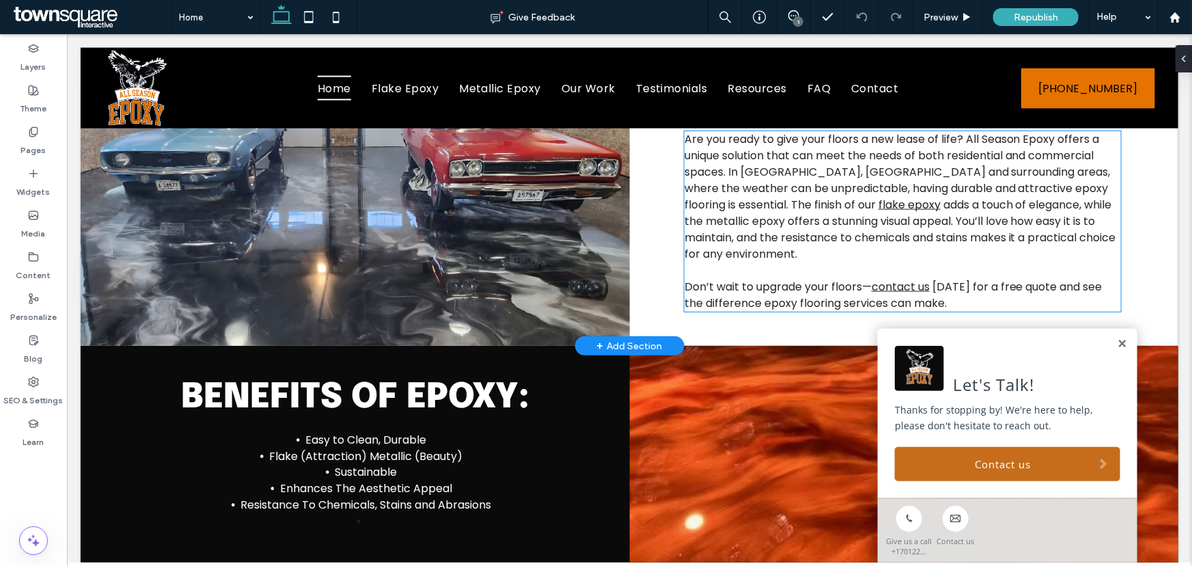
scroll to position [1055, 0]
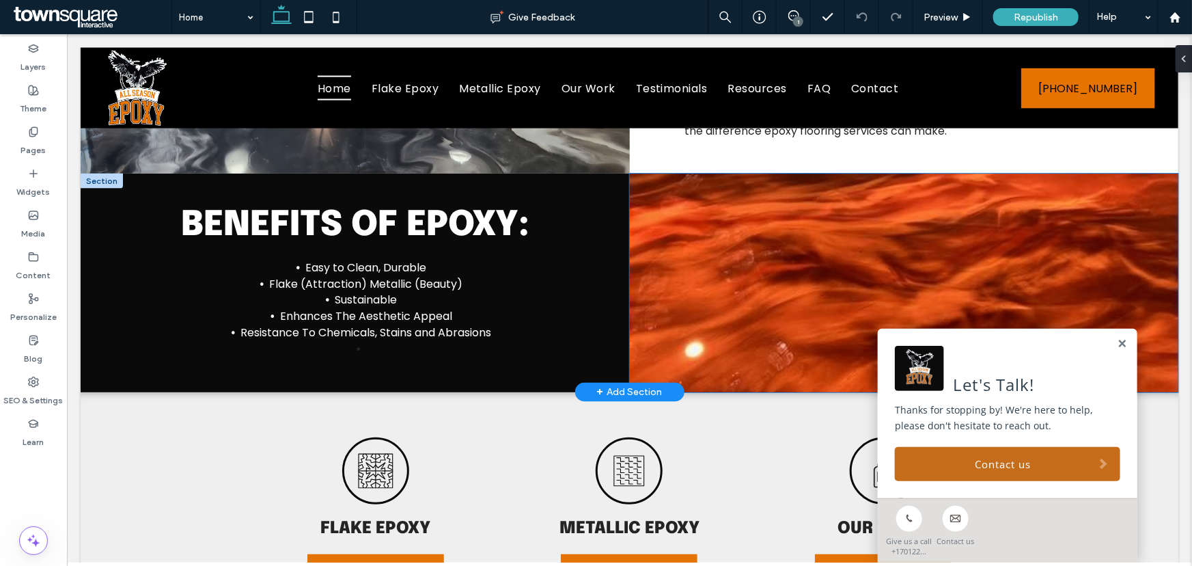
click at [727, 204] on img at bounding box center [903, 282] width 549 height 219
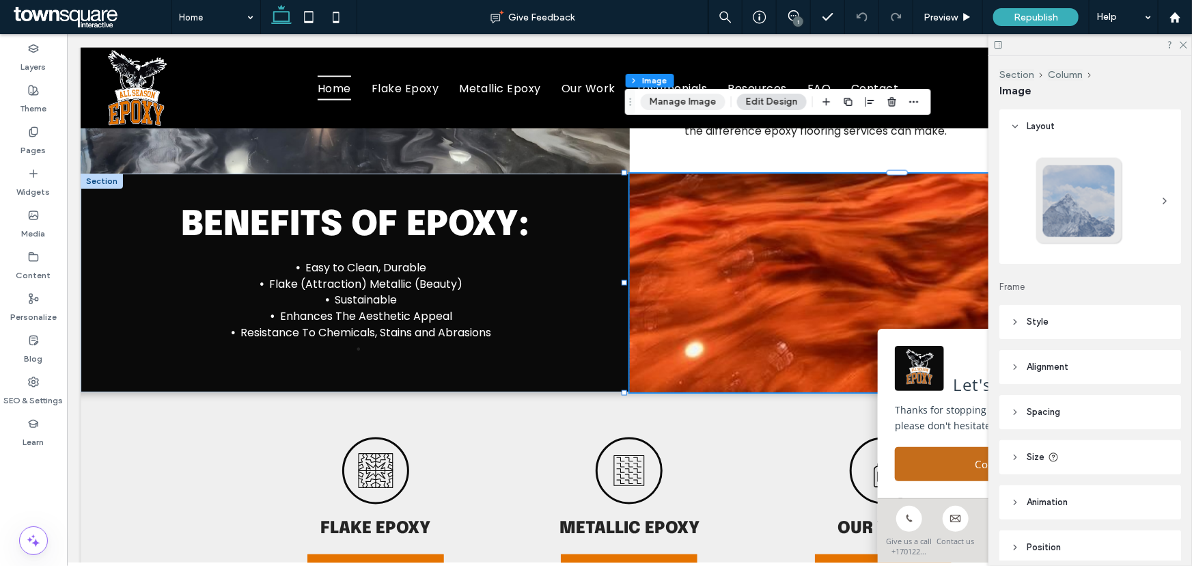
click at [682, 105] on button "Manage Image" at bounding box center [683, 102] width 85 height 16
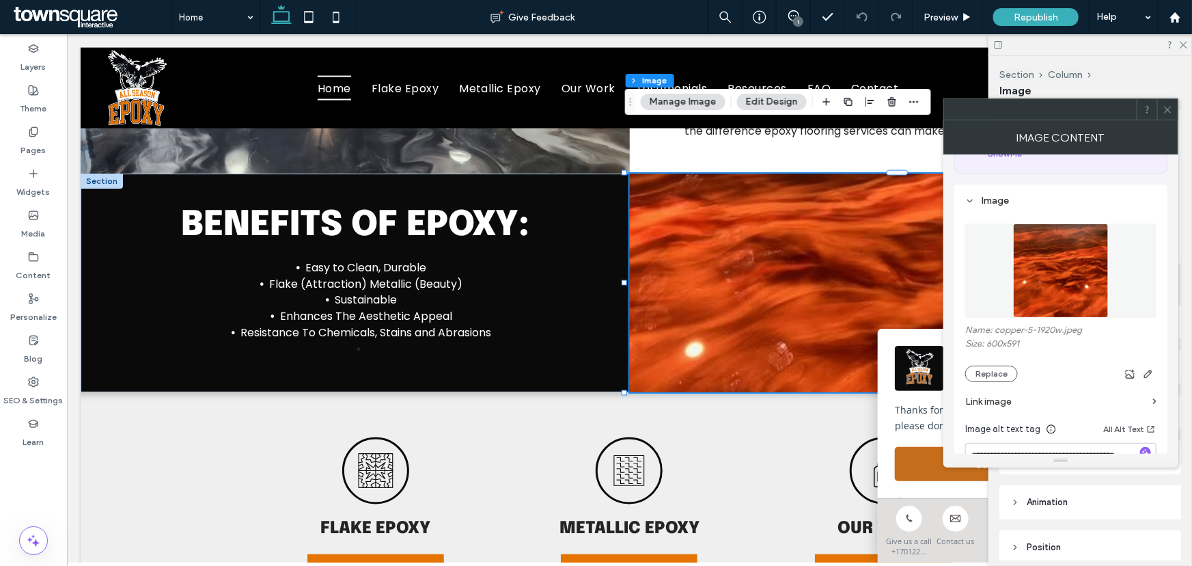
scroll to position [186, 0]
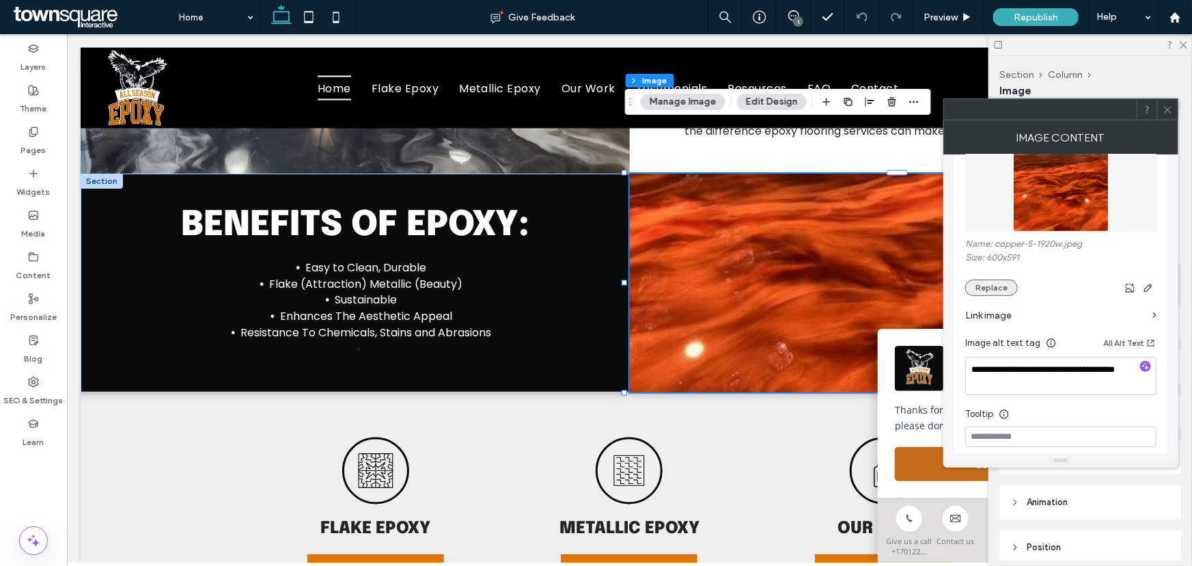
click at [986, 283] on button "Replace" at bounding box center [991, 287] width 53 height 16
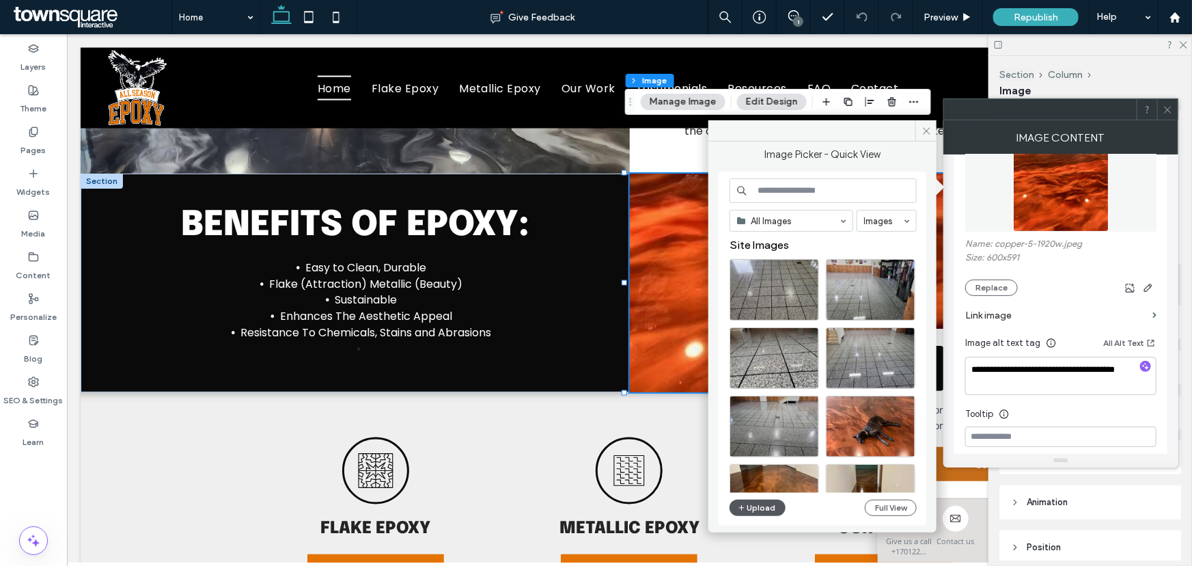
click at [766, 507] on button "Upload" at bounding box center [757, 507] width 56 height 16
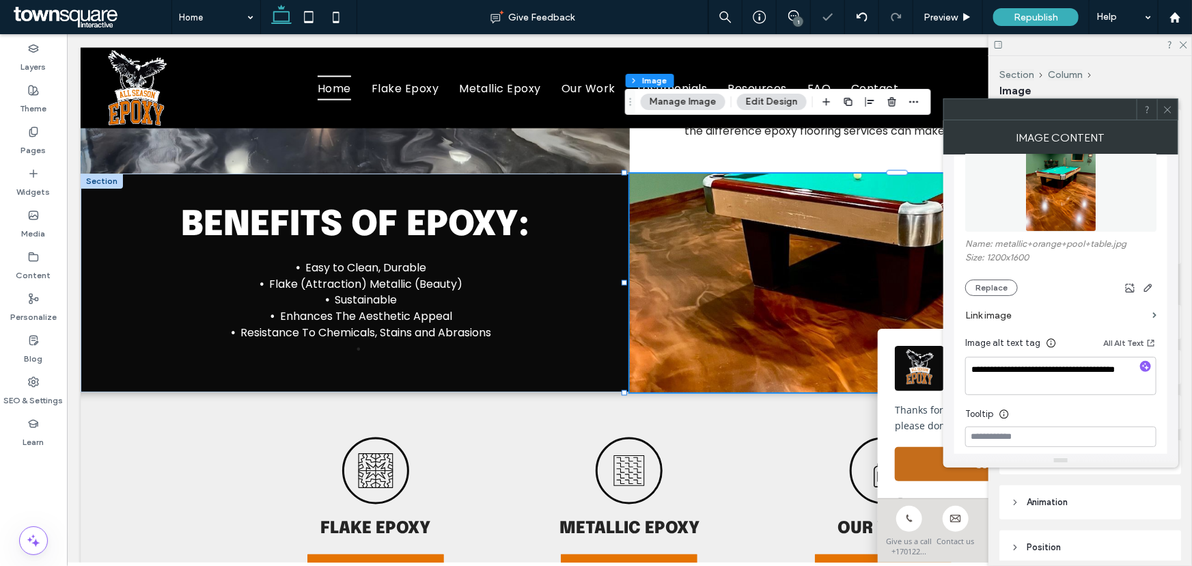
click at [1165, 111] on use at bounding box center [1167, 109] width 7 height 7
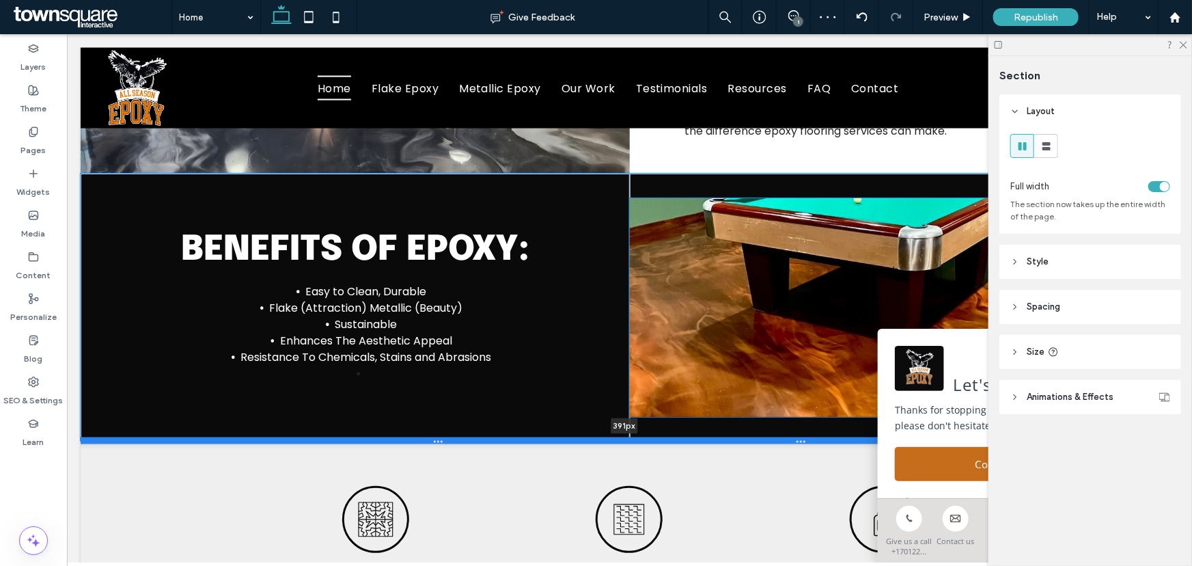
drag, startPoint x: 685, startPoint y: 300, endPoint x: 688, endPoint y: 348, distance: 48.6
click at [688, 436] on div at bounding box center [624, 439] width 1089 height 7
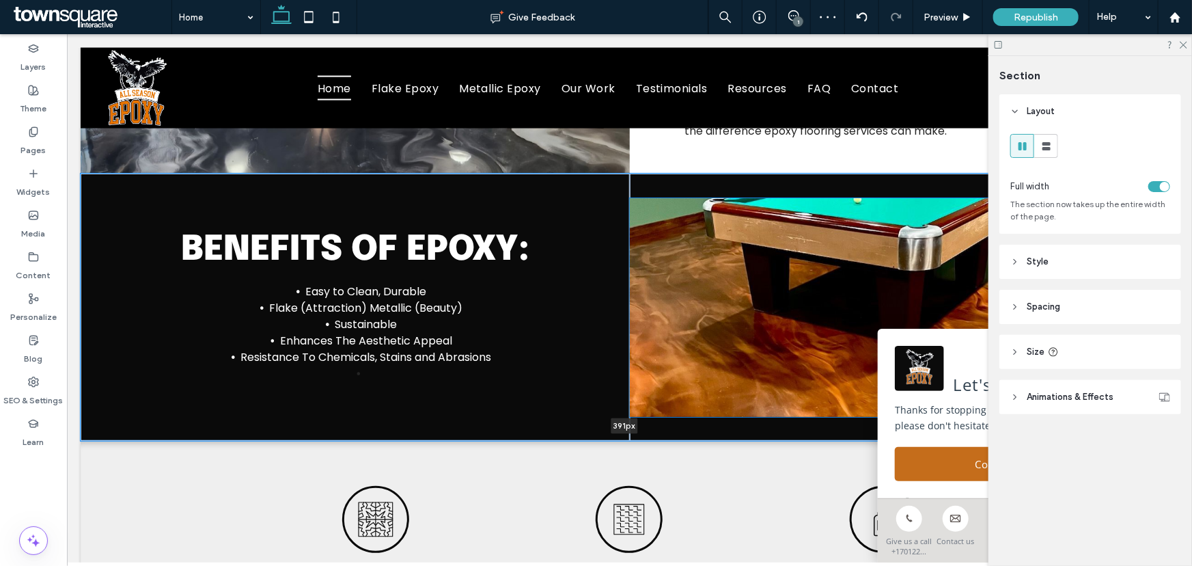
type input "***"
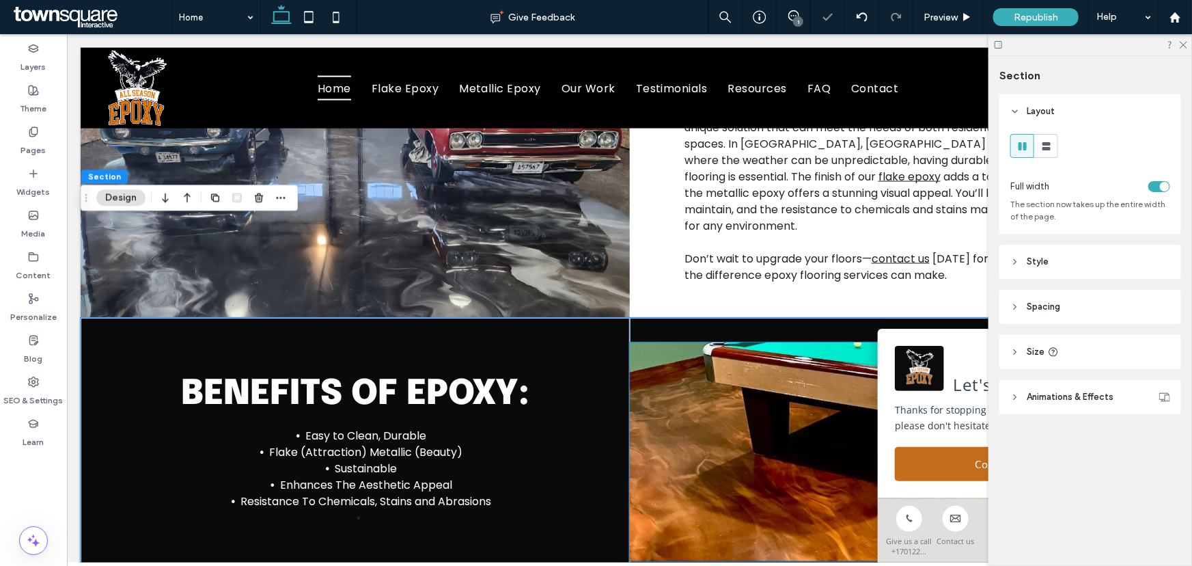
scroll to position [931, 0]
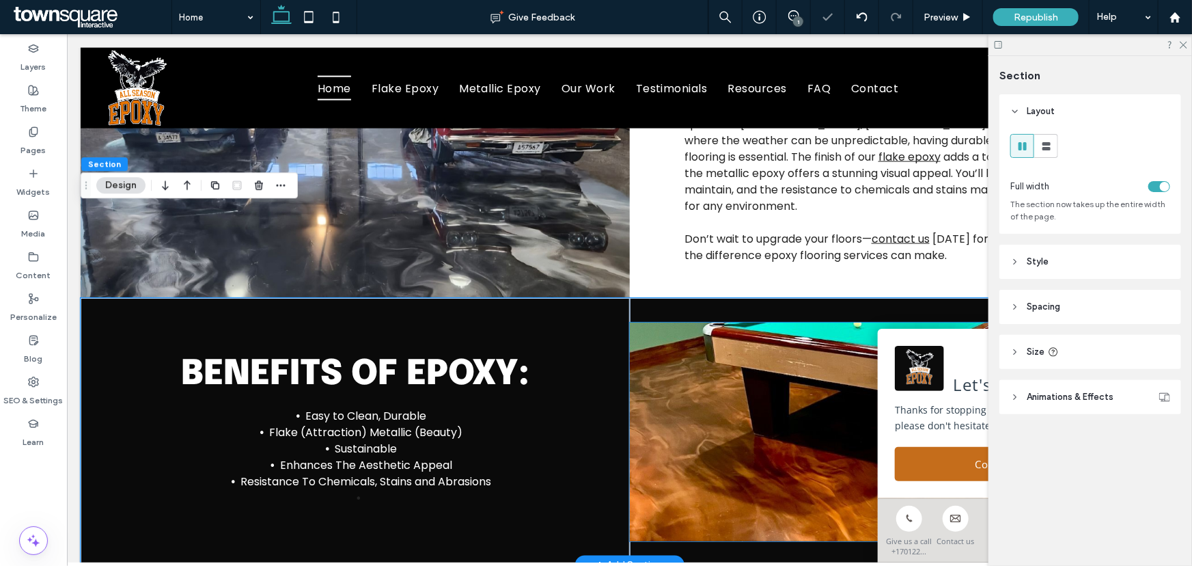
click at [691, 338] on img at bounding box center [903, 431] width 549 height 219
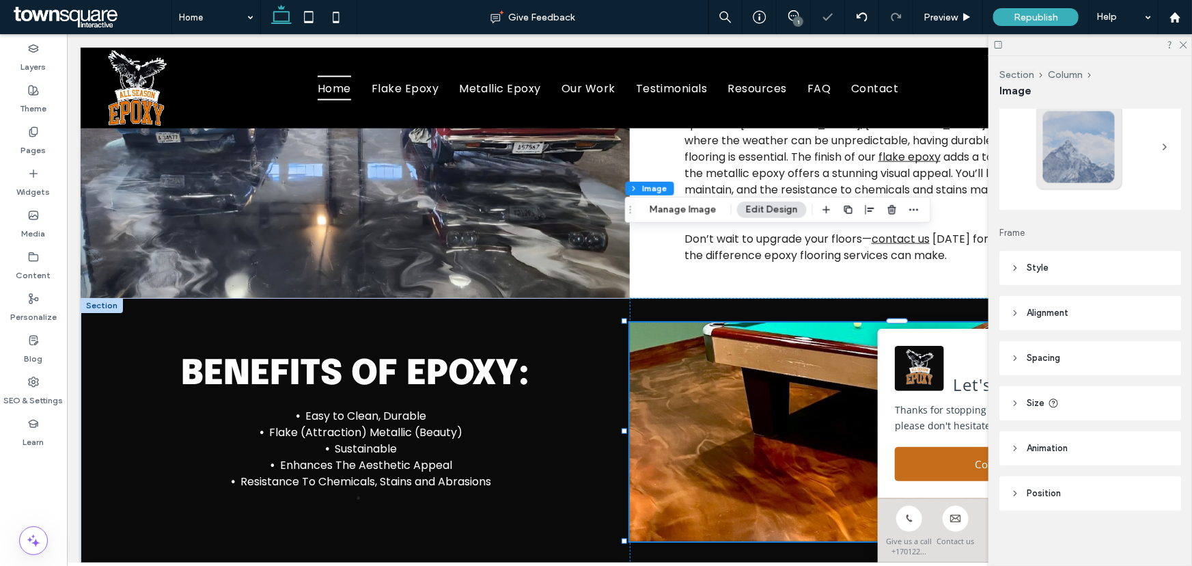
scroll to position [58, 0]
click at [1066, 495] on header "Position" at bounding box center [1090, 489] width 182 height 34
click at [1053, 451] on header "Animation" at bounding box center [1090, 444] width 182 height 34
click at [1060, 409] on header "Size" at bounding box center [1090, 399] width 182 height 34
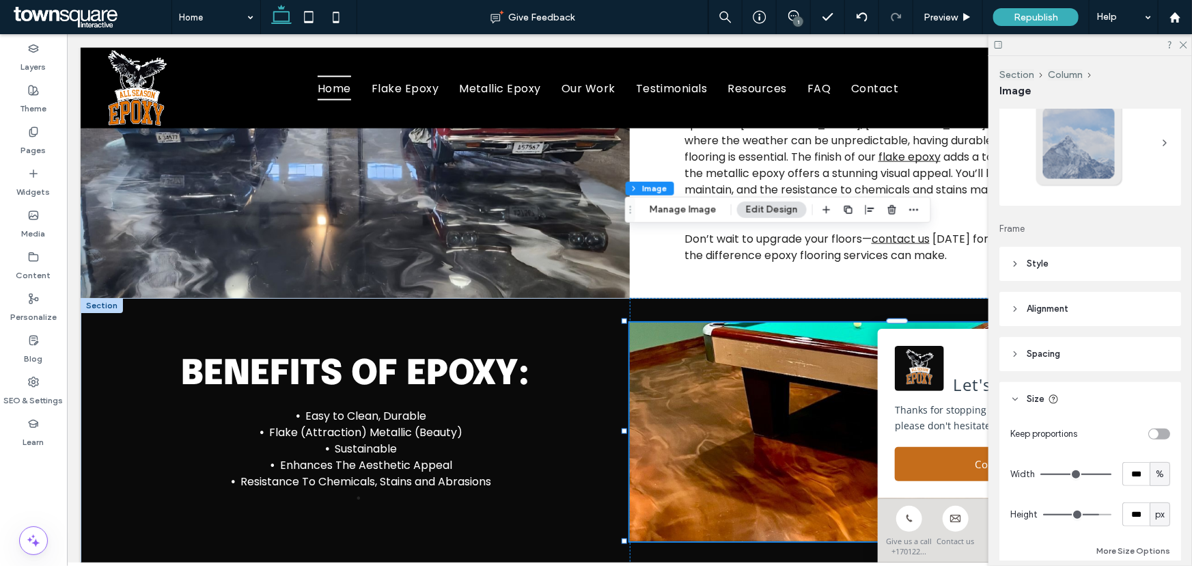
click at [1060, 358] on span "Spacing" at bounding box center [1043, 354] width 33 height 14
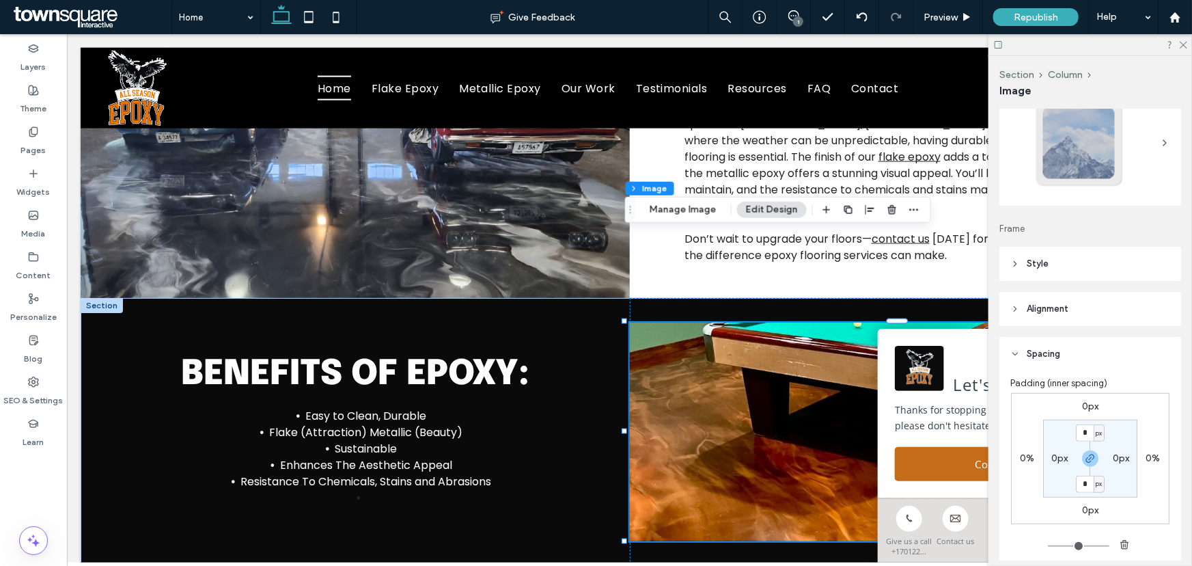
click at [1066, 313] on span "Alignment" at bounding box center [1048, 309] width 42 height 14
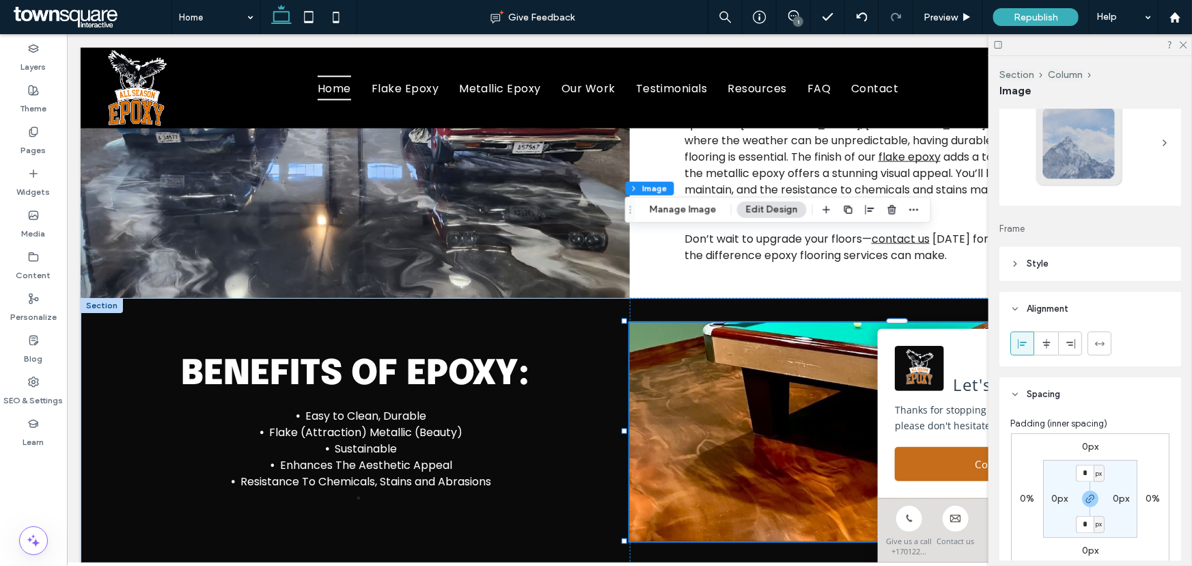
click at [1071, 277] on header "Style" at bounding box center [1090, 264] width 182 height 34
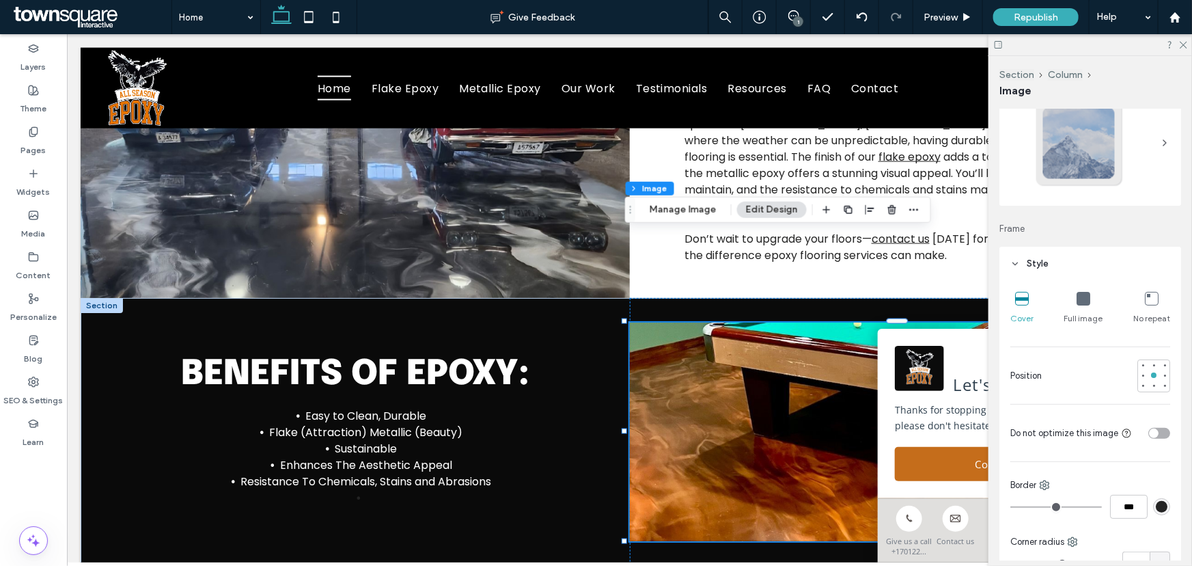
click at [1070, 283] on div "Cover Full image No repeat Position Do not optimize this image Border *** Corne…" at bounding box center [1090, 546] width 182 height 530
click at [1081, 292] on icon at bounding box center [1083, 299] width 14 height 14
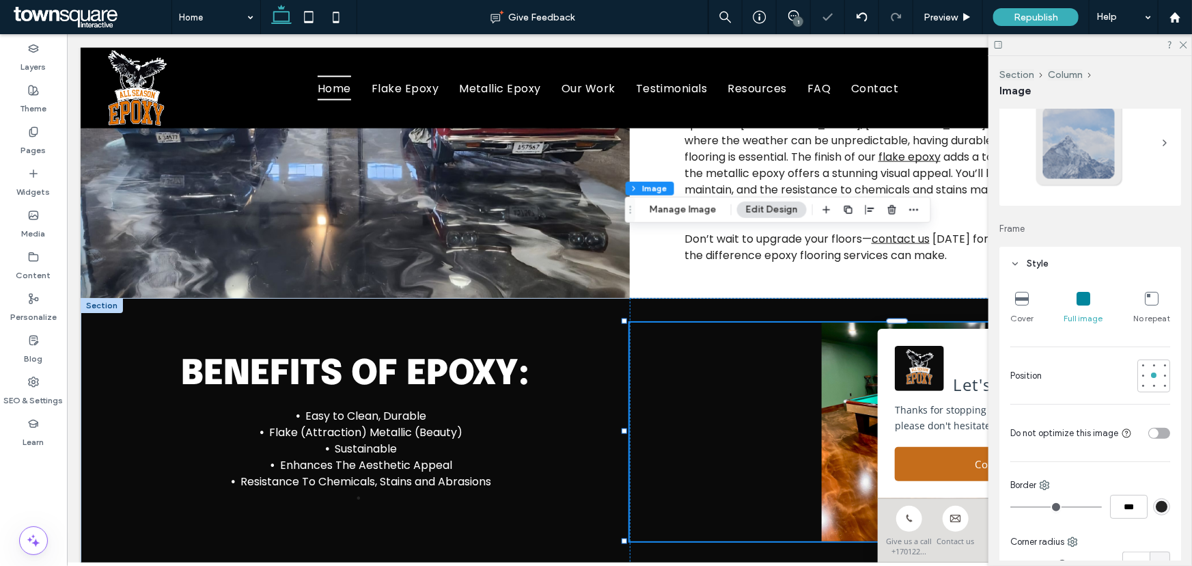
click at [1011, 303] on div "Cover" at bounding box center [1021, 308] width 23 height 44
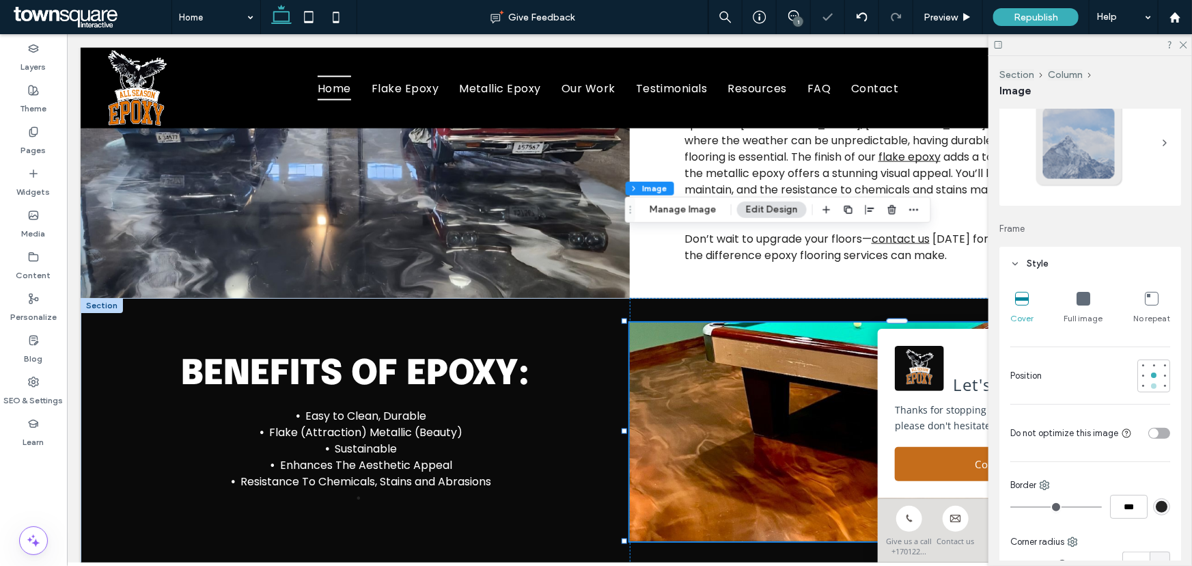
click at [1151, 386] on div at bounding box center [1153, 385] width 5 height 5
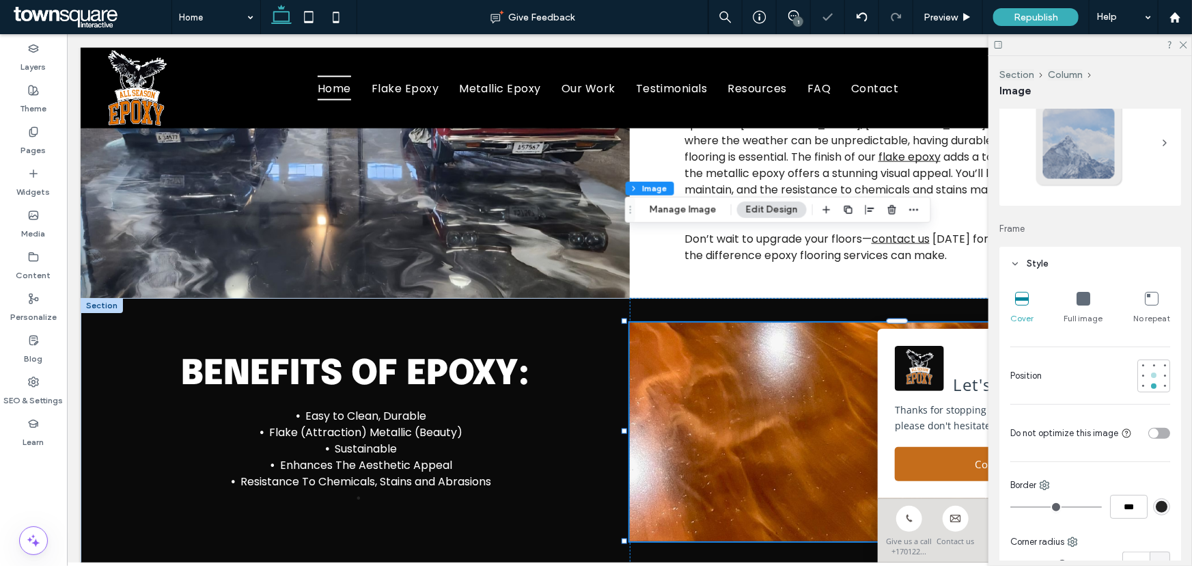
click at [1149, 378] on div at bounding box center [1154, 375] width 10 height 10
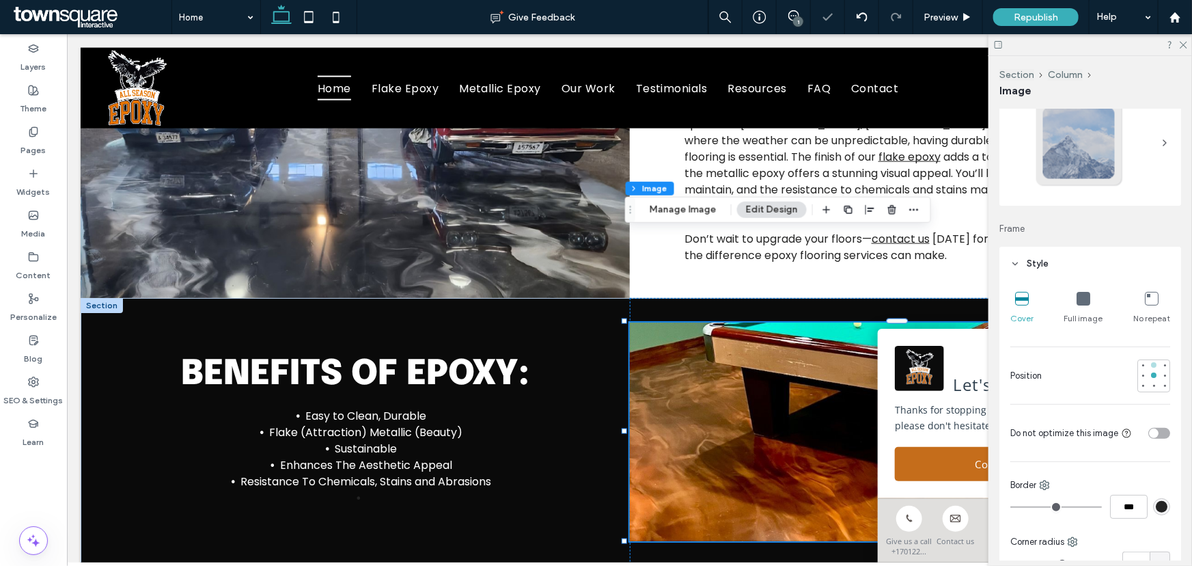
click at [1149, 366] on div at bounding box center [1154, 365] width 10 height 10
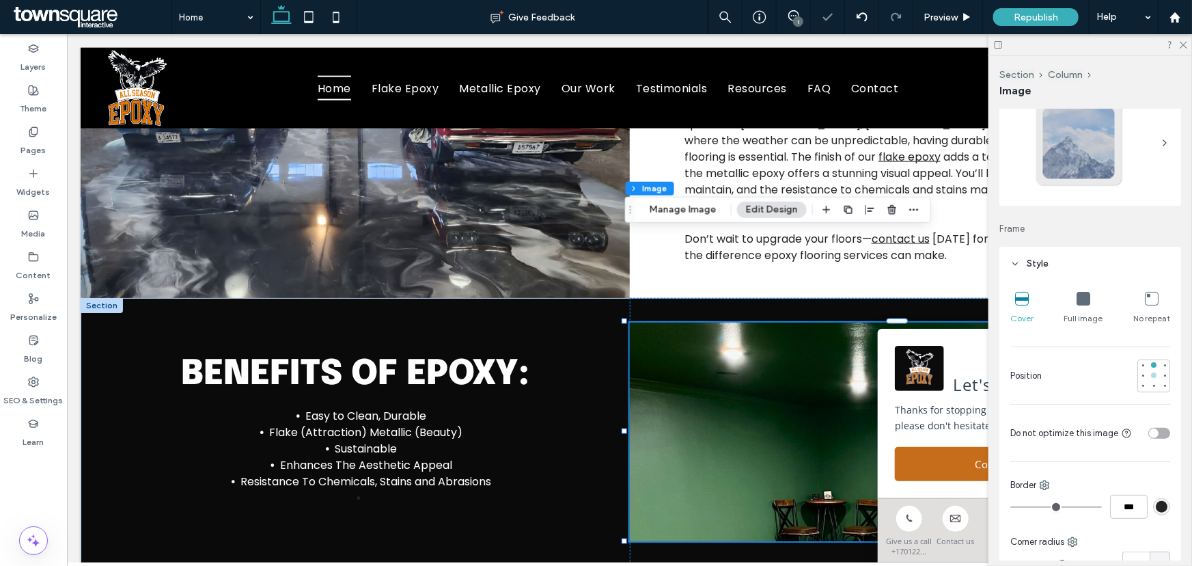
click at [1151, 375] on div at bounding box center [1153, 374] width 5 height 5
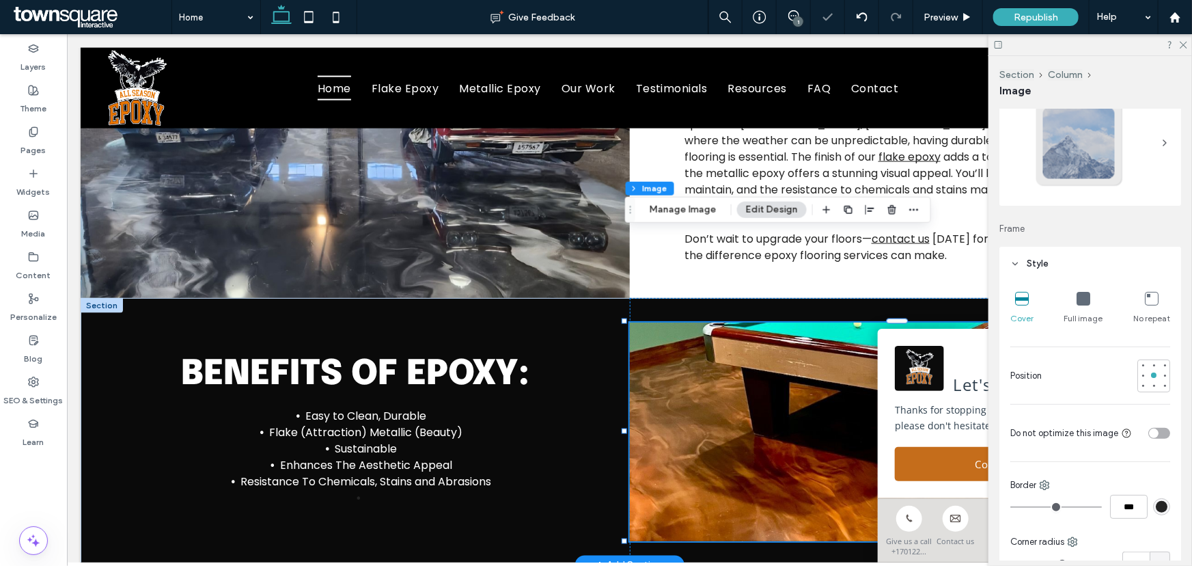
click at [645, 441] on img at bounding box center [903, 431] width 549 height 219
click at [1181, 52] on div at bounding box center [1090, 44] width 204 height 21
click at [941, 297] on div at bounding box center [903, 430] width 549 height 267
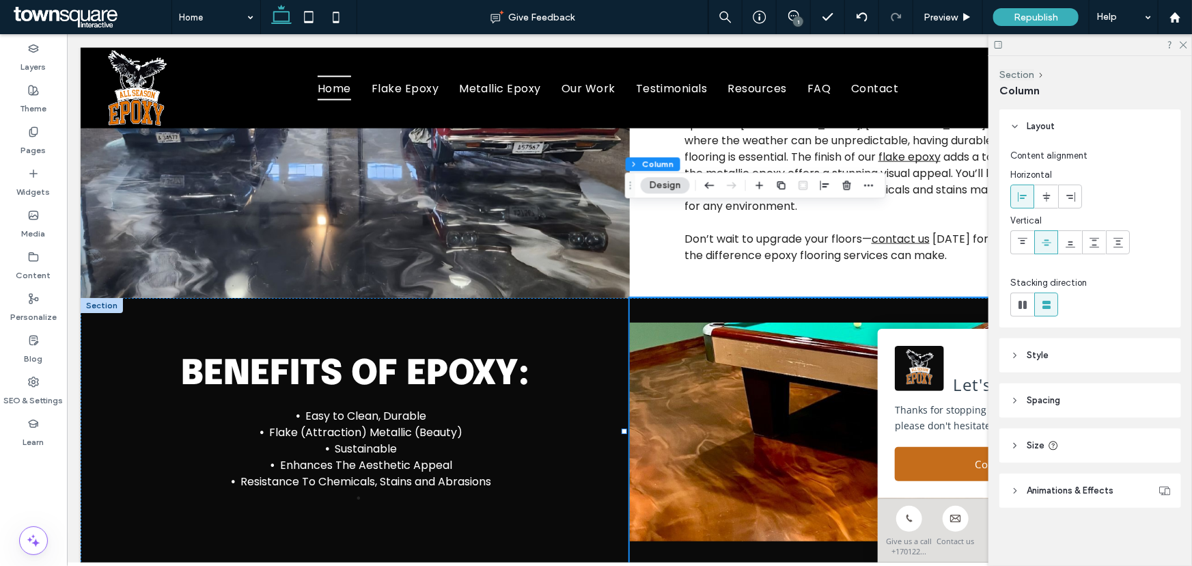
click at [647, 186] on button "Design" at bounding box center [665, 185] width 49 height 16
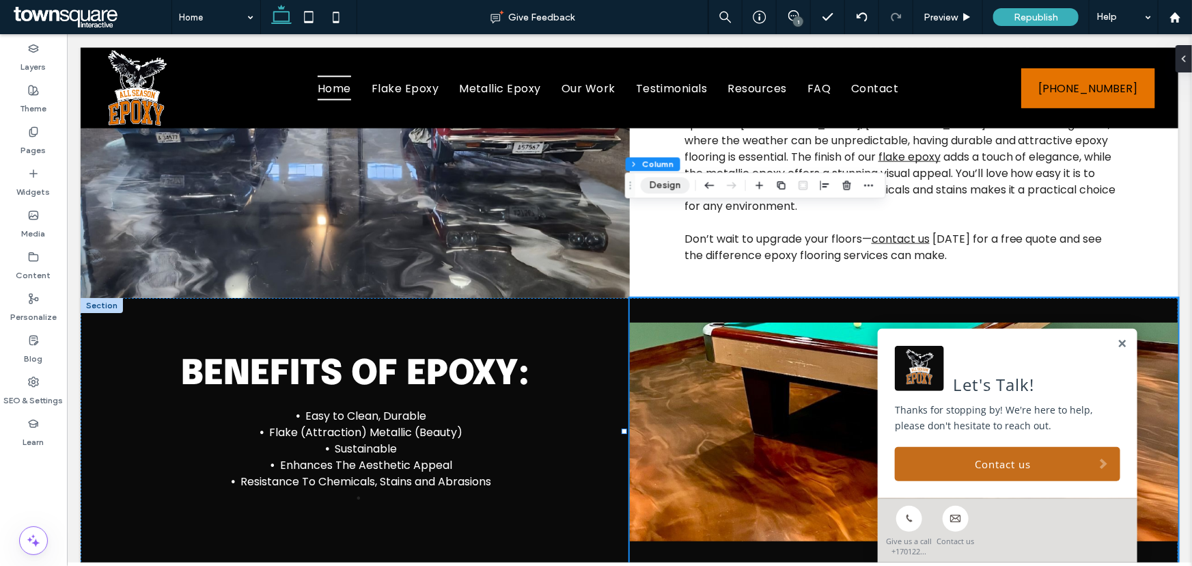
click at [665, 184] on button "Design" at bounding box center [665, 185] width 49 height 16
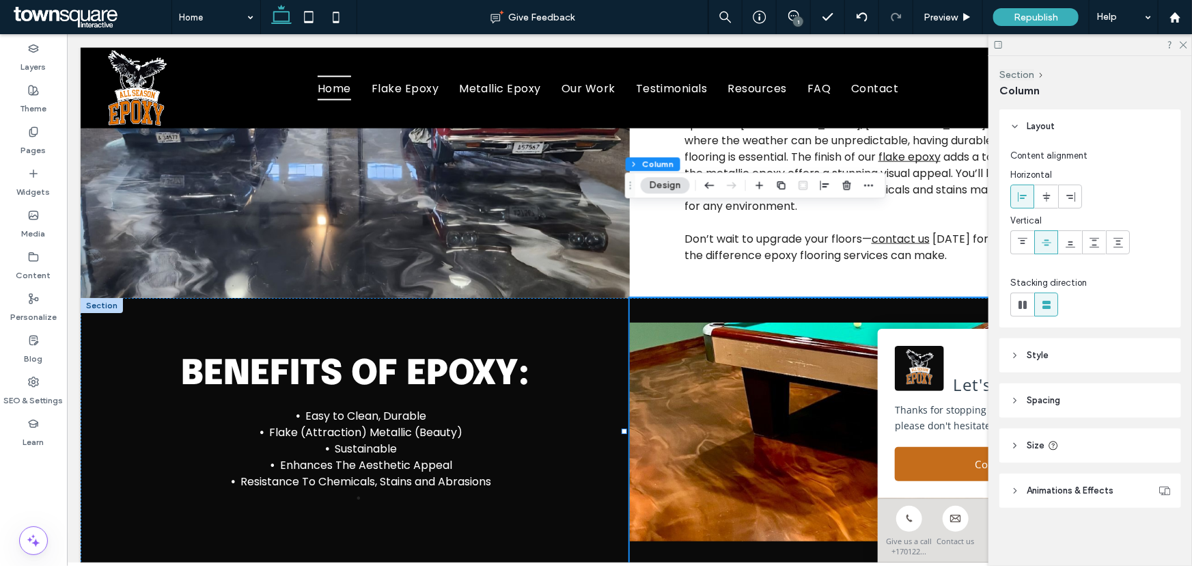
click at [1102, 357] on header "Style" at bounding box center [1090, 355] width 182 height 34
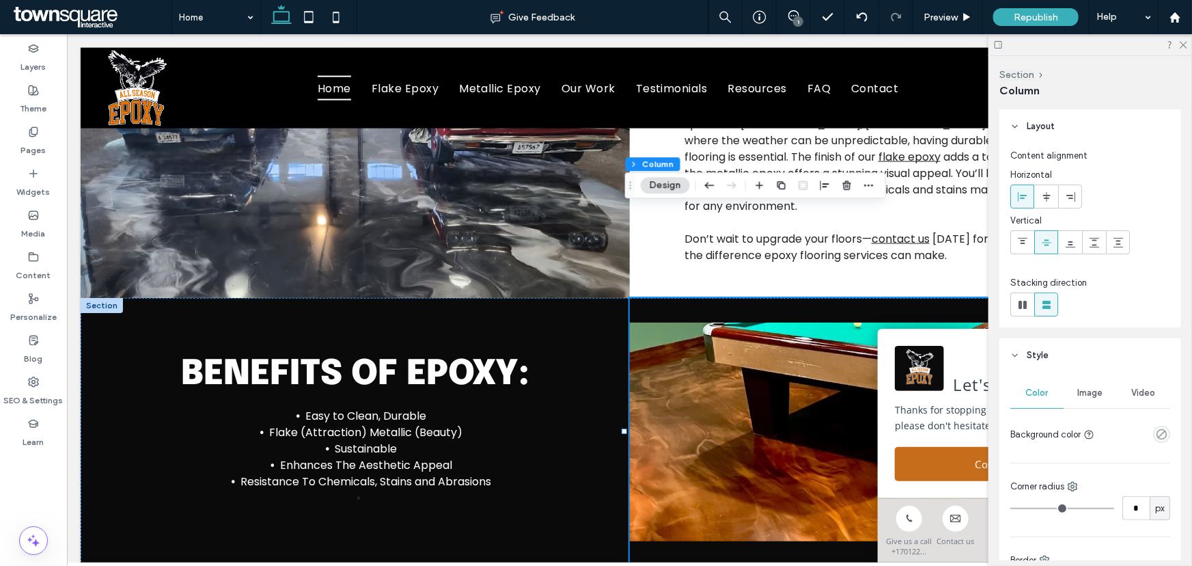
click at [1094, 385] on div "Image" at bounding box center [1089, 393] width 53 height 30
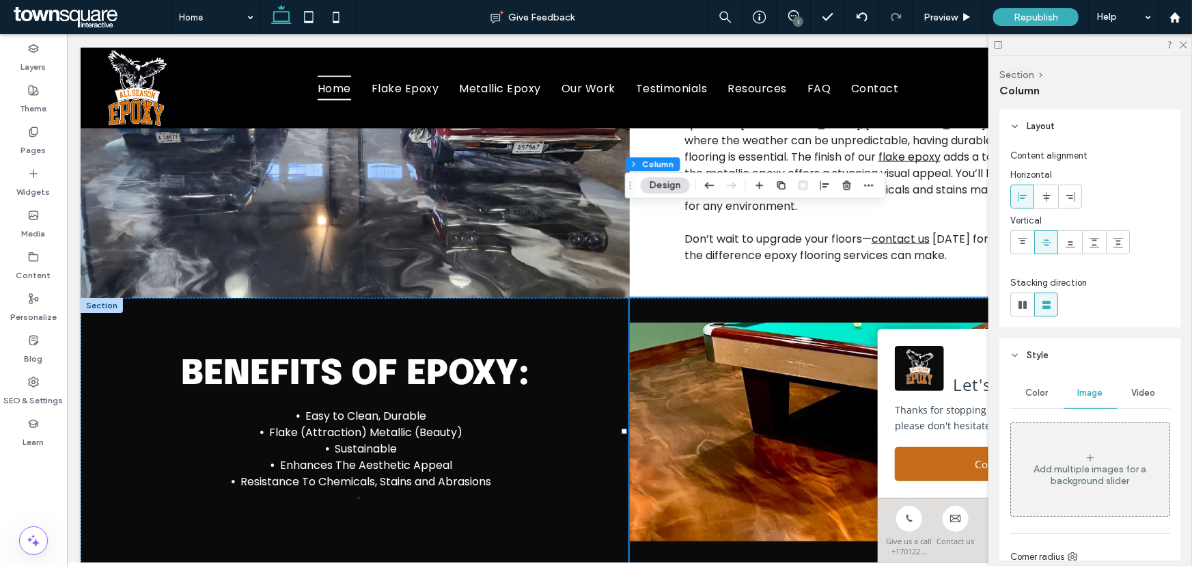
click at [1033, 496] on div "Add multiple images for a background slider" at bounding box center [1090, 469] width 158 height 90
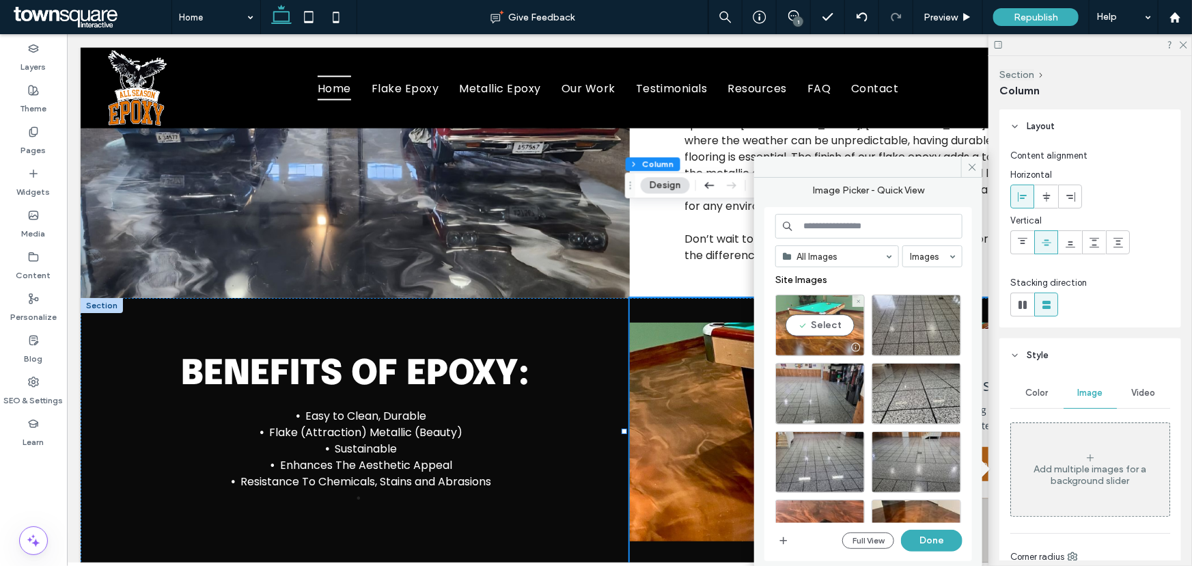
click at [801, 324] on div "Select" at bounding box center [819, 324] width 89 height 61
click at [917, 543] on button "Done" at bounding box center [931, 540] width 61 height 22
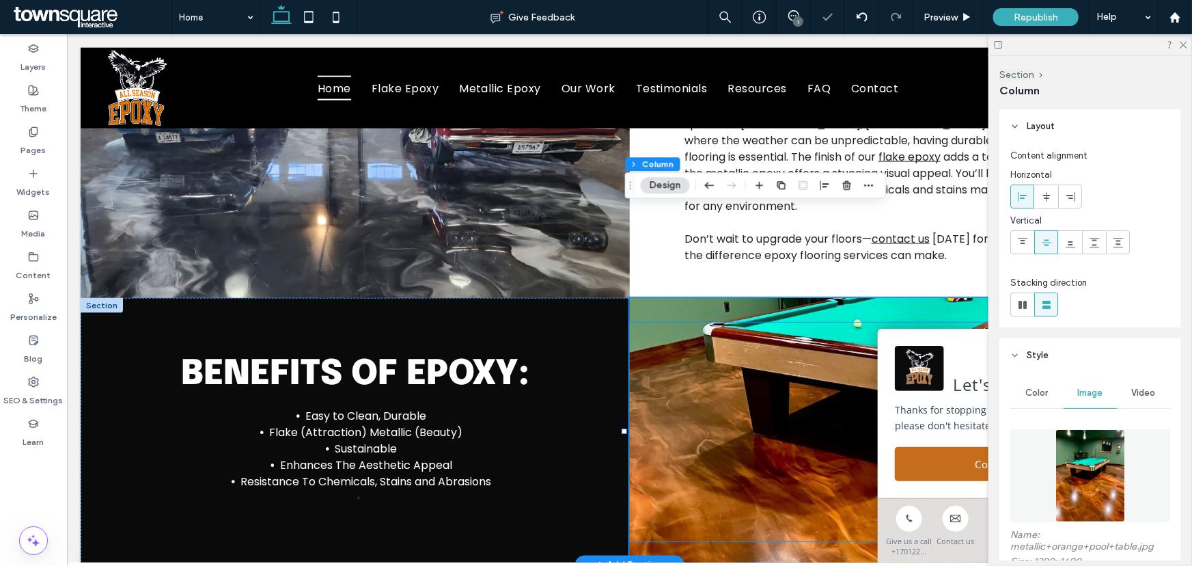
click at [785, 367] on img at bounding box center [903, 431] width 549 height 219
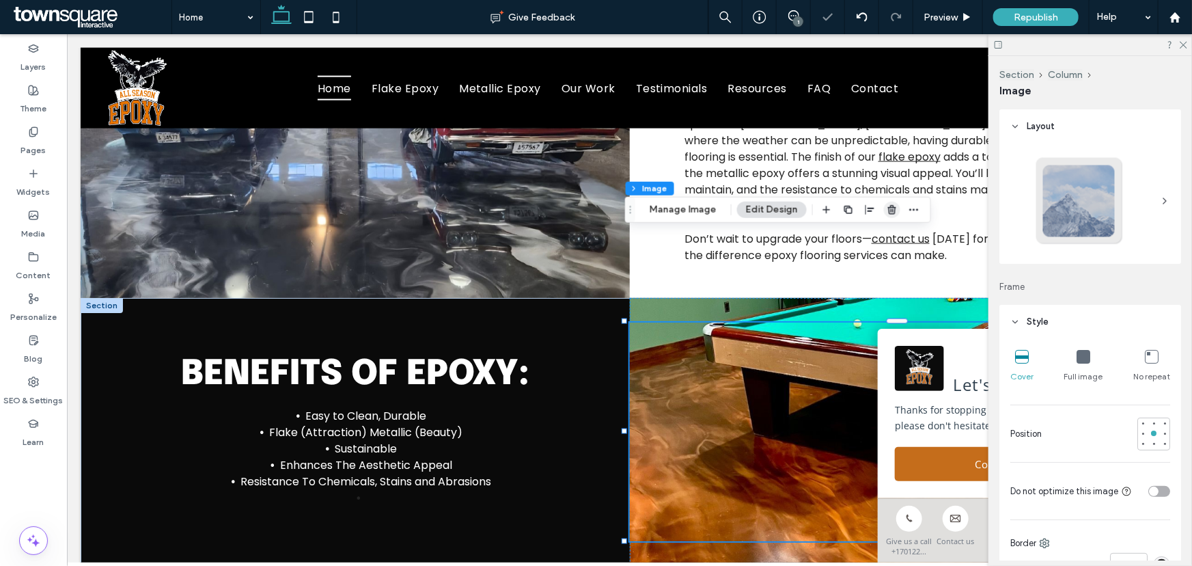
click at [889, 211] on icon "button" at bounding box center [892, 209] width 11 height 11
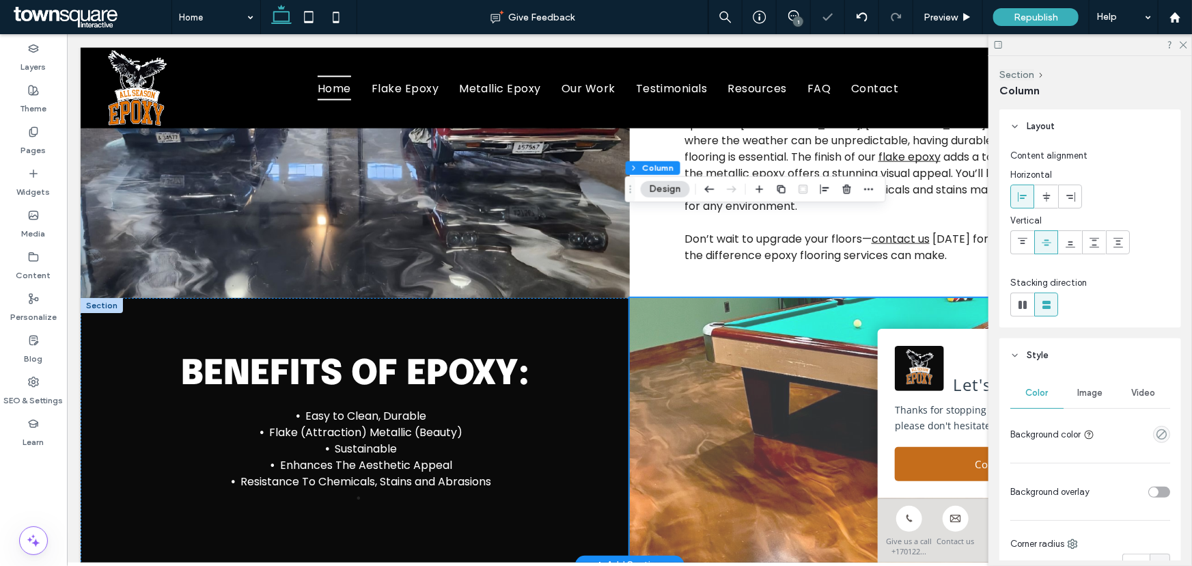
scroll to position [807, 0]
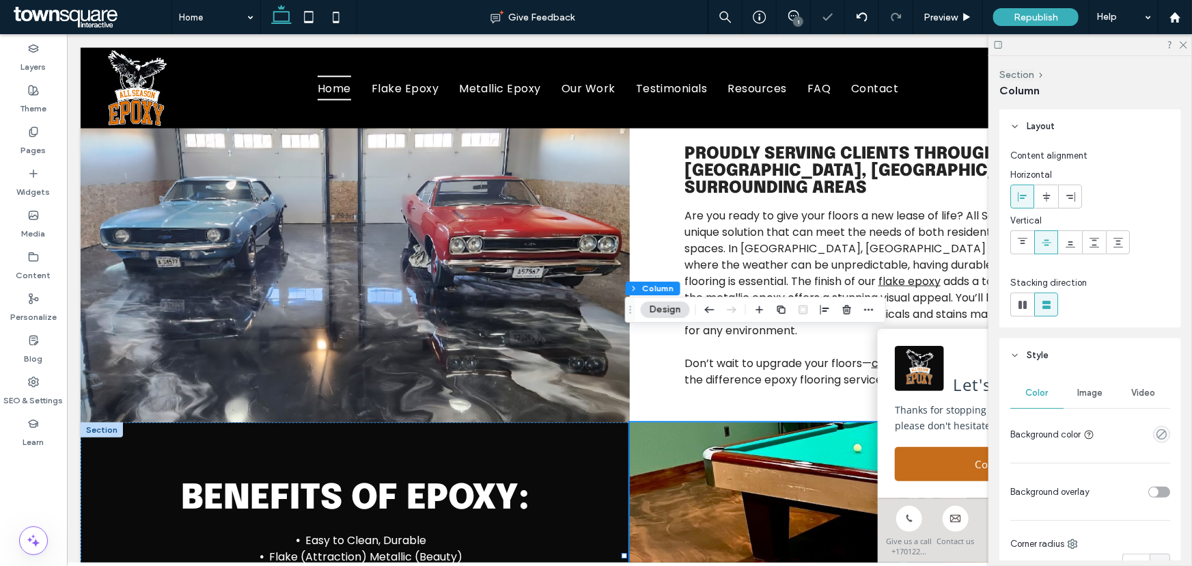
click at [1090, 396] on span "Image" at bounding box center [1090, 392] width 25 height 11
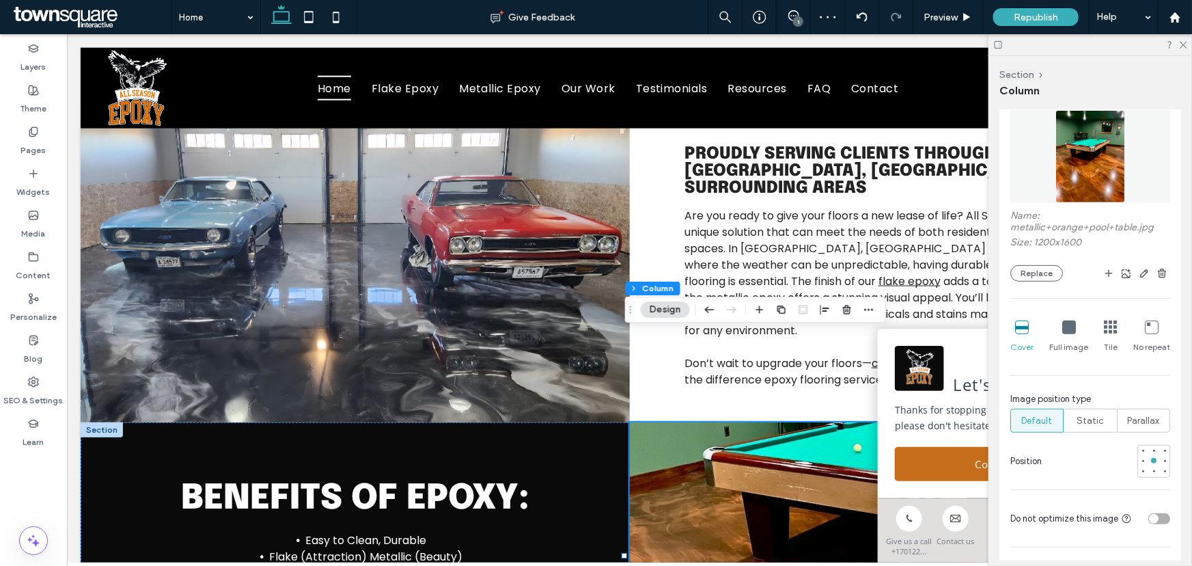
scroll to position [372, 0]
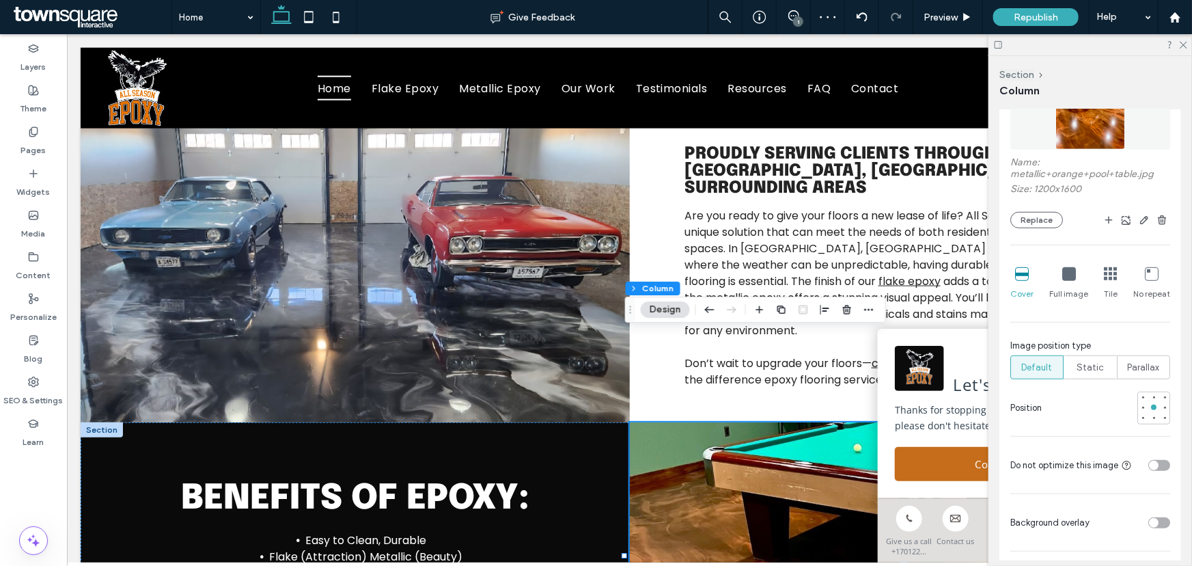
click at [1071, 280] on icon at bounding box center [1069, 274] width 14 height 14
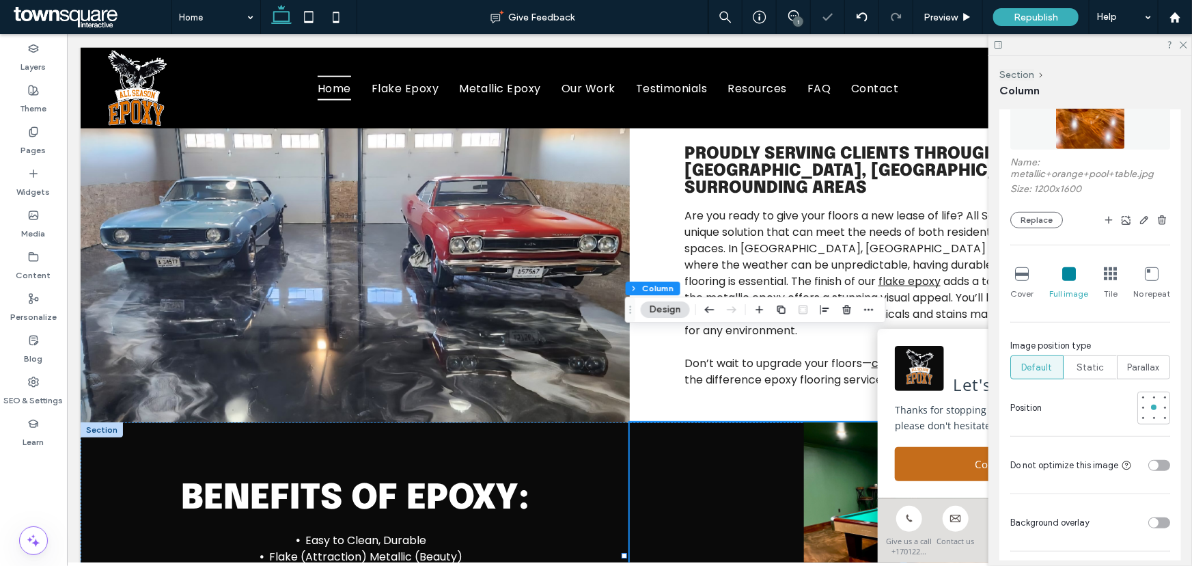
click at [1022, 278] on icon at bounding box center [1022, 274] width 14 height 14
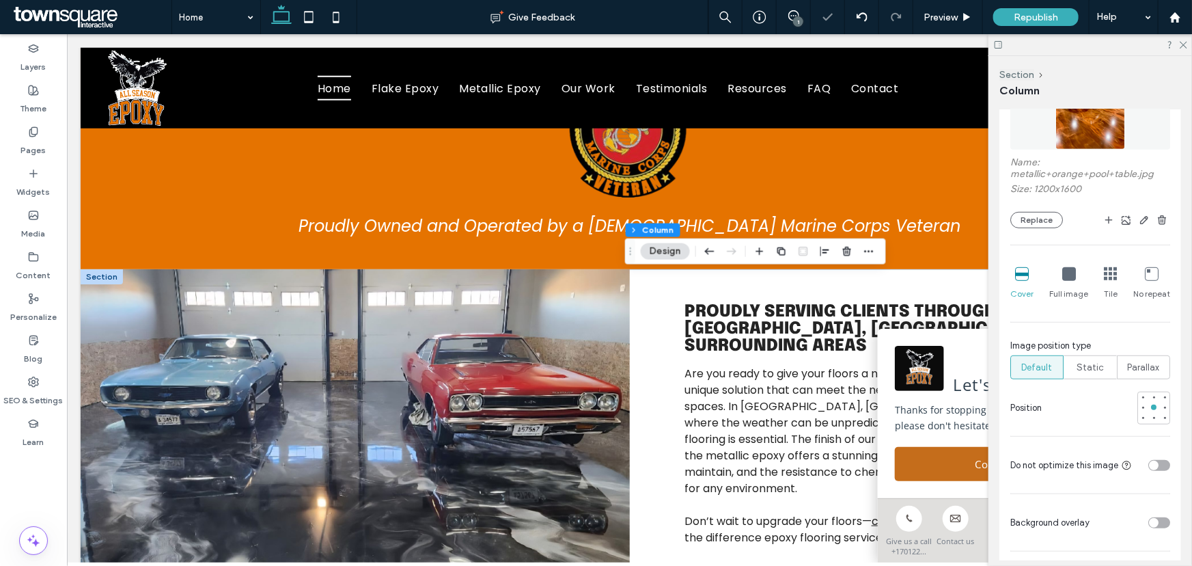
scroll to position [869, 0]
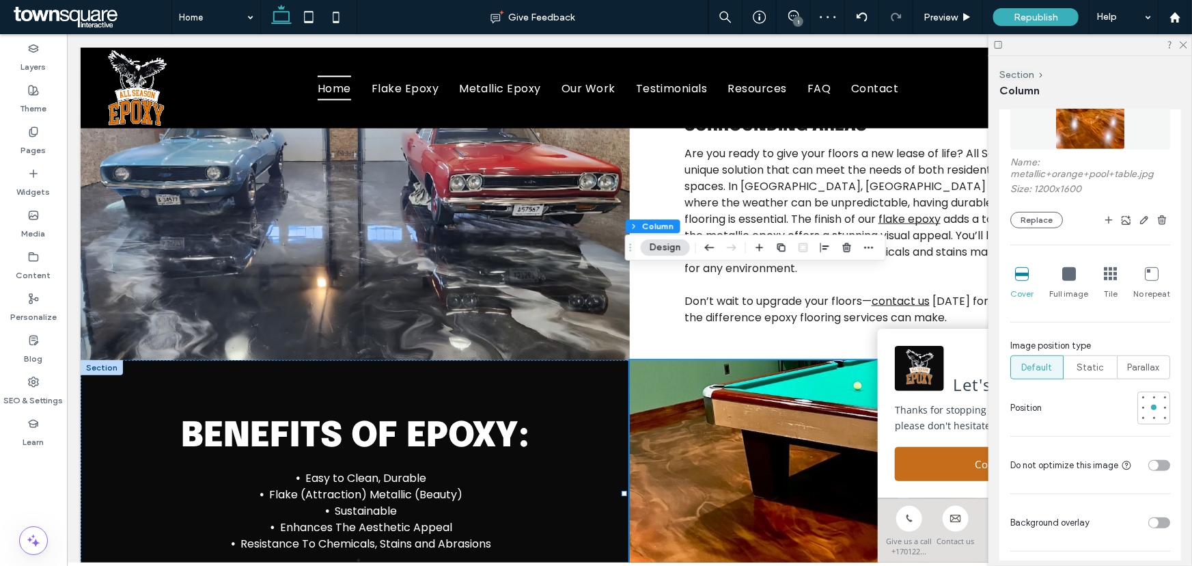
click at [1186, 50] on div at bounding box center [1090, 44] width 204 height 21
click at [1184, 46] on use at bounding box center [1184, 46] width 8 height 8
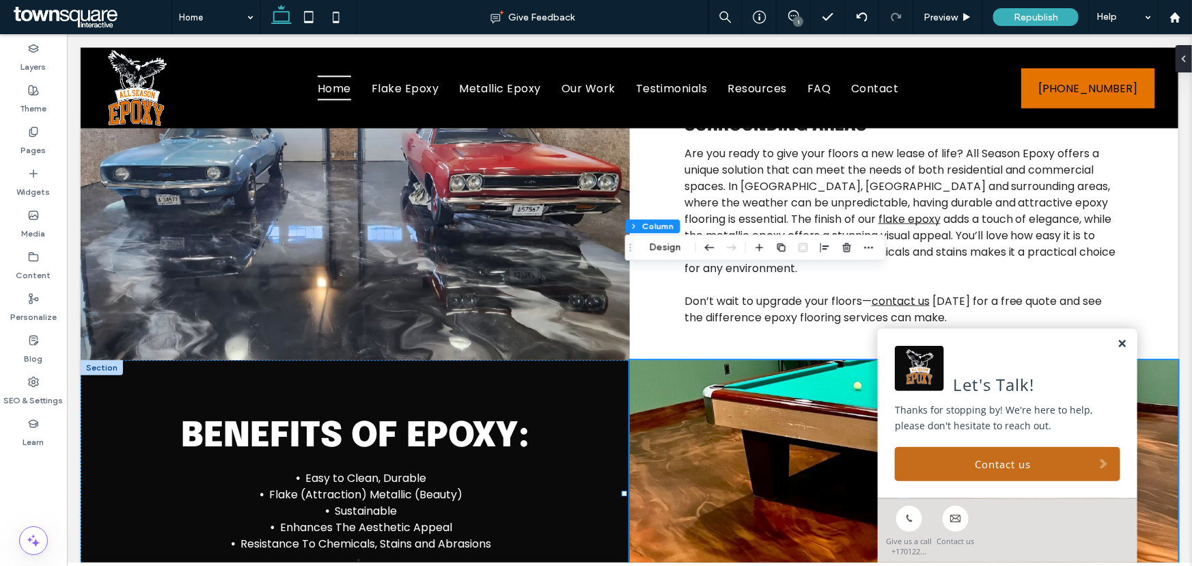
click at [1116, 341] on link at bounding box center [1121, 343] width 10 height 12
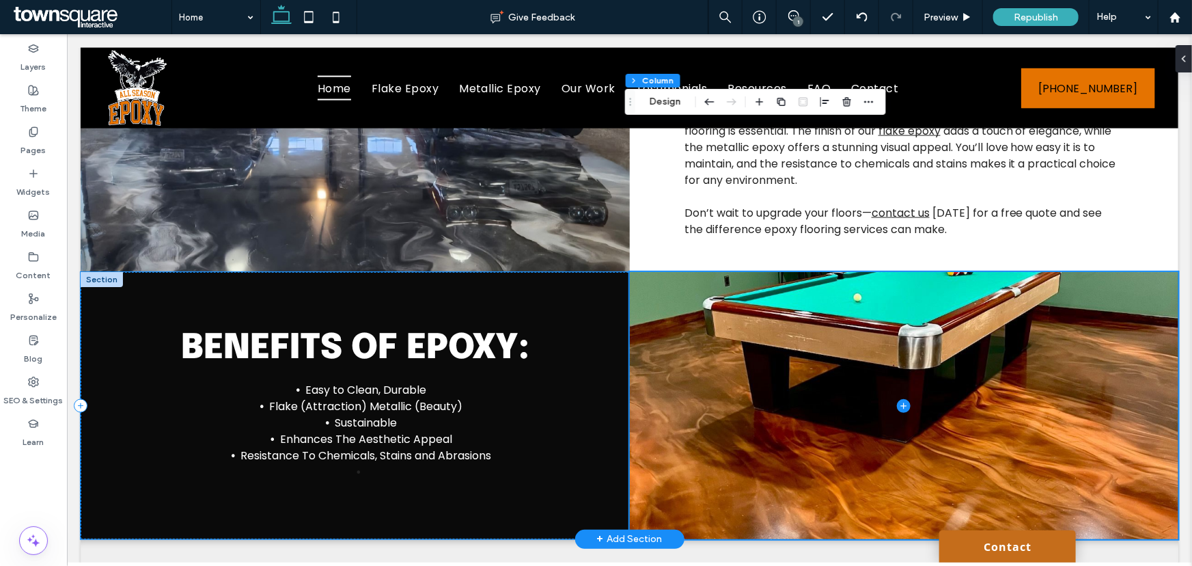
scroll to position [1055, 0]
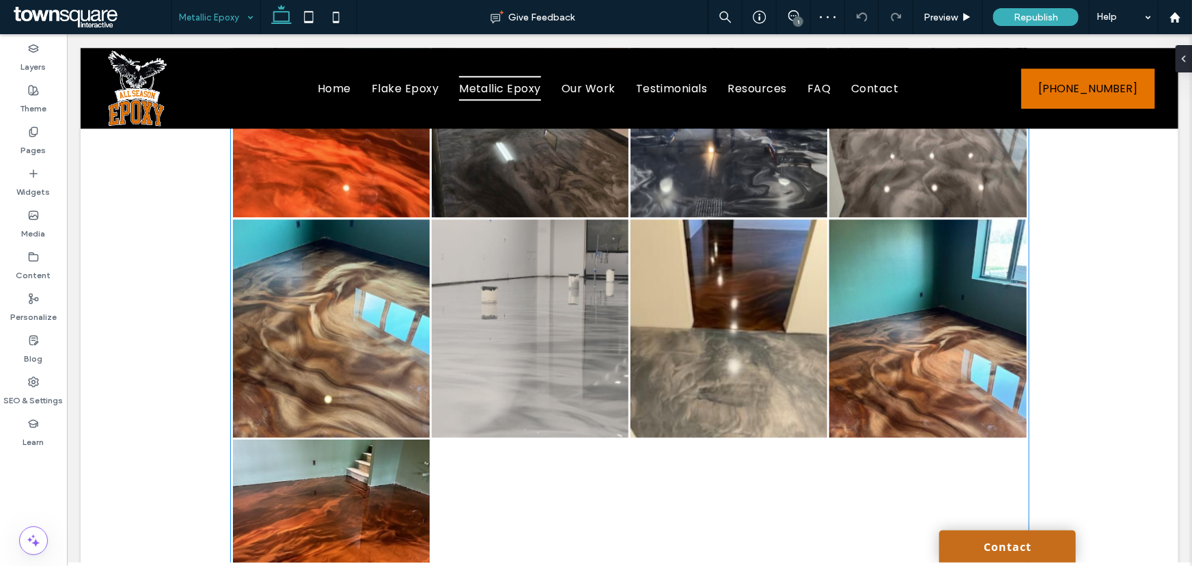
scroll to position [1925, 0]
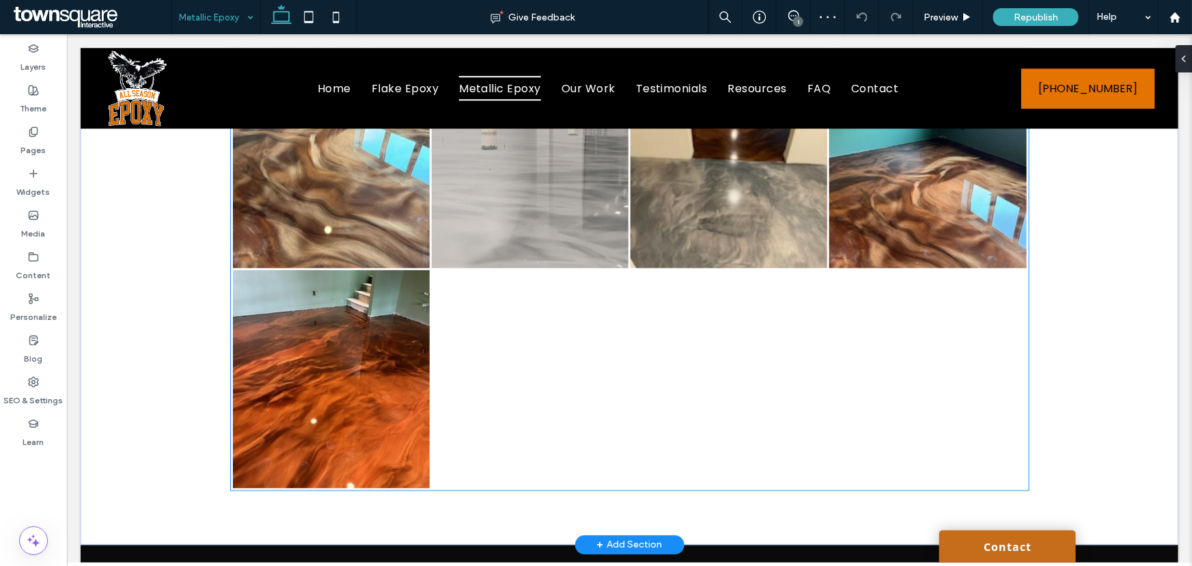
click at [506, 361] on div at bounding box center [529, 378] width 199 height 220
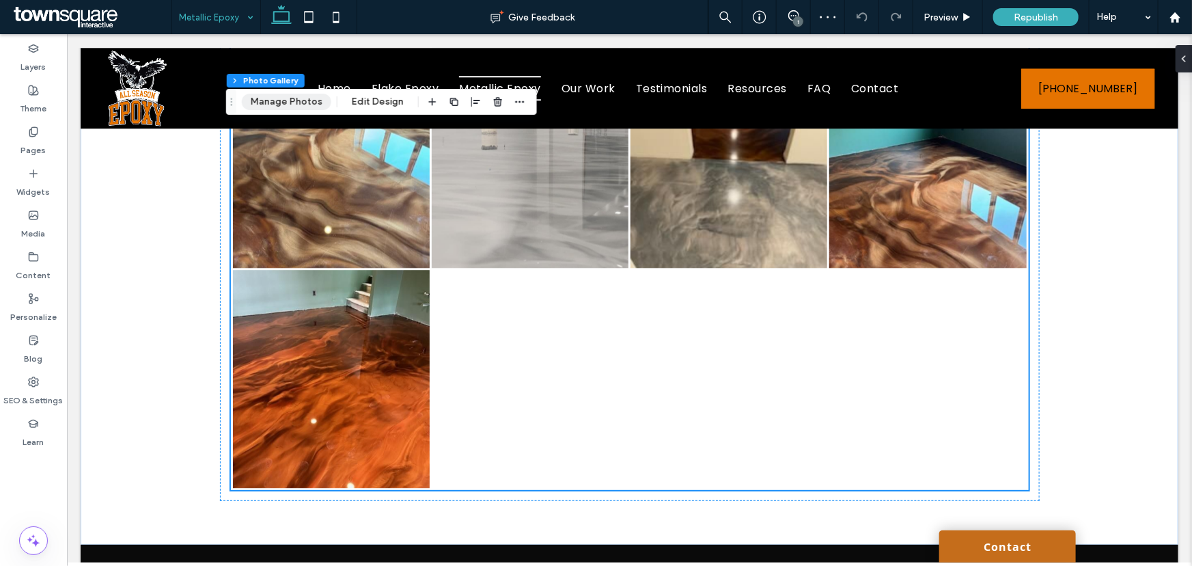
click at [305, 107] on button "Manage Photos" at bounding box center [286, 102] width 89 height 16
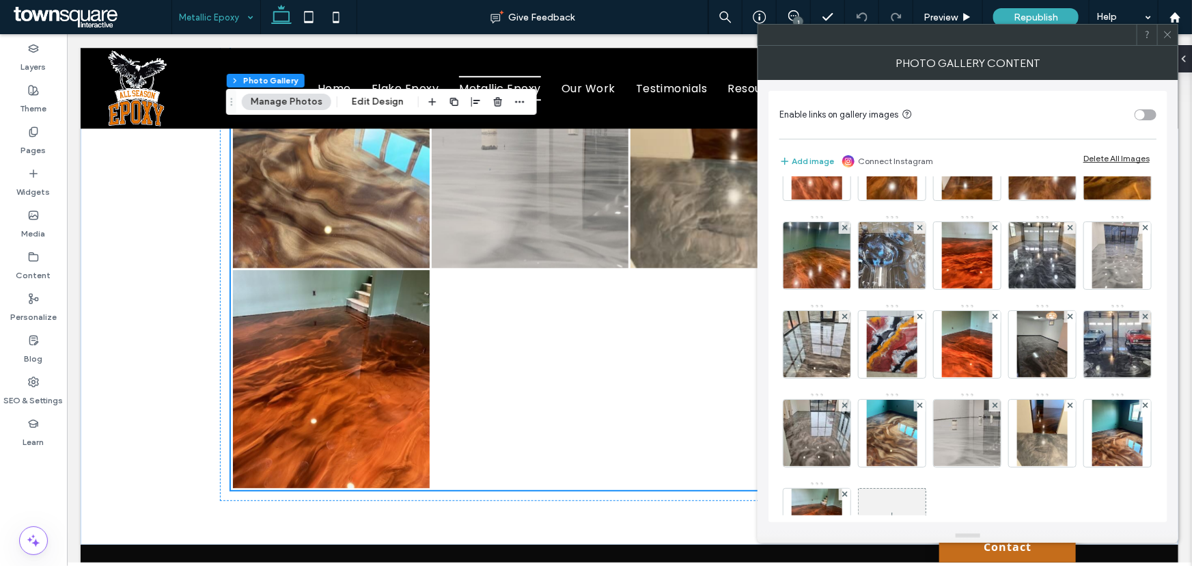
scroll to position [208, 0]
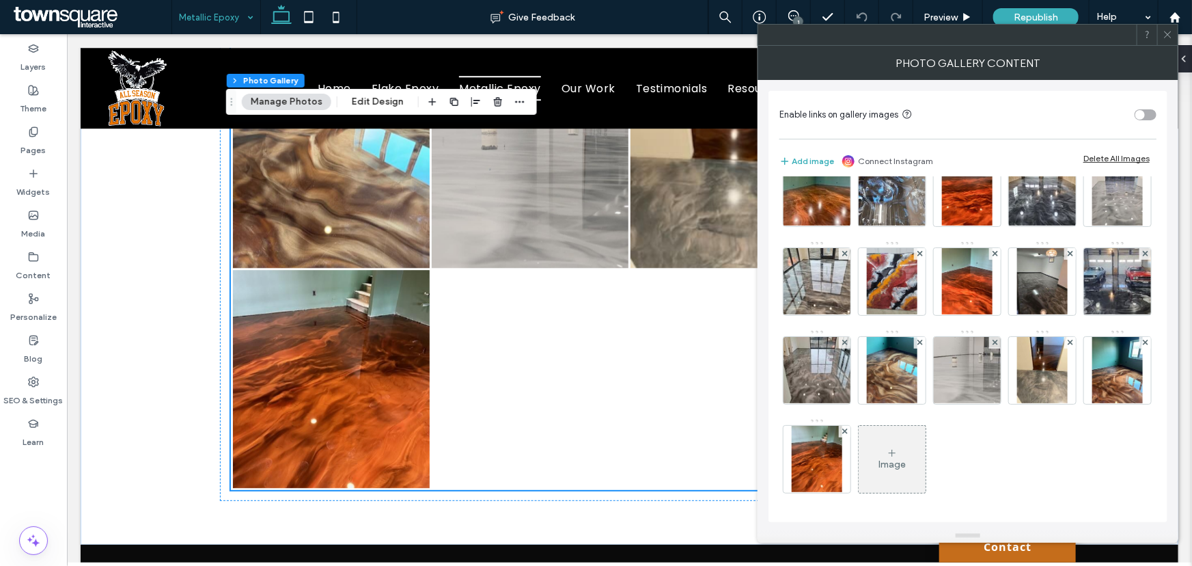
click at [895, 464] on div "Image" at bounding box center [891, 464] width 27 height 12
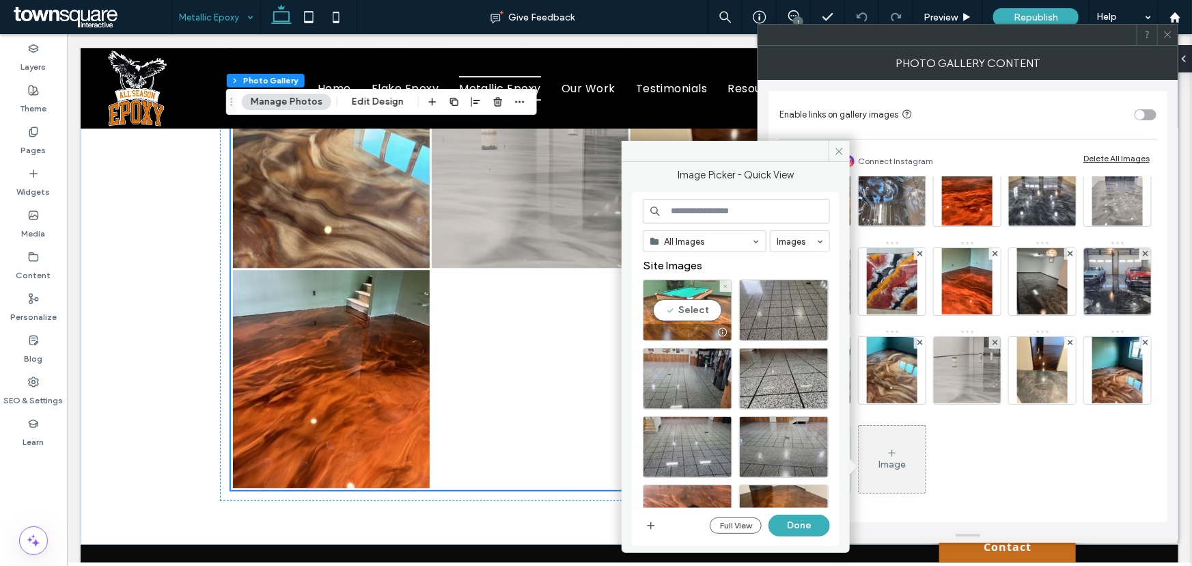
click at [699, 300] on div "Select" at bounding box center [687, 309] width 89 height 61
click at [801, 523] on button "Done" at bounding box center [798, 525] width 61 height 22
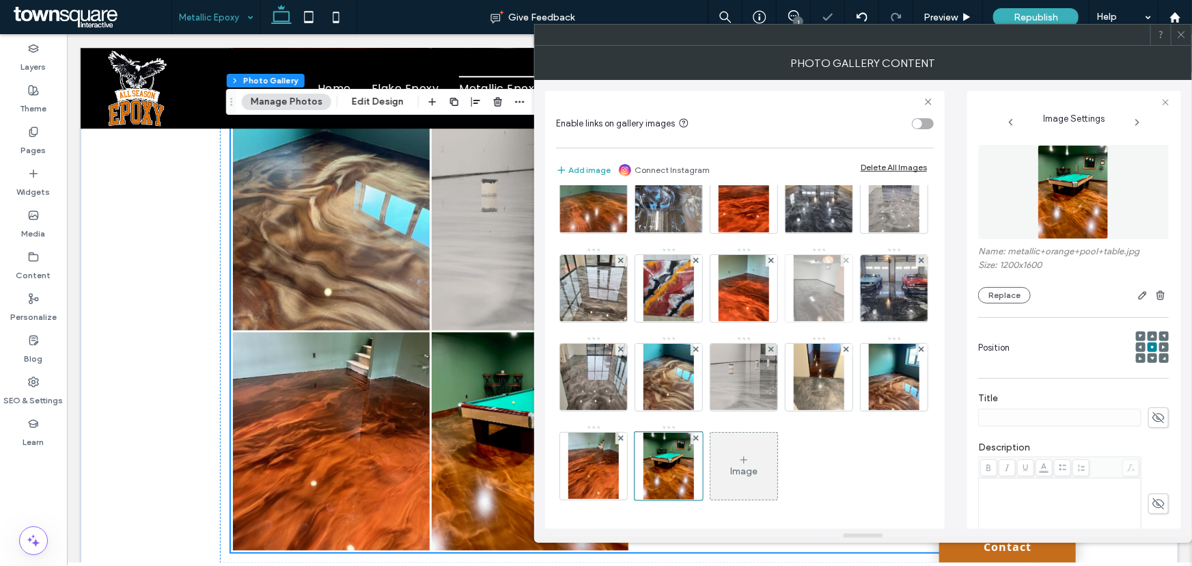
scroll to position [0, 0]
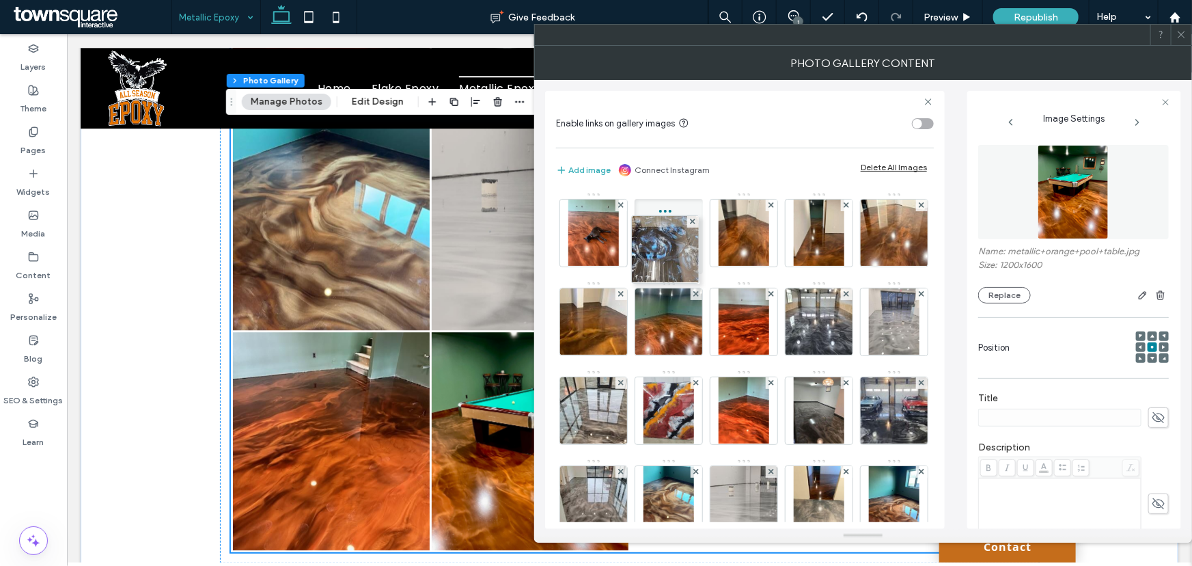
drag, startPoint x: 744, startPoint y: 283, endPoint x: 662, endPoint y: 211, distance: 109.4
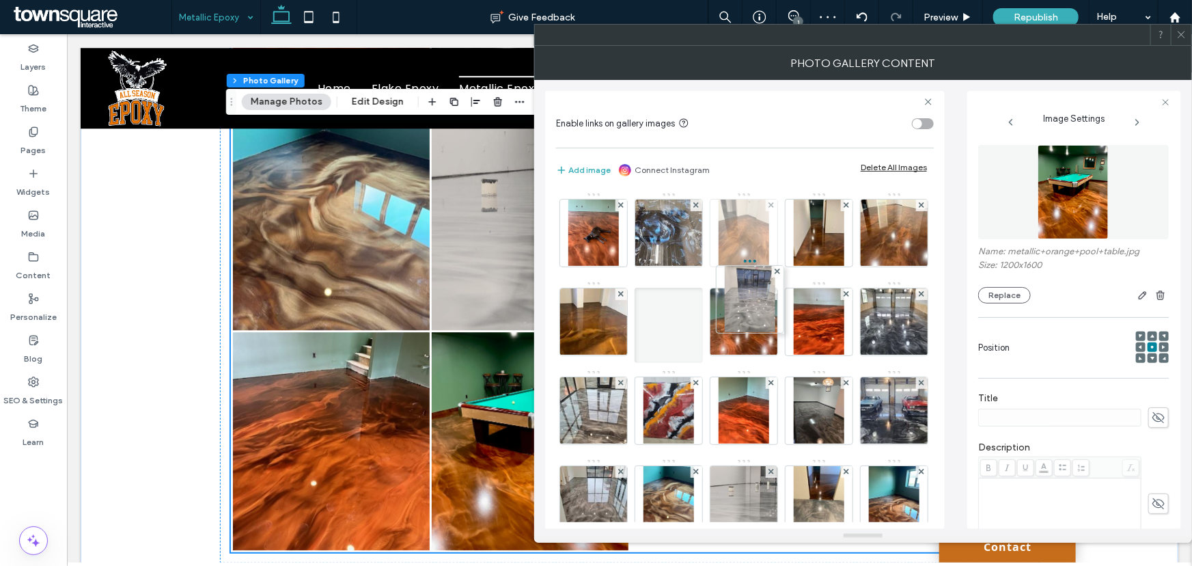
drag, startPoint x: 666, startPoint y: 370, endPoint x: 751, endPoint y: 254, distance: 144.1
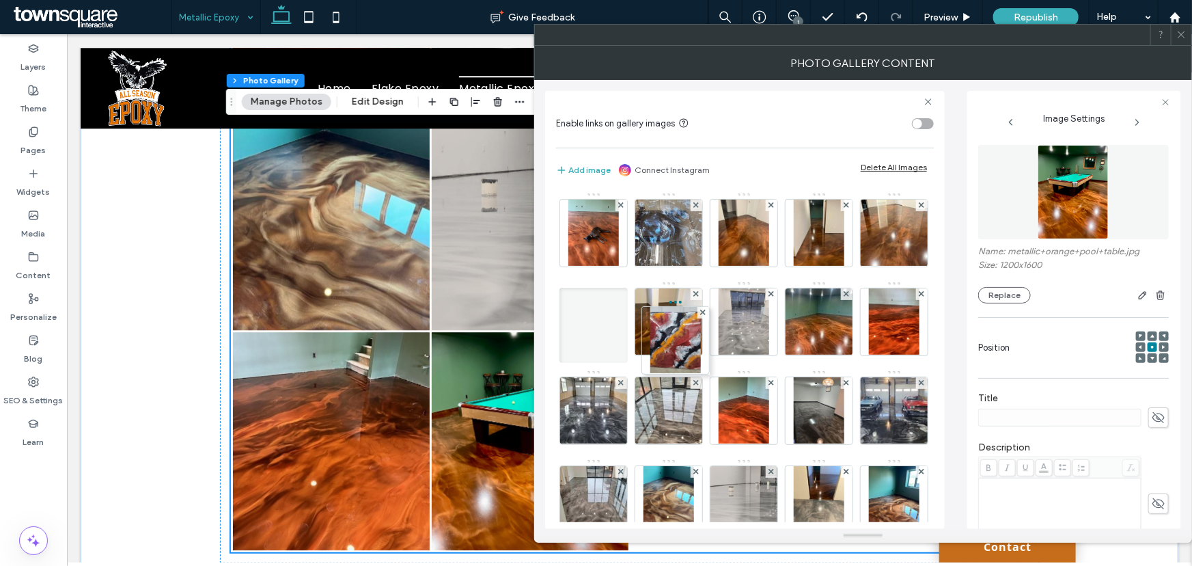
drag, startPoint x: 820, startPoint y: 372, endPoint x: 623, endPoint y: 283, distance: 216.1
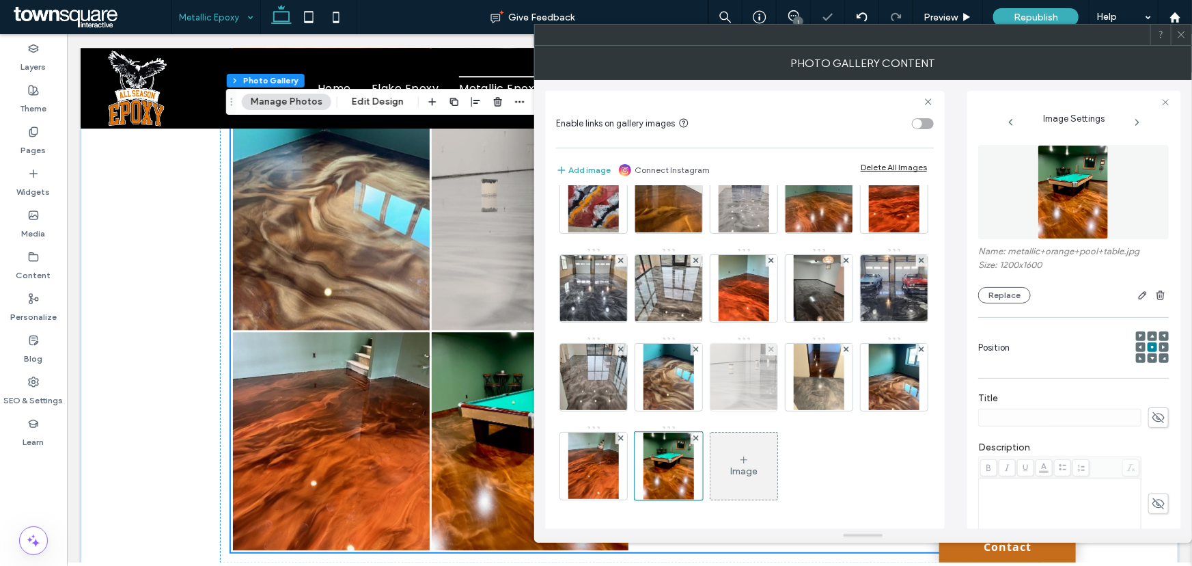
scroll to position [186, 0]
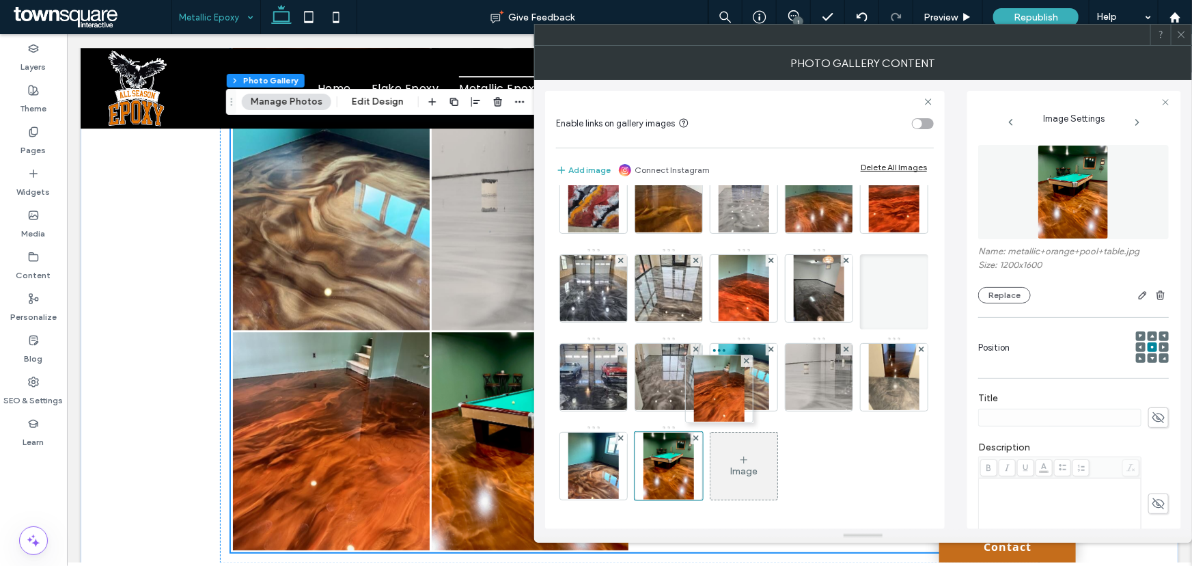
drag, startPoint x: 593, startPoint y: 454, endPoint x: 728, endPoint y: 272, distance: 227.0
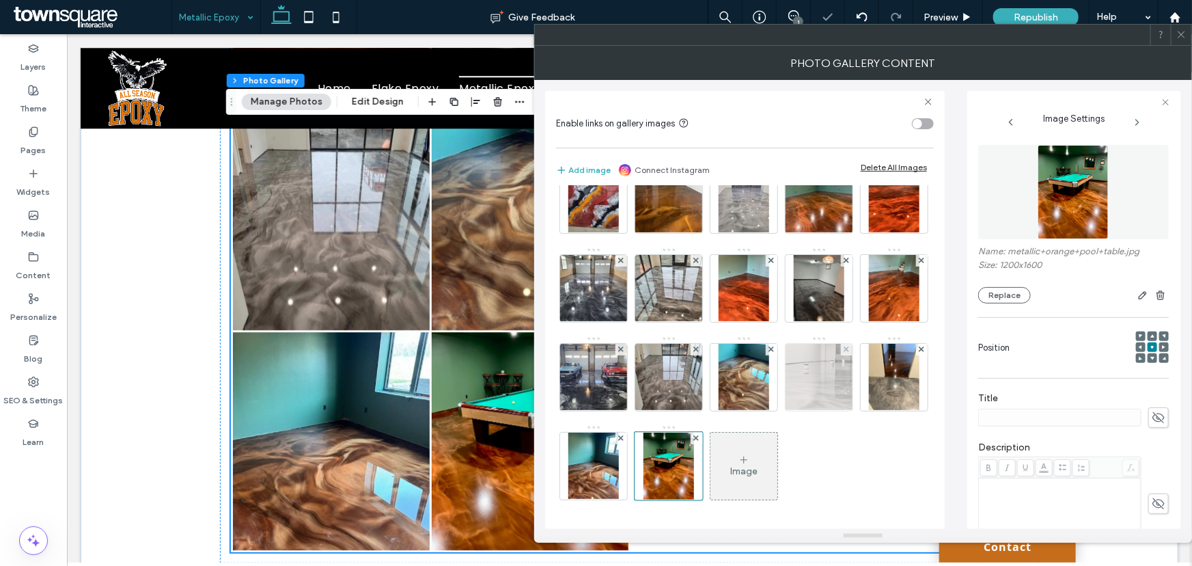
scroll to position [0, 0]
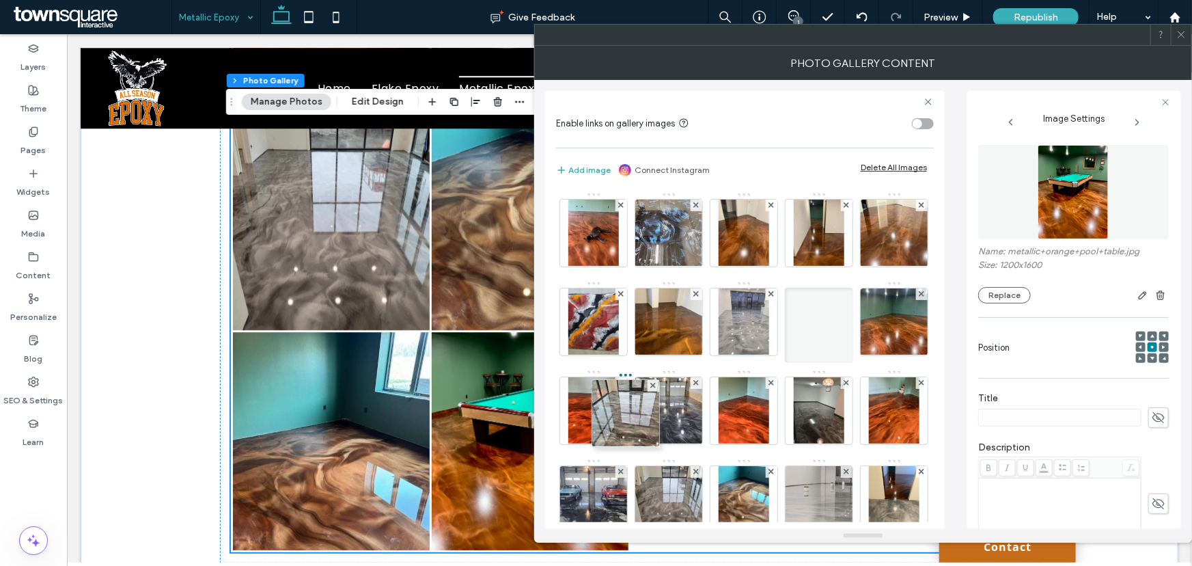
drag, startPoint x: 819, startPoint y: 374, endPoint x: 607, endPoint y: 376, distance: 211.7
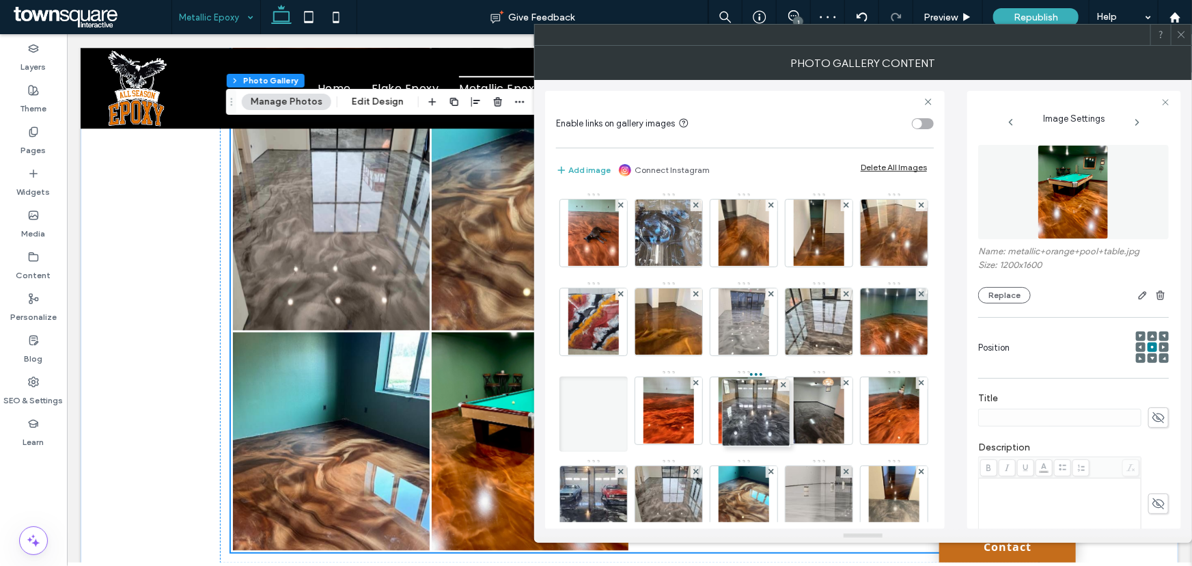
drag, startPoint x: 818, startPoint y: 374, endPoint x: 752, endPoint y: 374, distance: 65.6
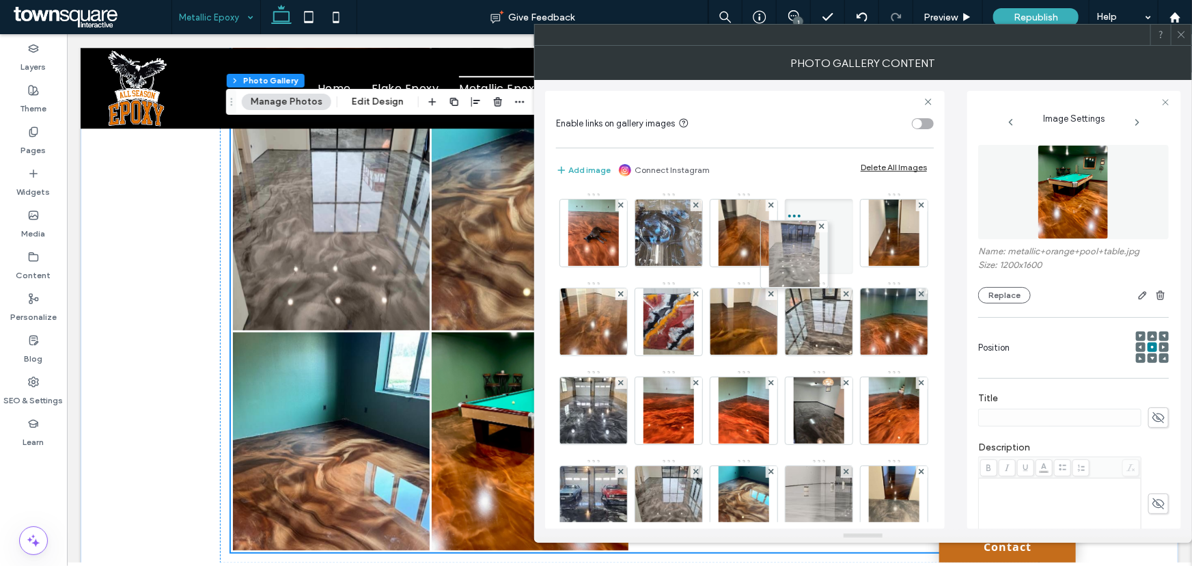
drag, startPoint x: 819, startPoint y: 281, endPoint x: 792, endPoint y: 211, distance: 75.5
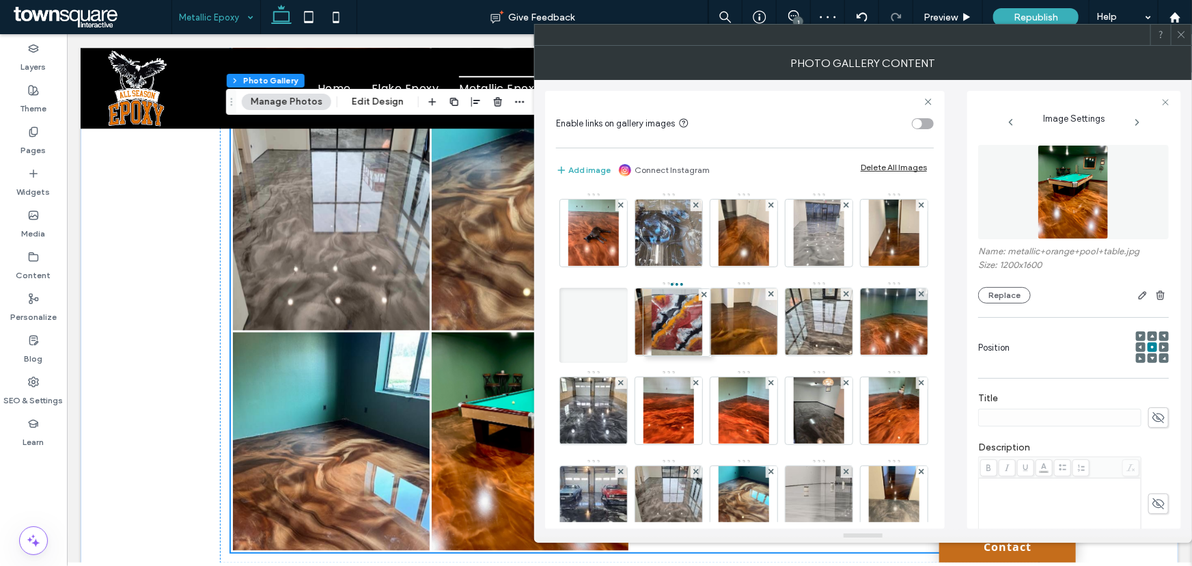
drag, startPoint x: 748, startPoint y: 280, endPoint x: 666, endPoint y: 280, distance: 82.0
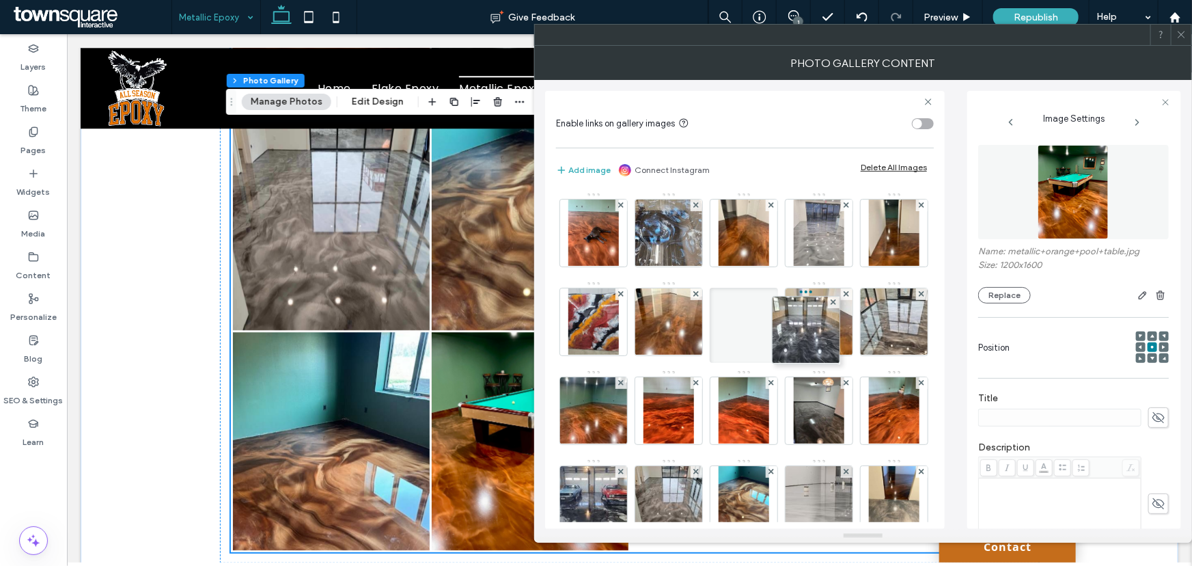
drag, startPoint x: 740, startPoint y: 374, endPoint x: 798, endPoint y: 294, distance: 99.7
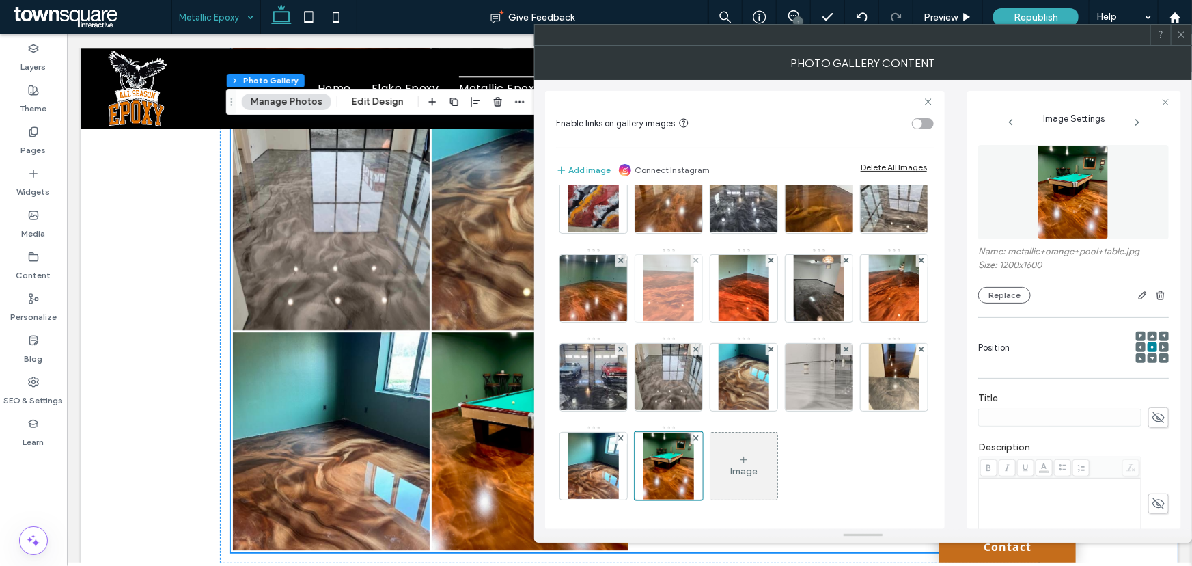
scroll to position [210, 0]
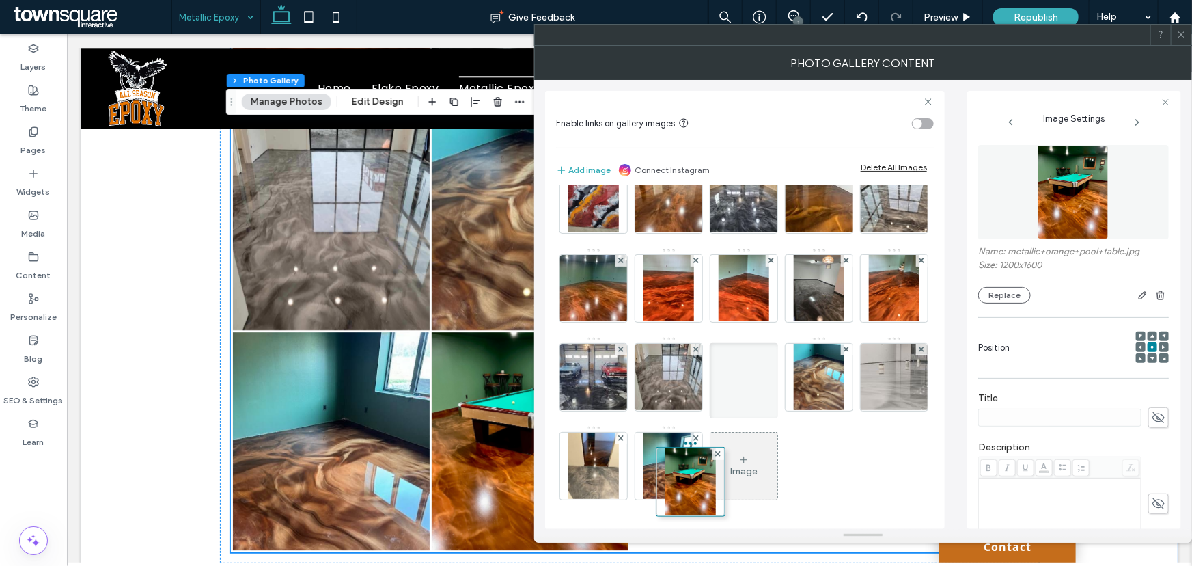
drag, startPoint x: 663, startPoint y: 430, endPoint x: 682, endPoint y: 358, distance: 74.7
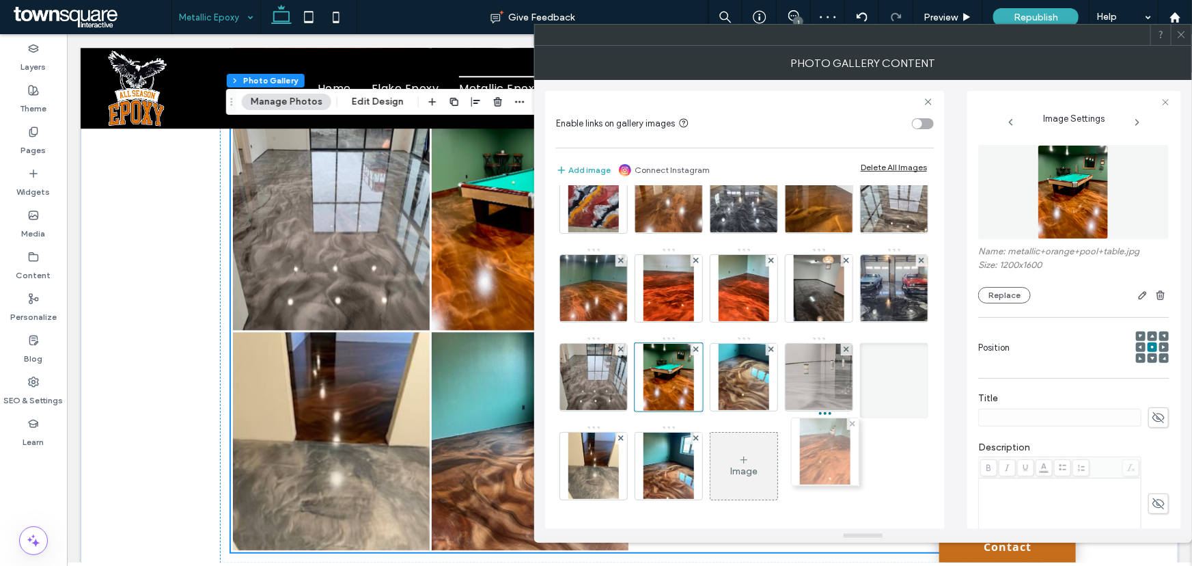
drag, startPoint x: 744, startPoint y: 247, endPoint x: 847, endPoint y: 346, distance: 143.0
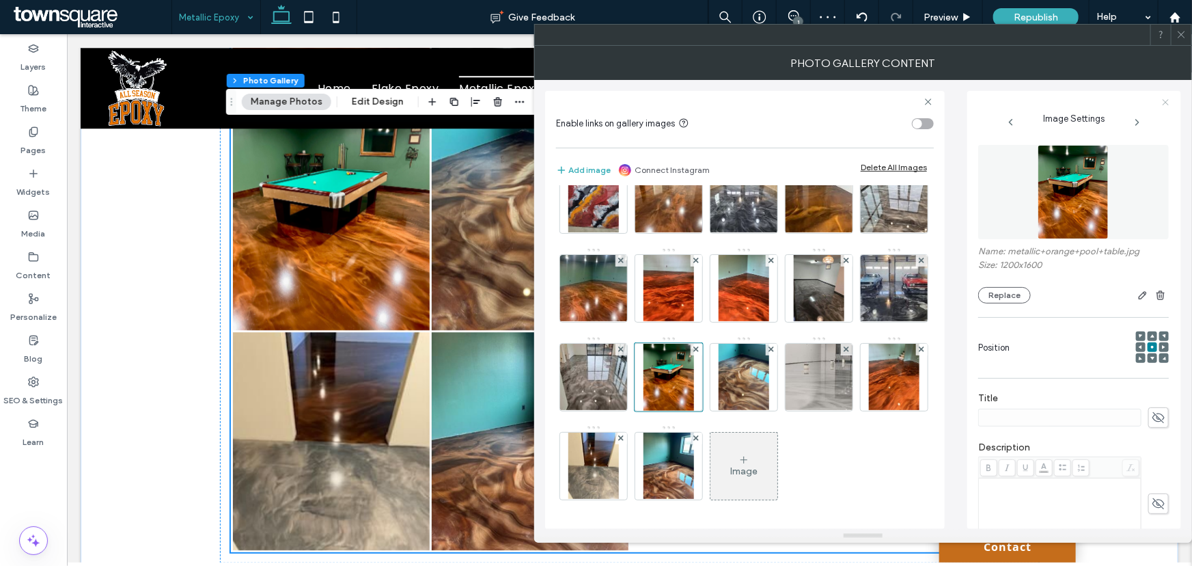
click at [1169, 101] on icon at bounding box center [1165, 102] width 9 height 9
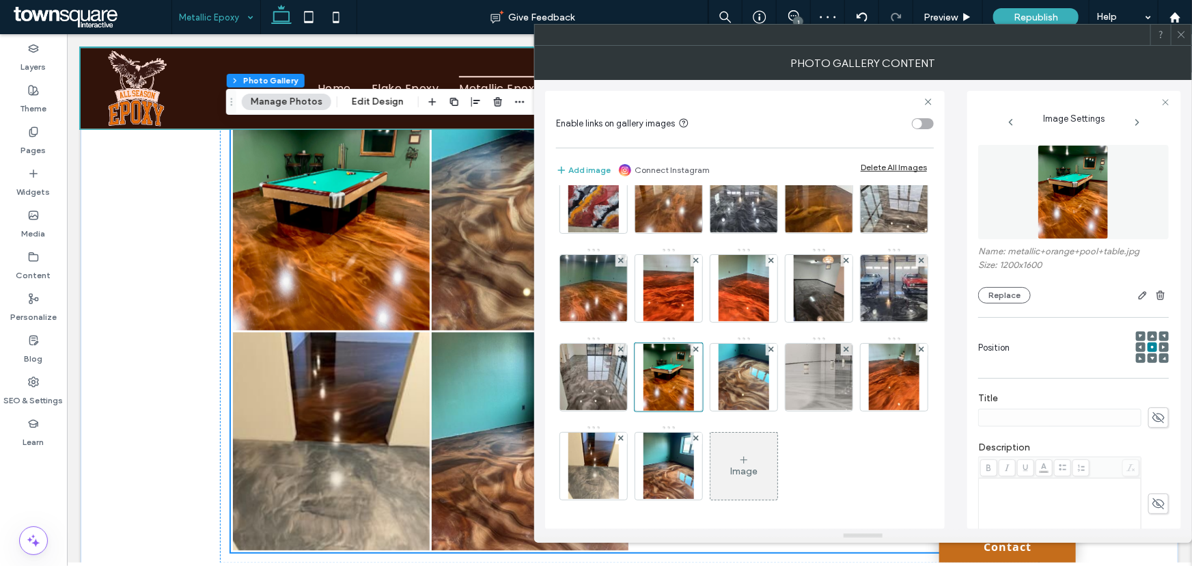
scroll to position [208, 0]
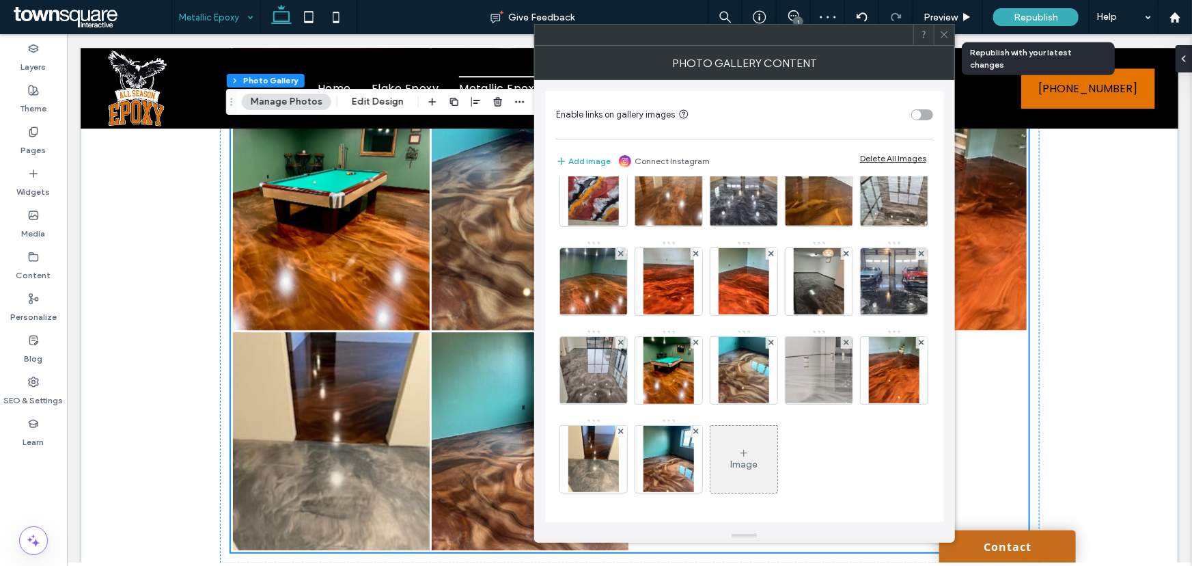
click at [1040, 16] on span "Republish" at bounding box center [1036, 18] width 44 height 12
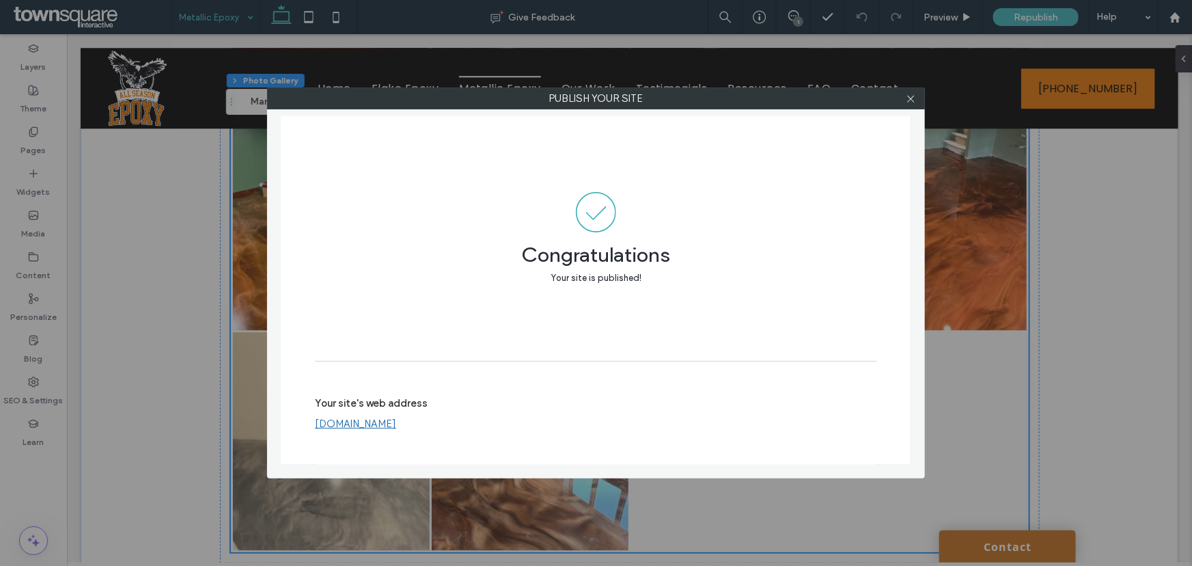
click at [388, 426] on link "[DOMAIN_NAME]" at bounding box center [355, 423] width 81 height 12
click at [906, 98] on icon at bounding box center [911, 99] width 10 height 10
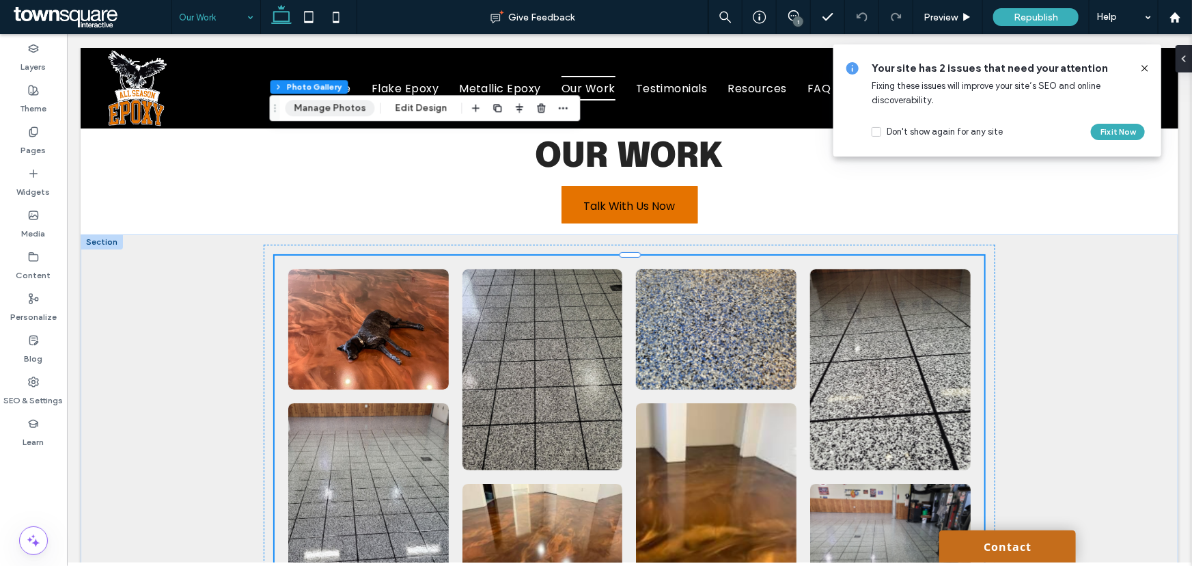
scroll to position [124, 0]
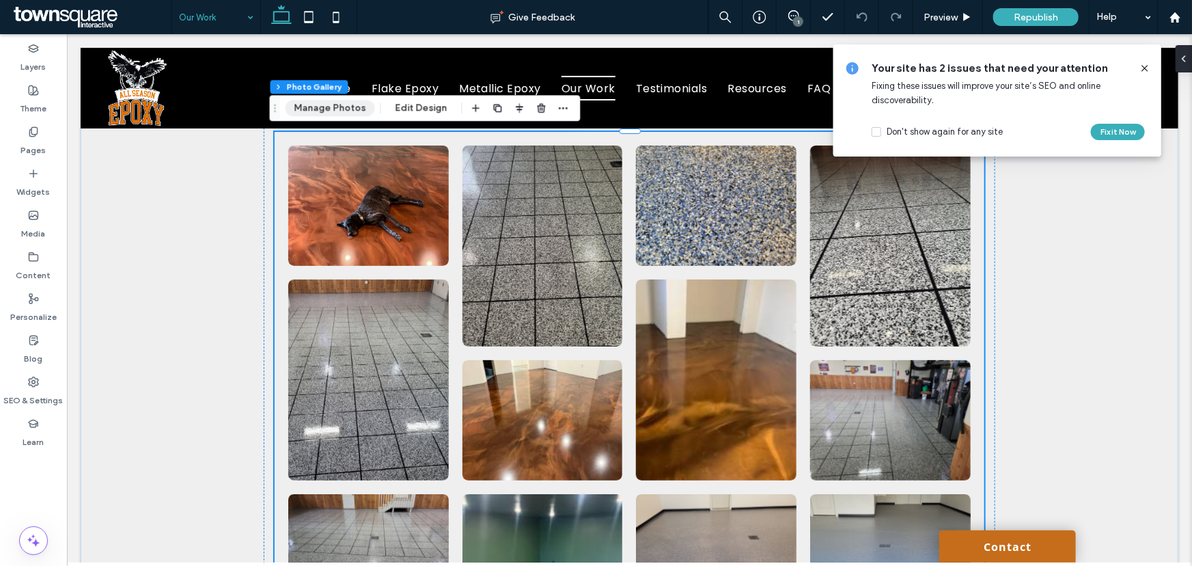
drag, startPoint x: 339, startPoint y: 107, endPoint x: 520, endPoint y: 341, distance: 295.9
click at [339, 107] on button "Manage Photos" at bounding box center [330, 108] width 89 height 16
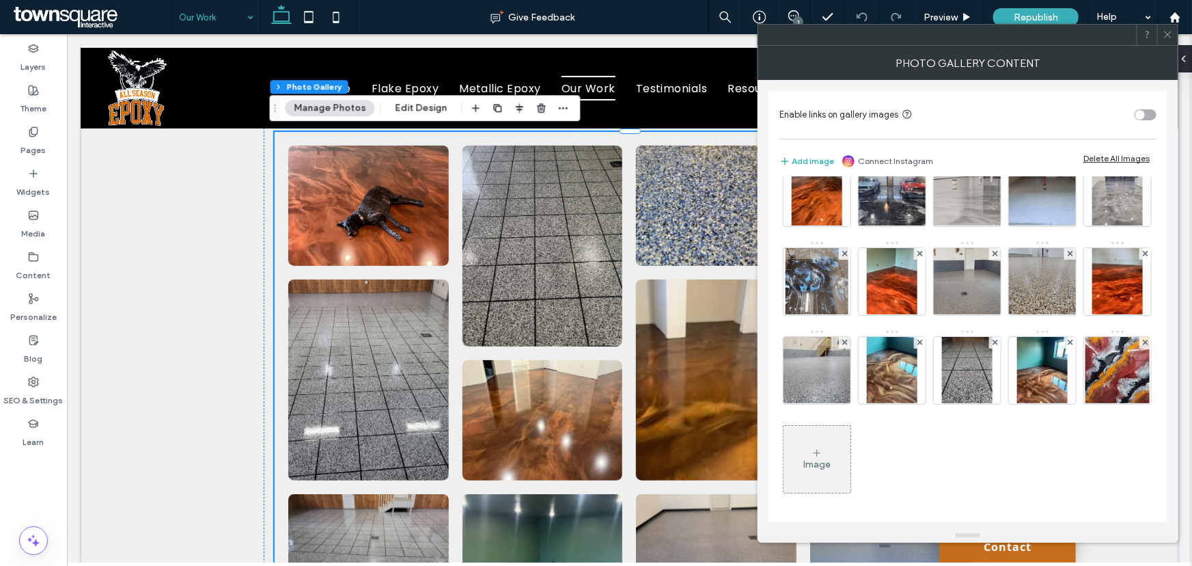
scroll to position [1715, 0]
click at [850, 467] on div "Image" at bounding box center [816, 459] width 67 height 64
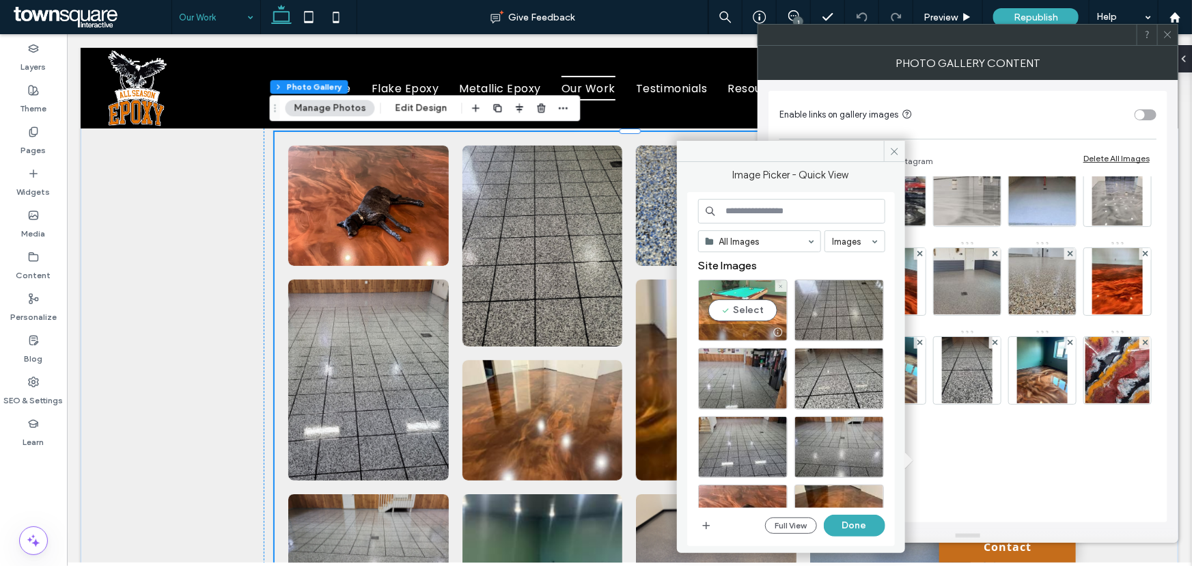
click at [731, 313] on div "Select" at bounding box center [742, 309] width 89 height 61
click at [850, 518] on button "Done" at bounding box center [854, 525] width 61 height 22
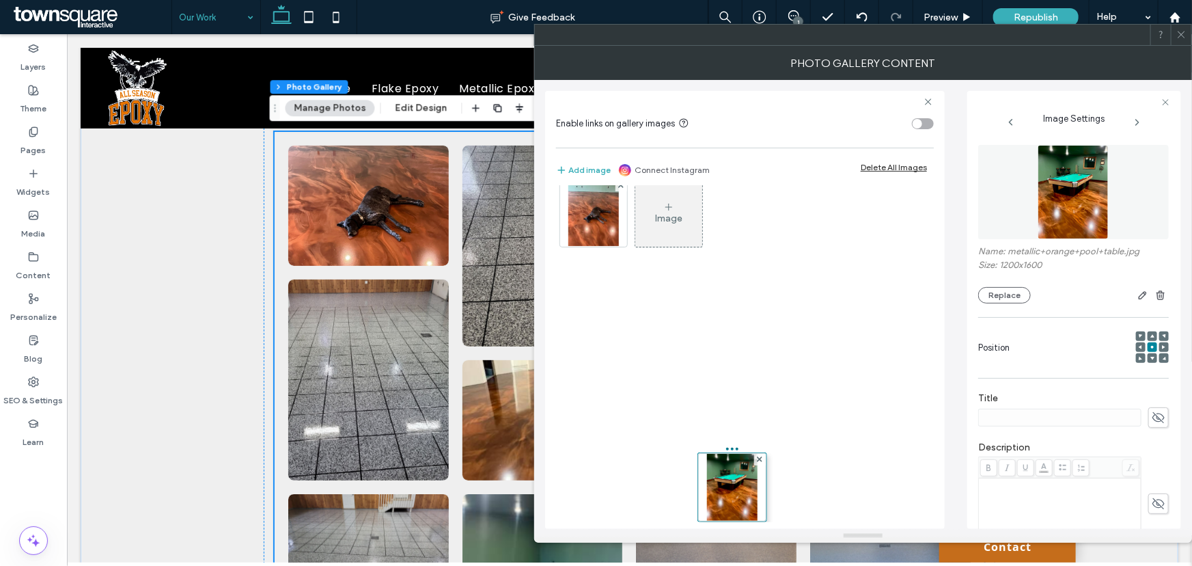
drag, startPoint x: 744, startPoint y: 428, endPoint x: 691, endPoint y: 180, distance: 252.9
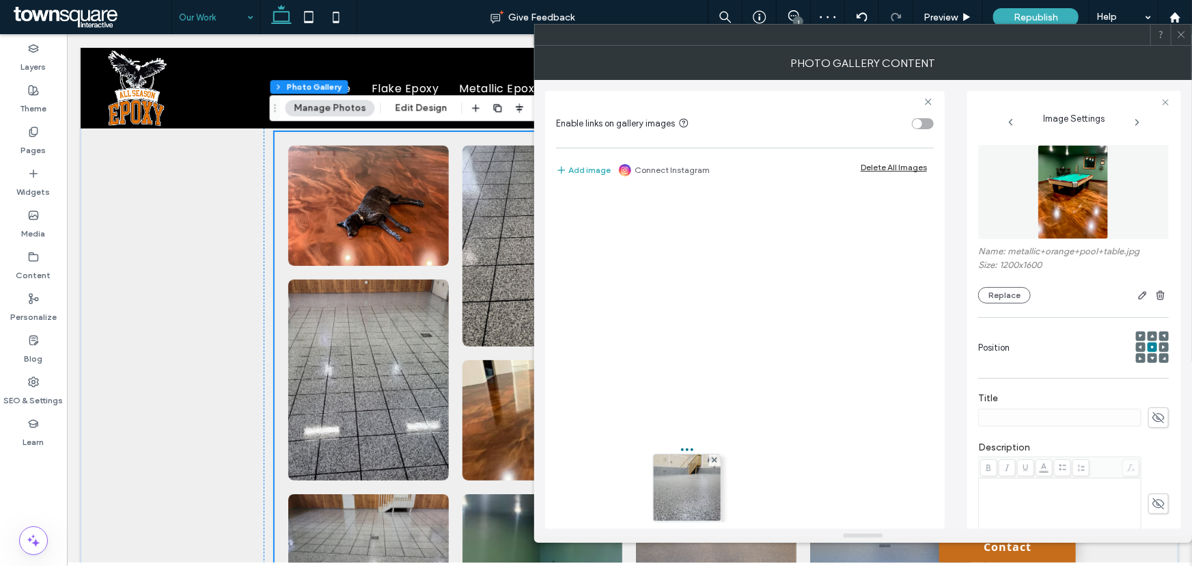
drag, startPoint x: 588, startPoint y: 337, endPoint x: 758, endPoint y: 464, distance: 212.7
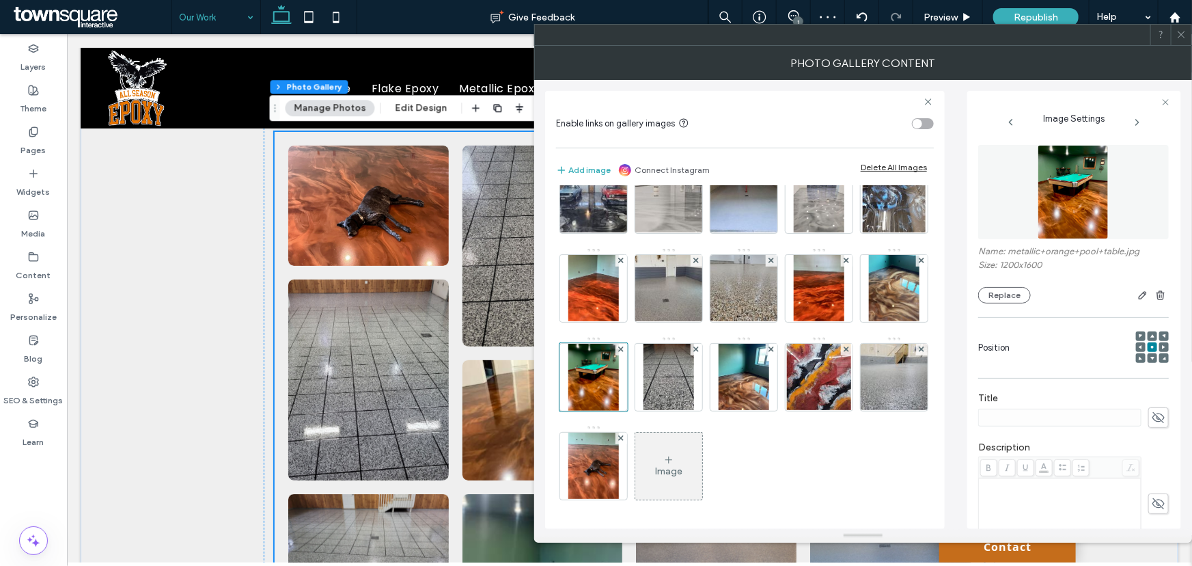
click at [1183, 41] on span at bounding box center [1181, 35] width 10 height 20
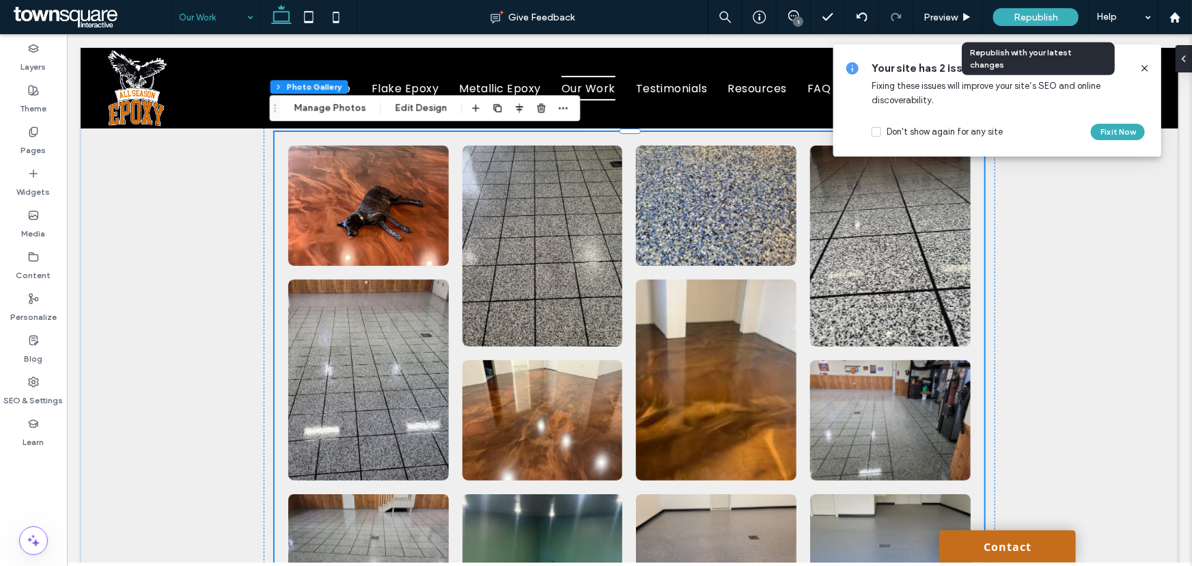
click at [1064, 20] on div "Republish" at bounding box center [1035, 17] width 85 height 18
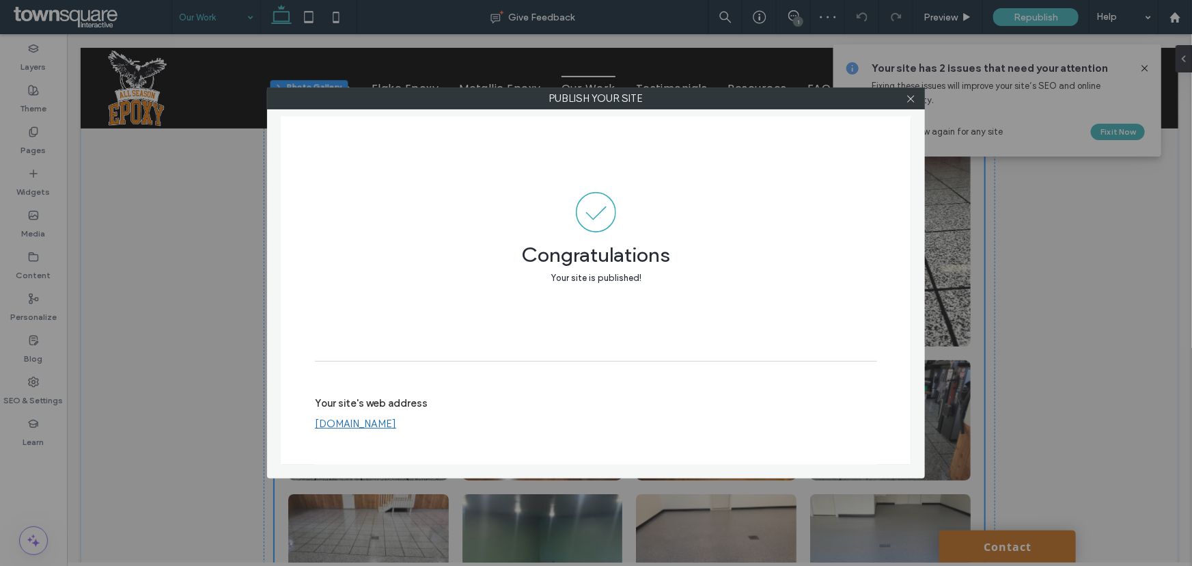
click at [339, 424] on link "[DOMAIN_NAME]" at bounding box center [355, 423] width 81 height 12
